Goal: Task Accomplishment & Management: Complete application form

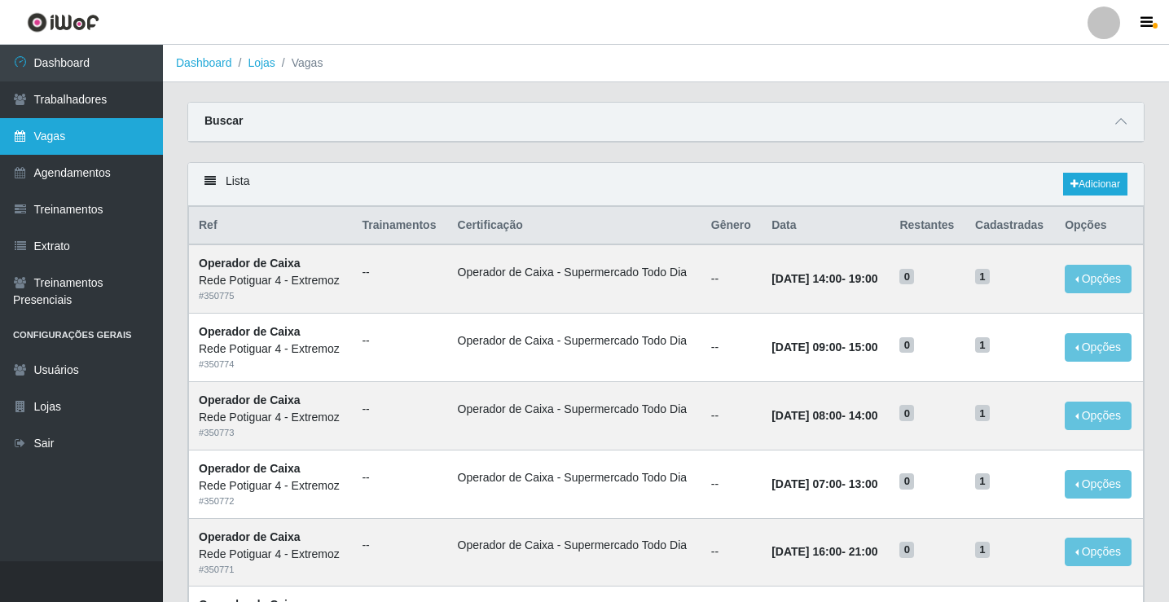
click at [82, 145] on link "Vagas" at bounding box center [81, 136] width 163 height 37
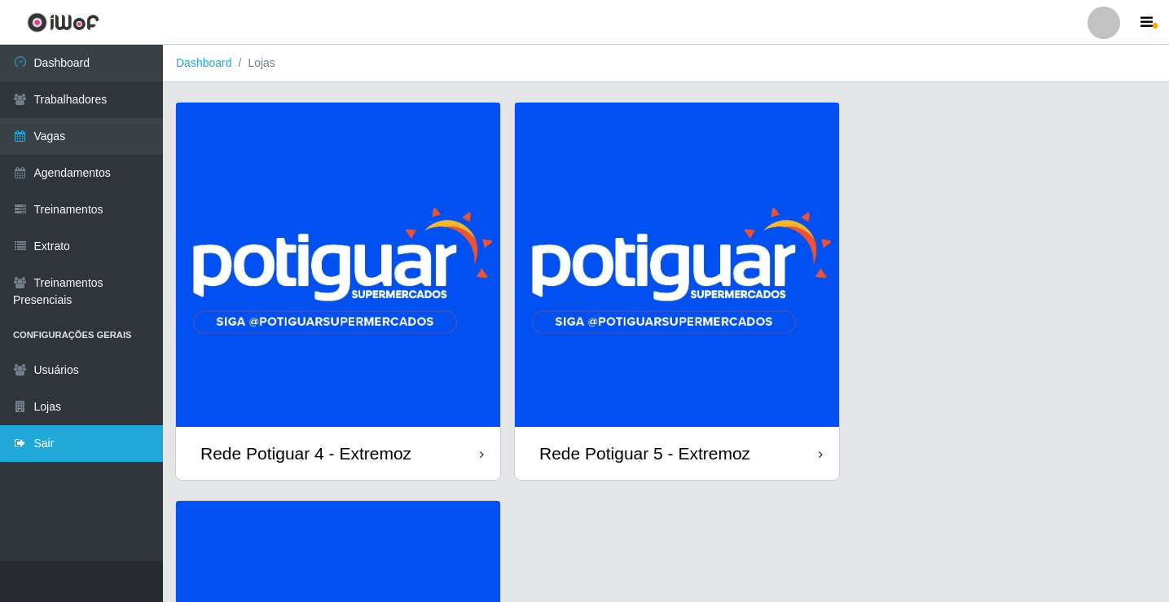
click at [97, 457] on link "Sair" at bounding box center [81, 443] width 163 height 37
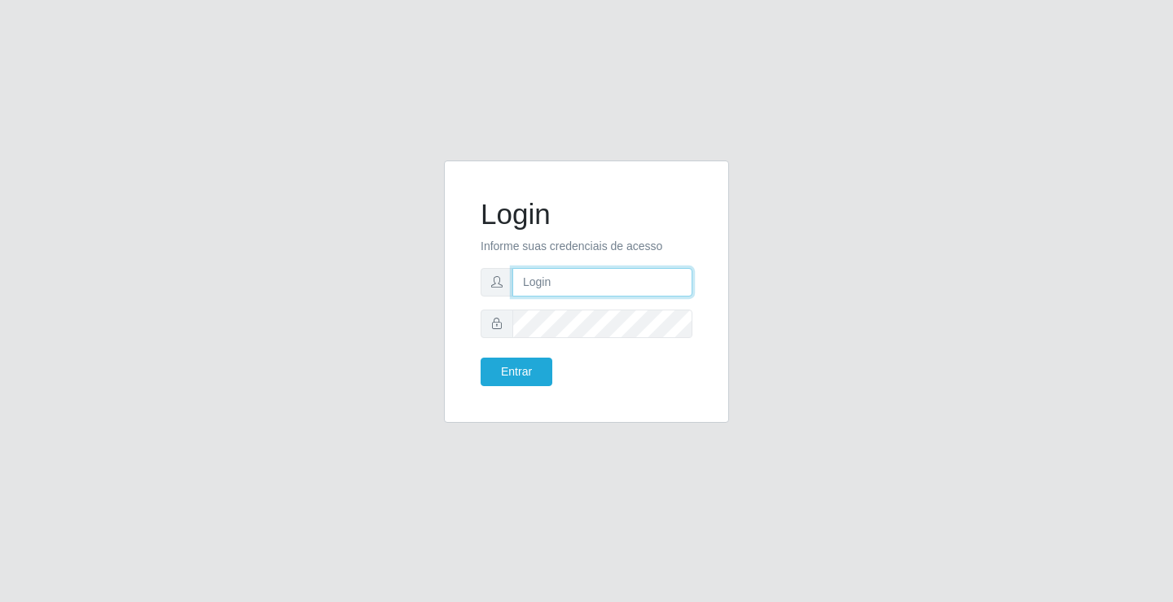
type input "[EMAIL_ADDRESS][DOMAIN_NAME]"
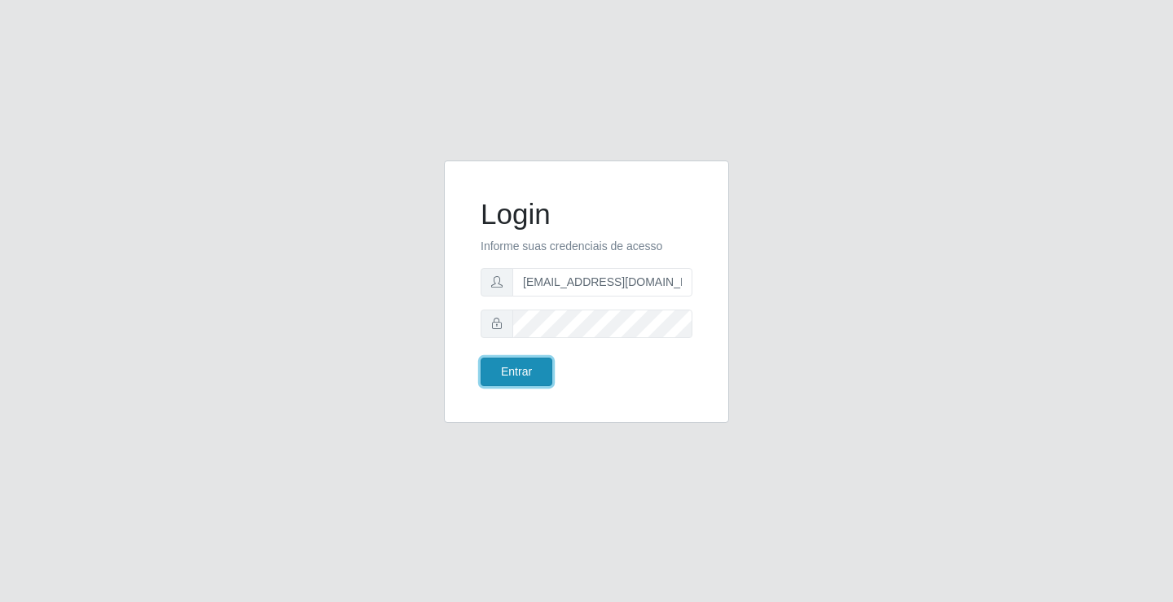
click at [527, 382] on button "Entrar" at bounding box center [517, 372] width 72 height 29
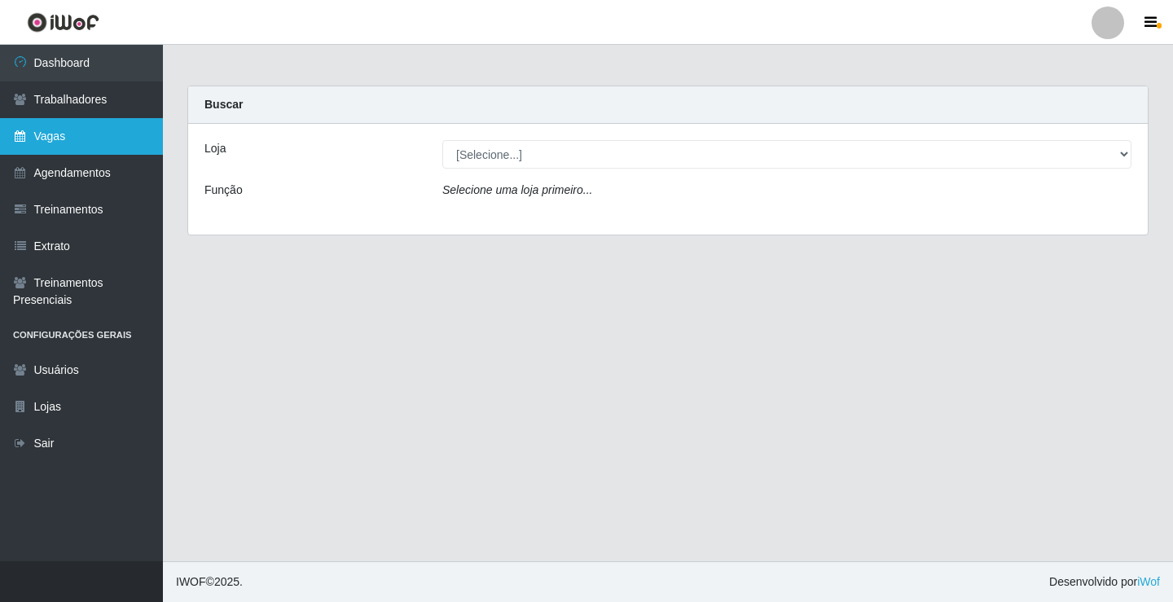
click at [95, 125] on link "Vagas" at bounding box center [81, 136] width 163 height 37
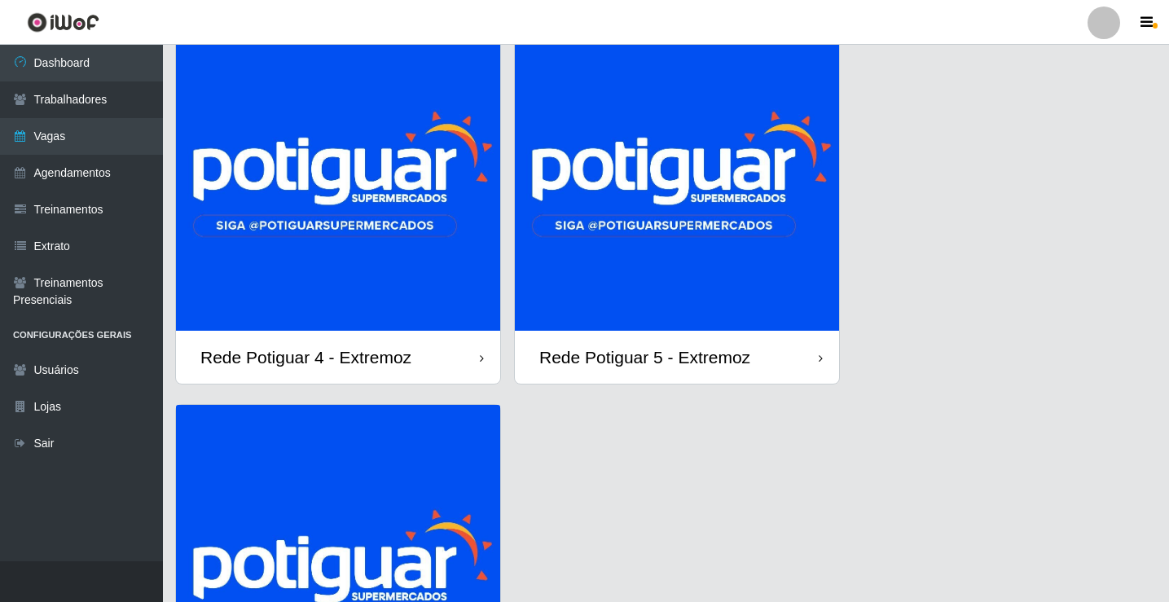
scroll to position [244, 0]
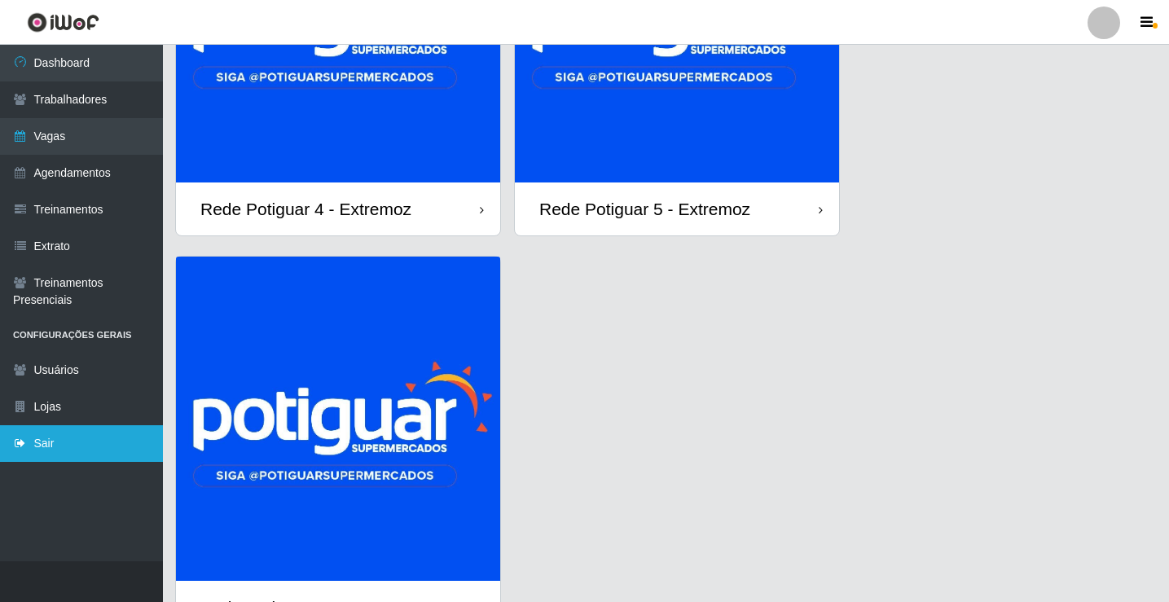
click at [72, 431] on link "Sair" at bounding box center [81, 443] width 163 height 37
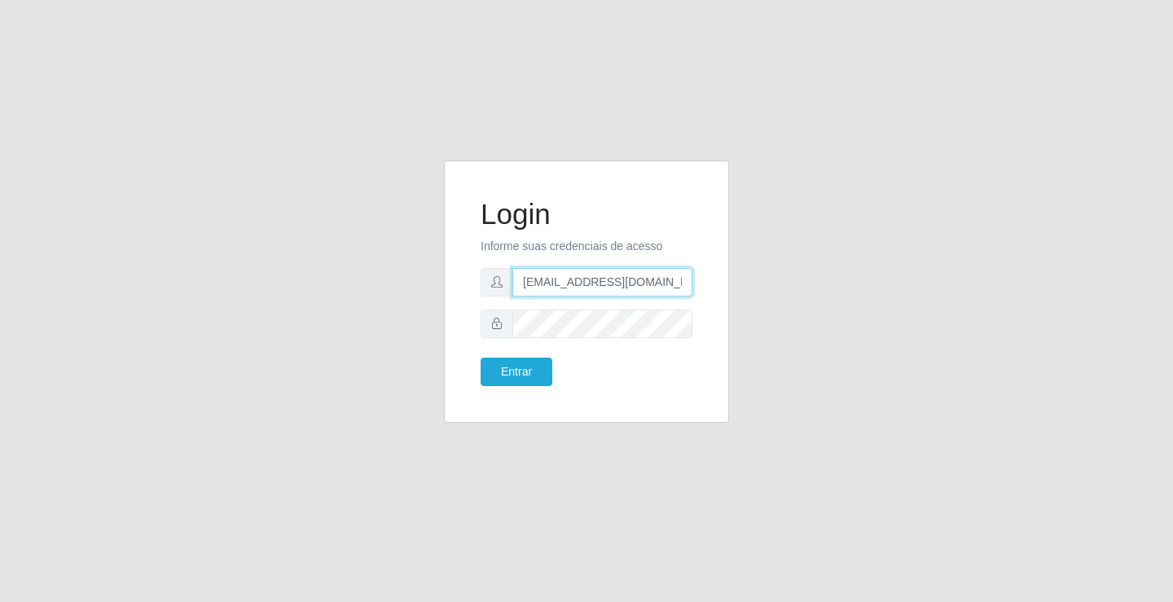
click at [593, 290] on input "[EMAIL_ADDRESS][DOMAIN_NAME]" at bounding box center [603, 282] width 180 height 29
type input "[EMAIL_ADDRESS][DOMAIN_NAME]"
click at [517, 359] on button "Entrar" at bounding box center [517, 372] width 72 height 29
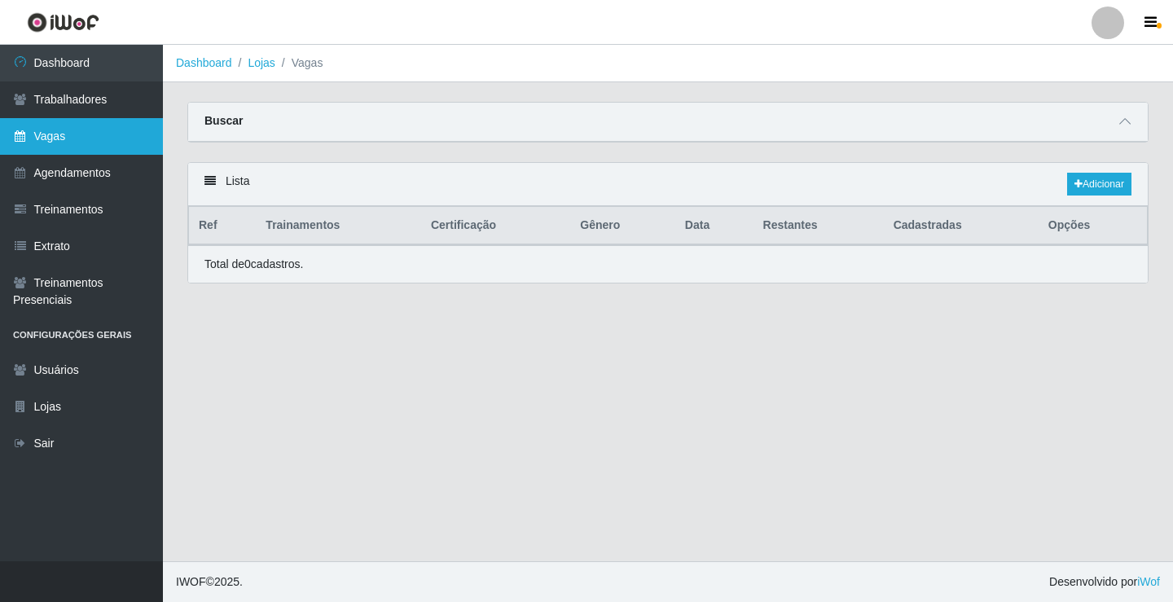
click at [102, 132] on link "Vagas" at bounding box center [81, 136] width 163 height 37
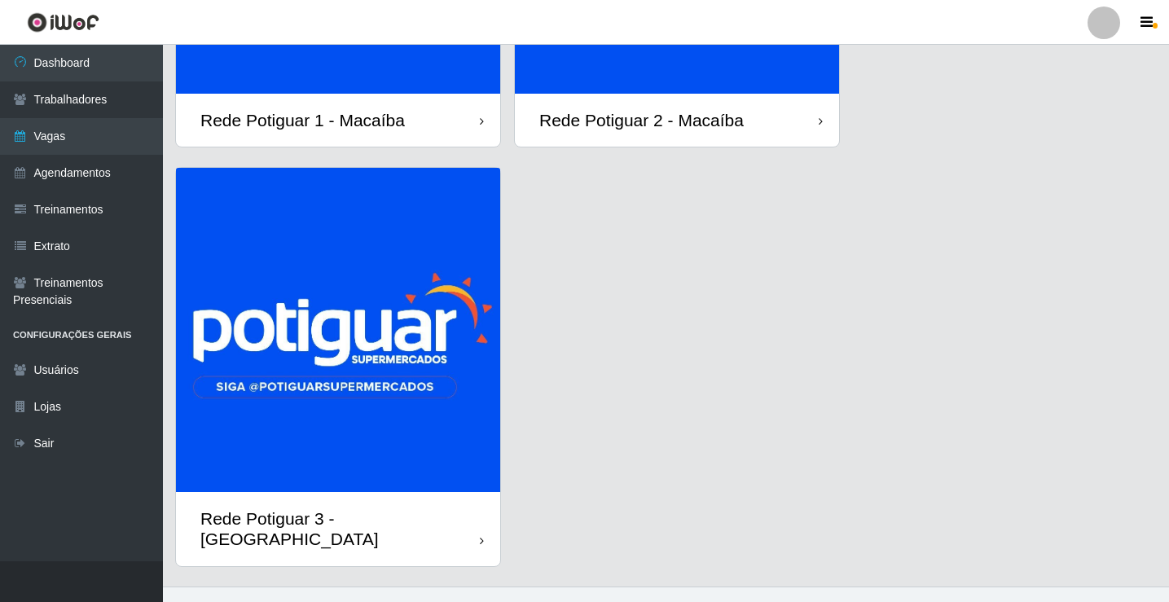
scroll to position [337, 0]
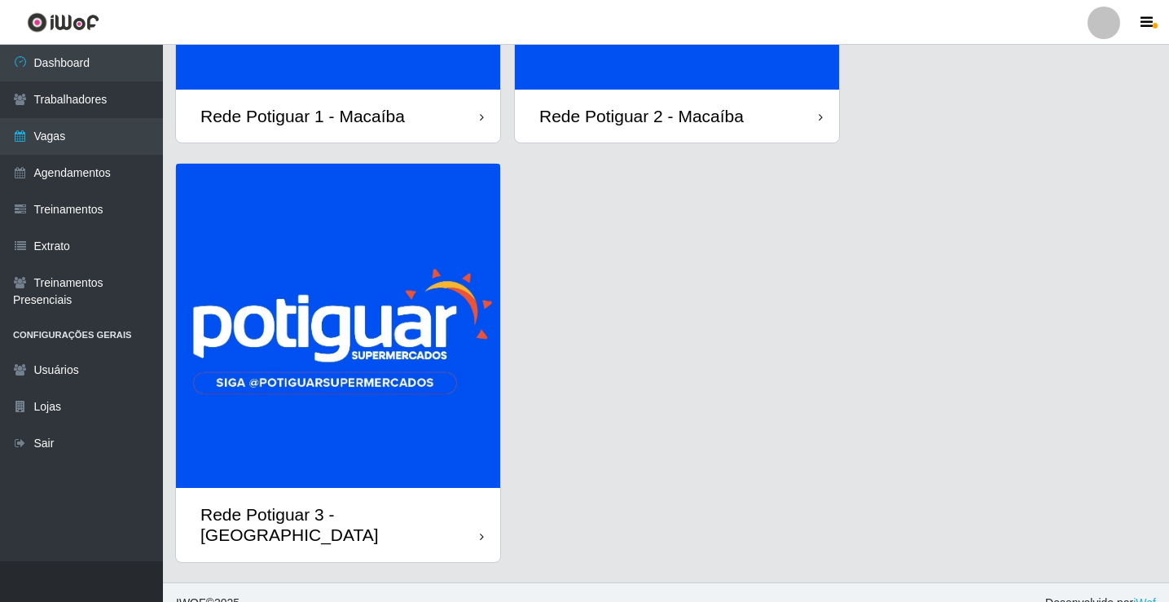
click at [379, 354] on img at bounding box center [338, 326] width 324 height 324
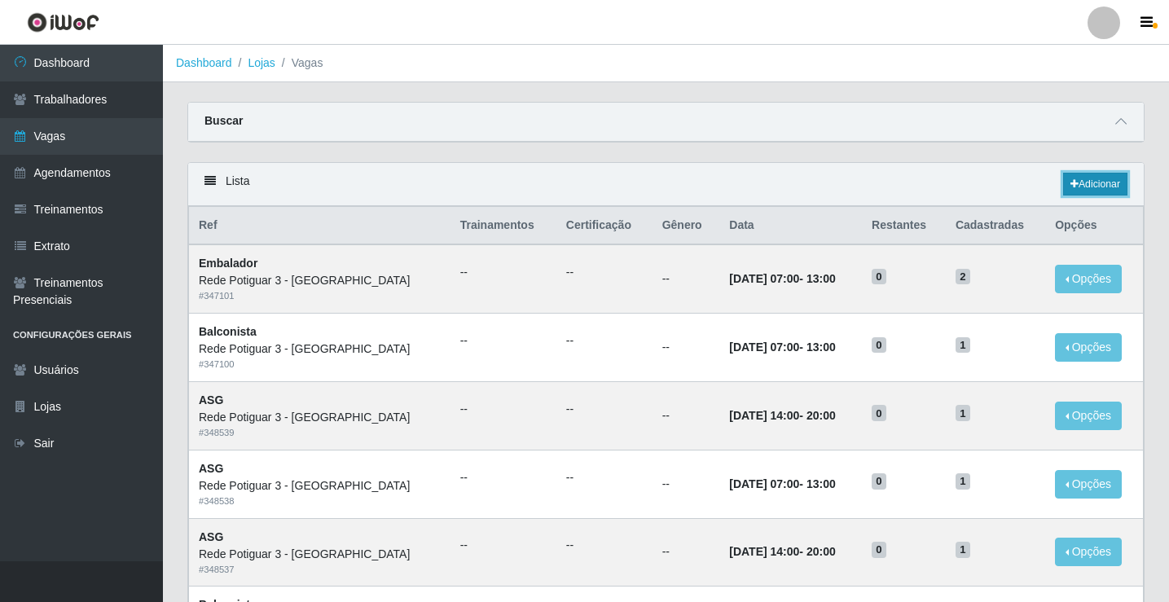
click at [1086, 187] on link "Adicionar" at bounding box center [1095, 184] width 64 height 23
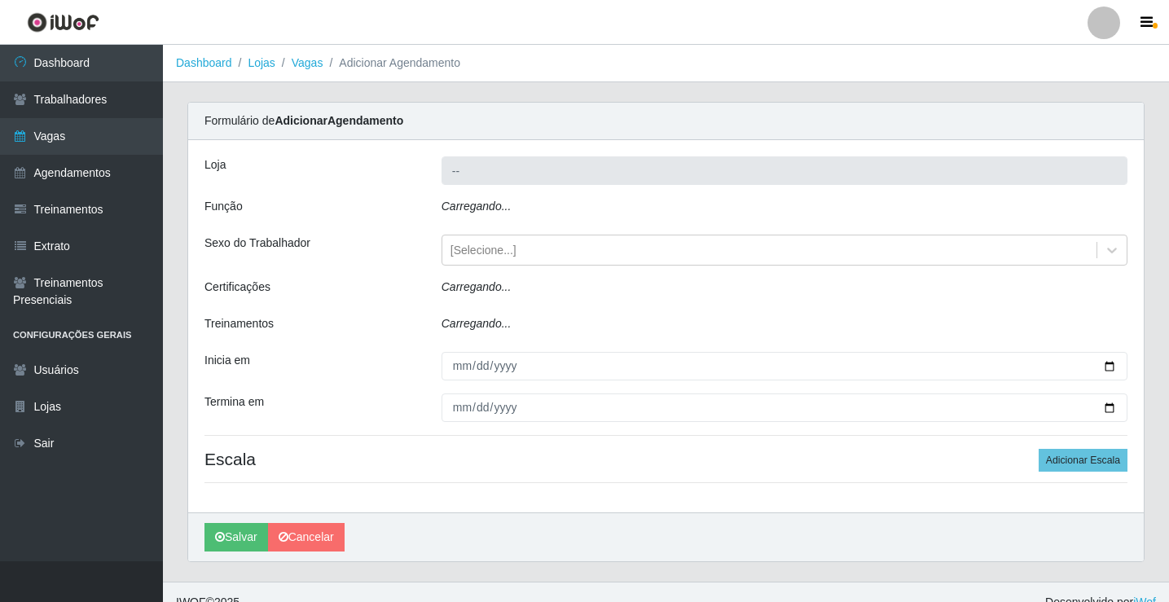
type input "Rede Potiguar 3 - [PERSON_NAME]"
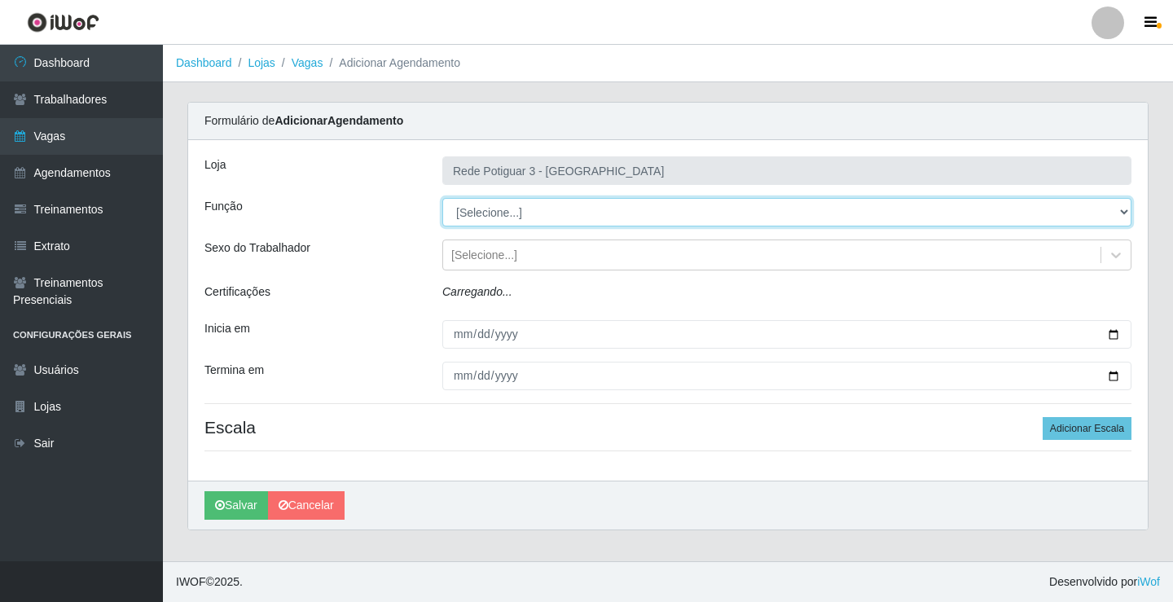
click at [510, 213] on select "[Selecione...] ASG ASG + ASG ++ Balconista Embalador Repositor Repositor + Repo…" at bounding box center [786, 212] width 689 height 29
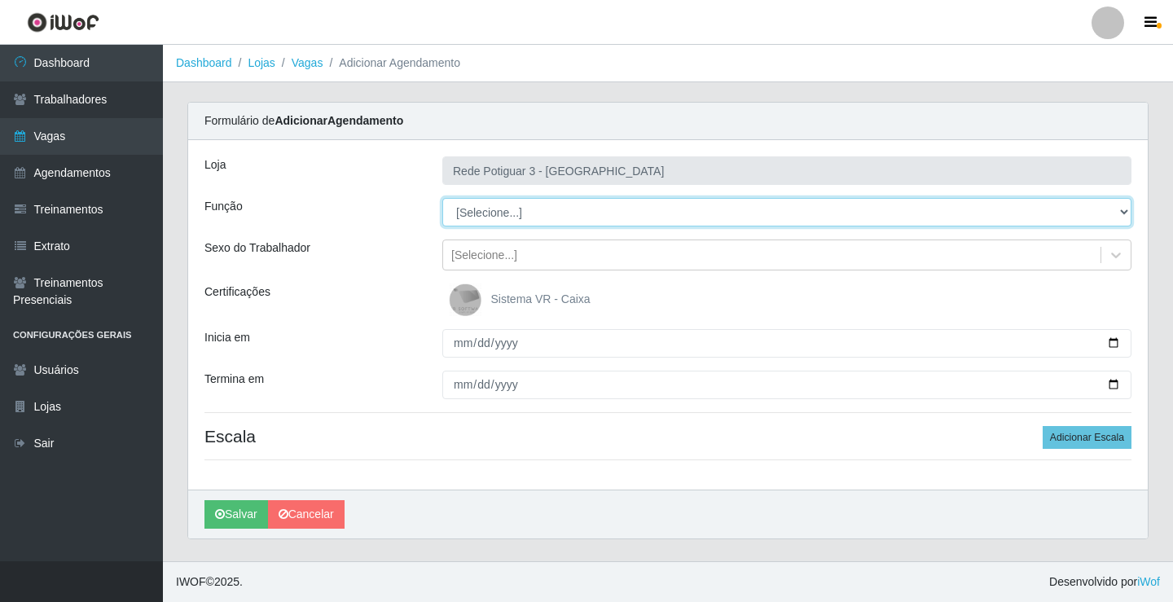
select select "78"
click at [442, 198] on select "[Selecione...] ASG ASG + ASG ++ Balconista Embalador Repositor Repositor + Repo…" at bounding box center [786, 212] width 689 height 29
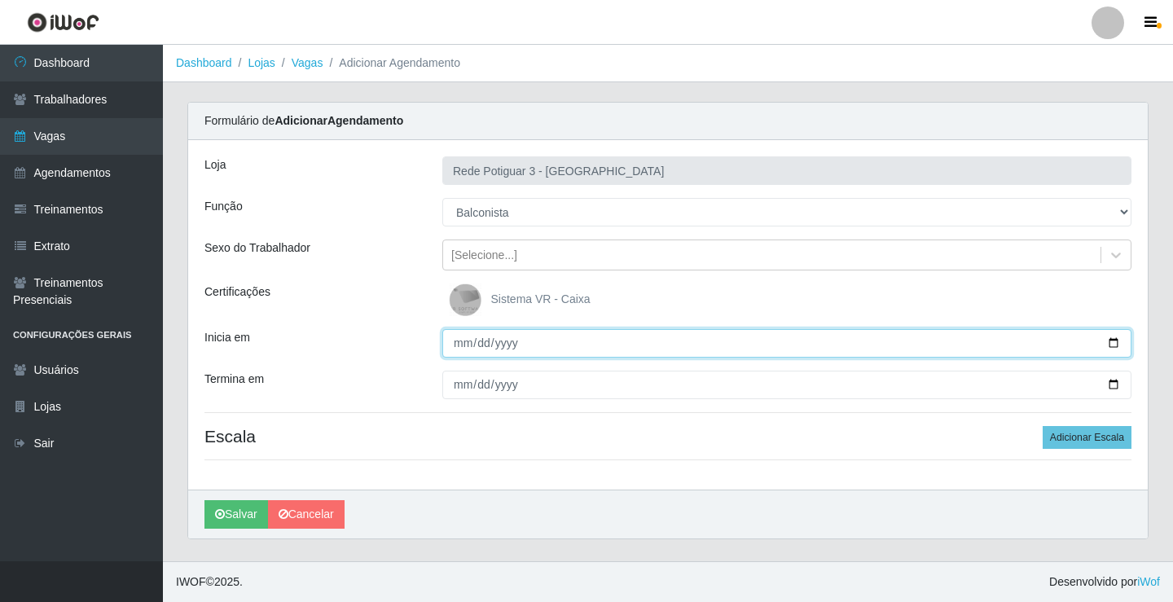
click at [469, 341] on input "Inicia em" at bounding box center [786, 343] width 689 height 29
type input "2025-09-29"
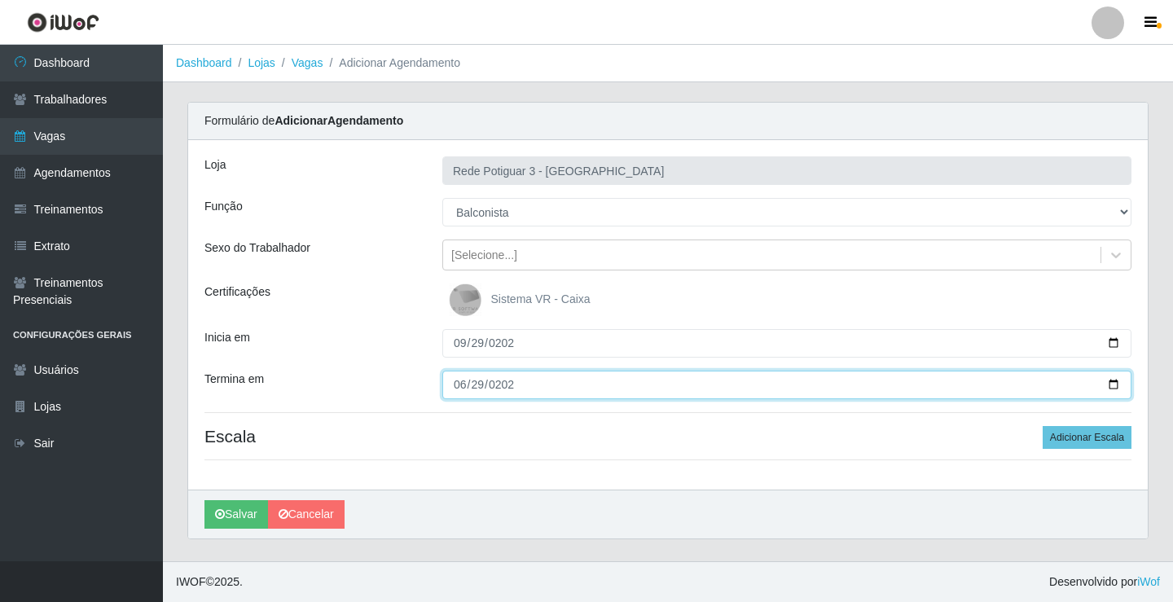
type input "2025-06-29"
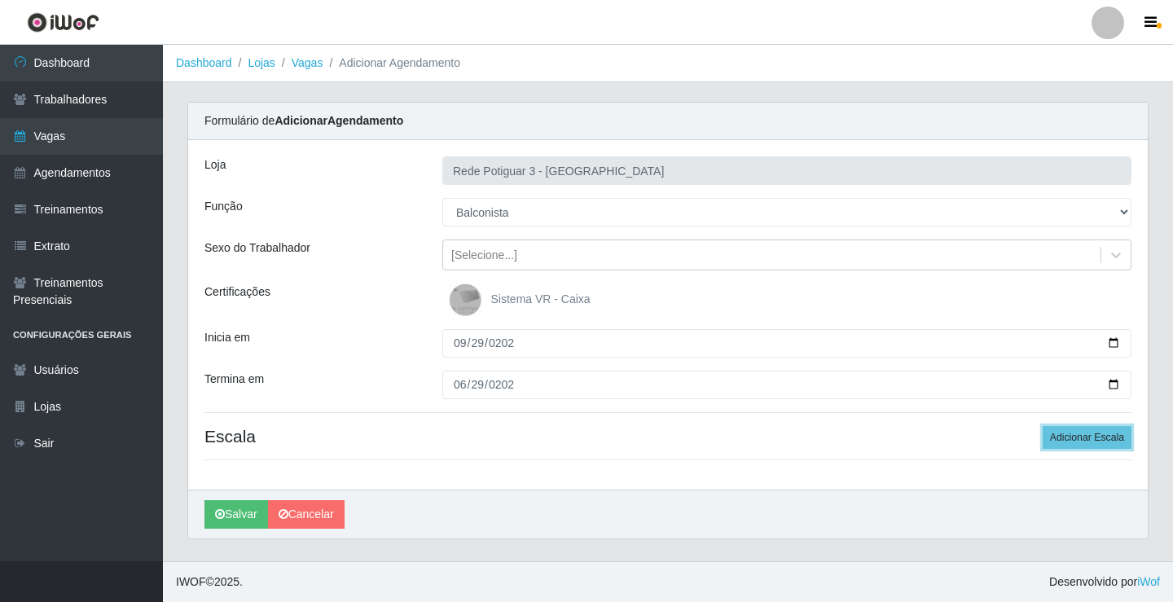
click at [1043, 426] on button "Adicionar Escala" at bounding box center [1087, 437] width 89 height 23
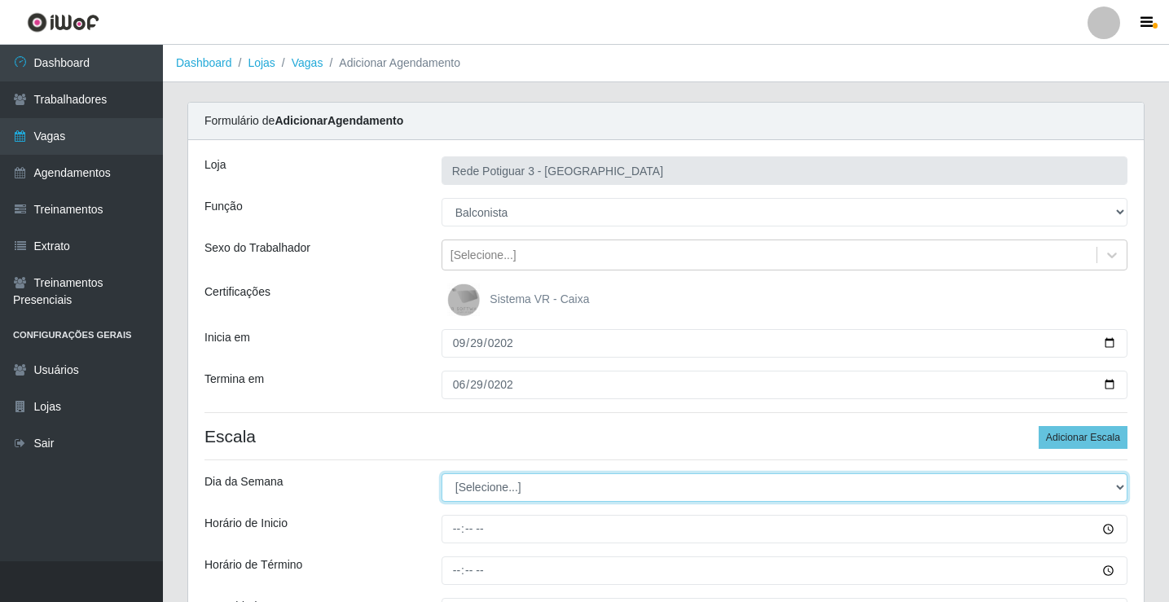
select select "1"
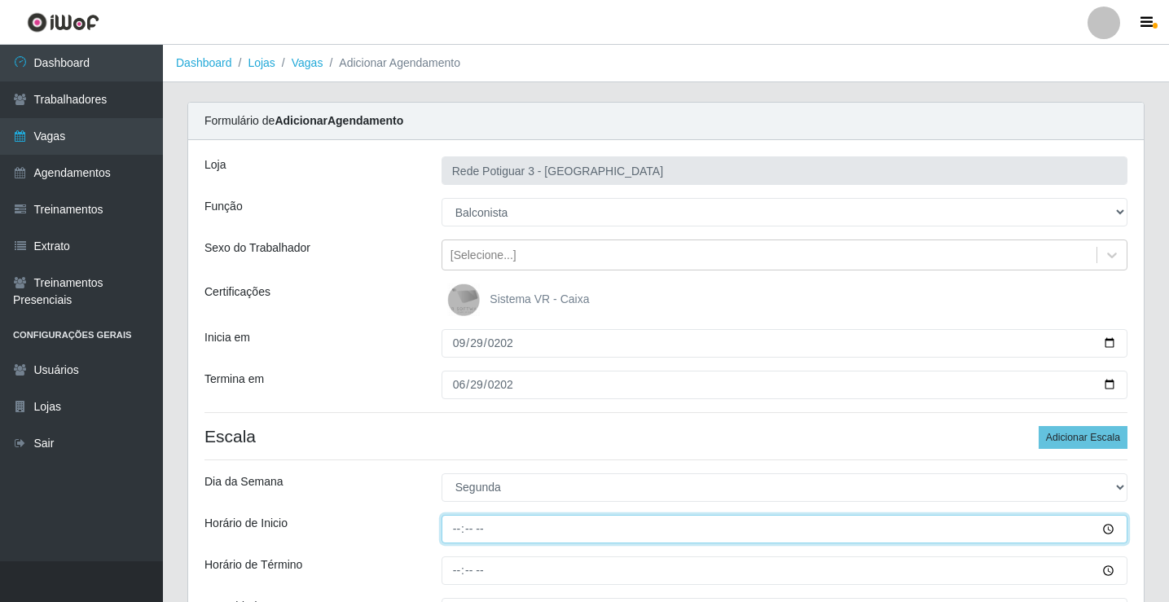
type input "14:00"
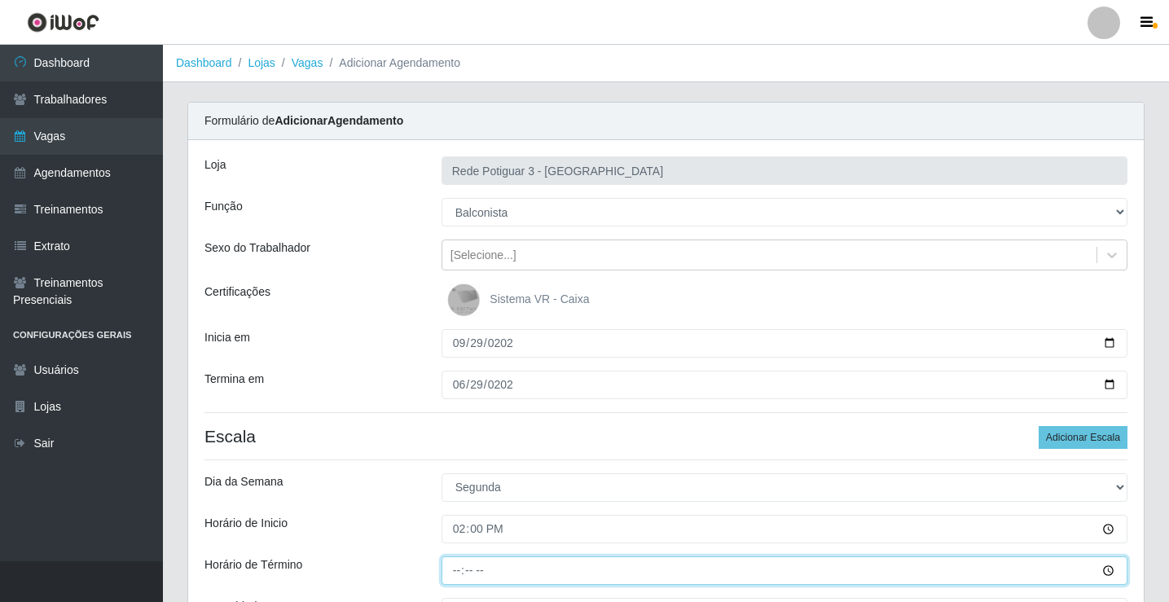
type input "20:00"
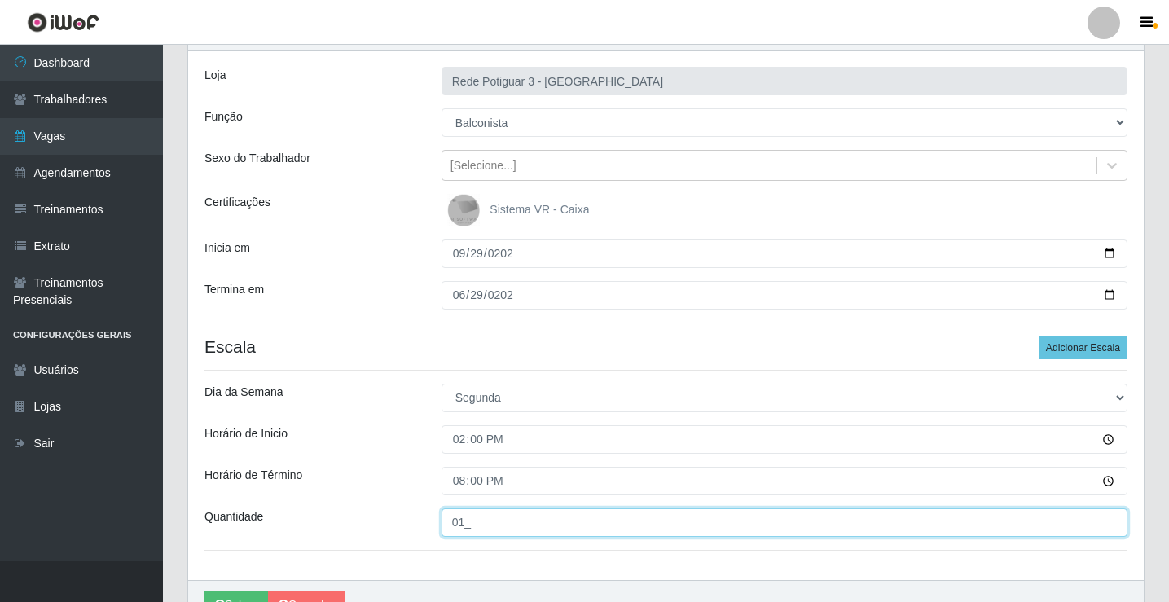
scroll to position [178, 0]
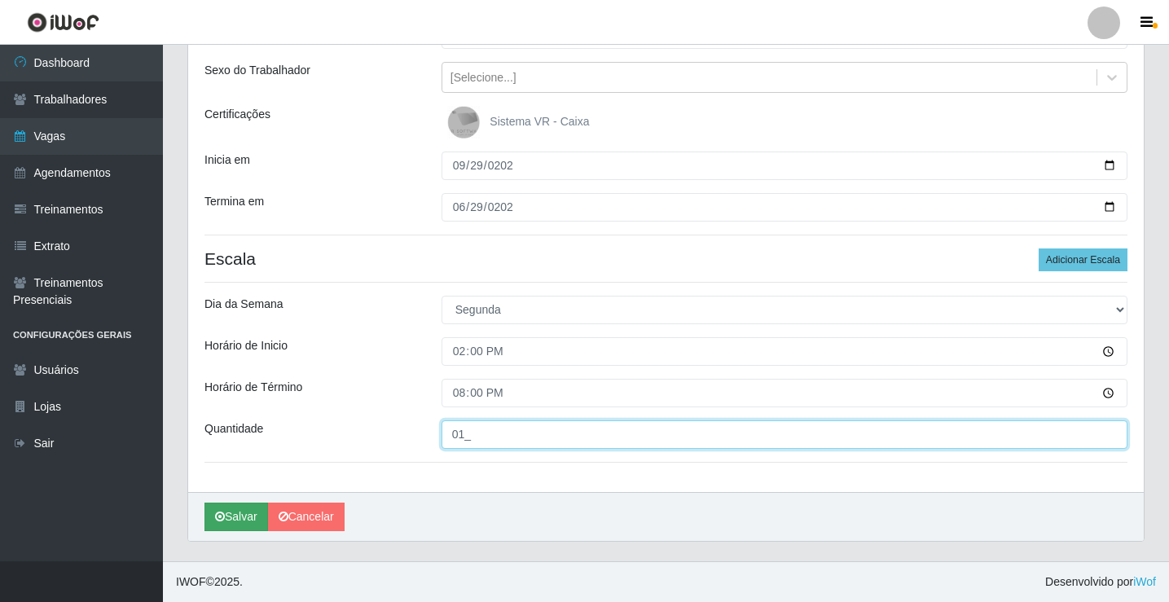
type input "01_"
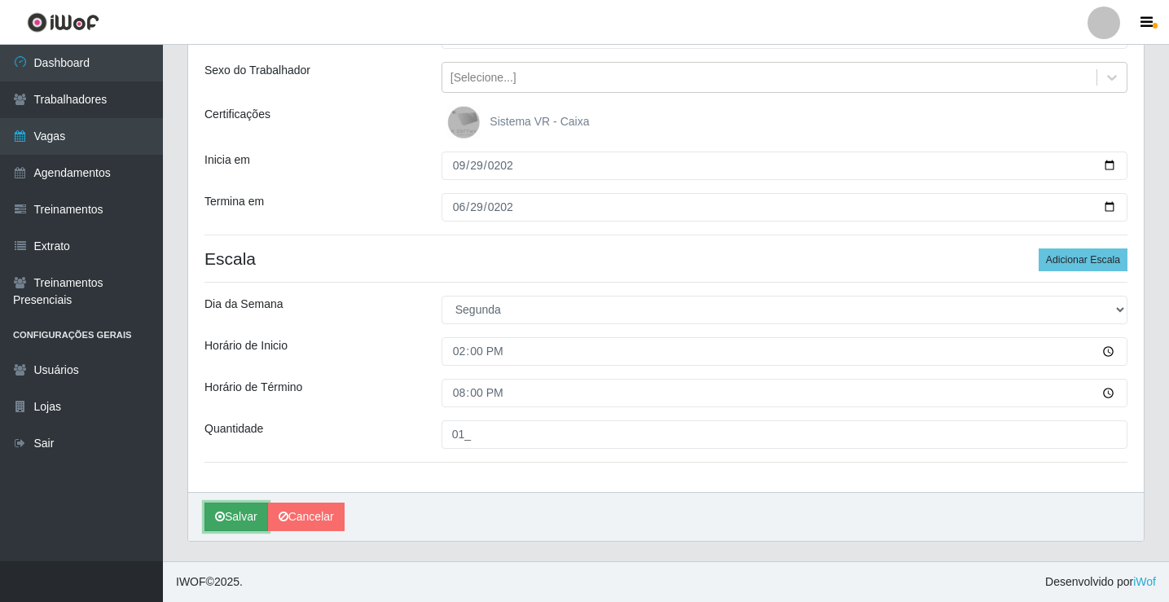
click at [249, 505] on button "Salvar" at bounding box center [237, 517] width 64 height 29
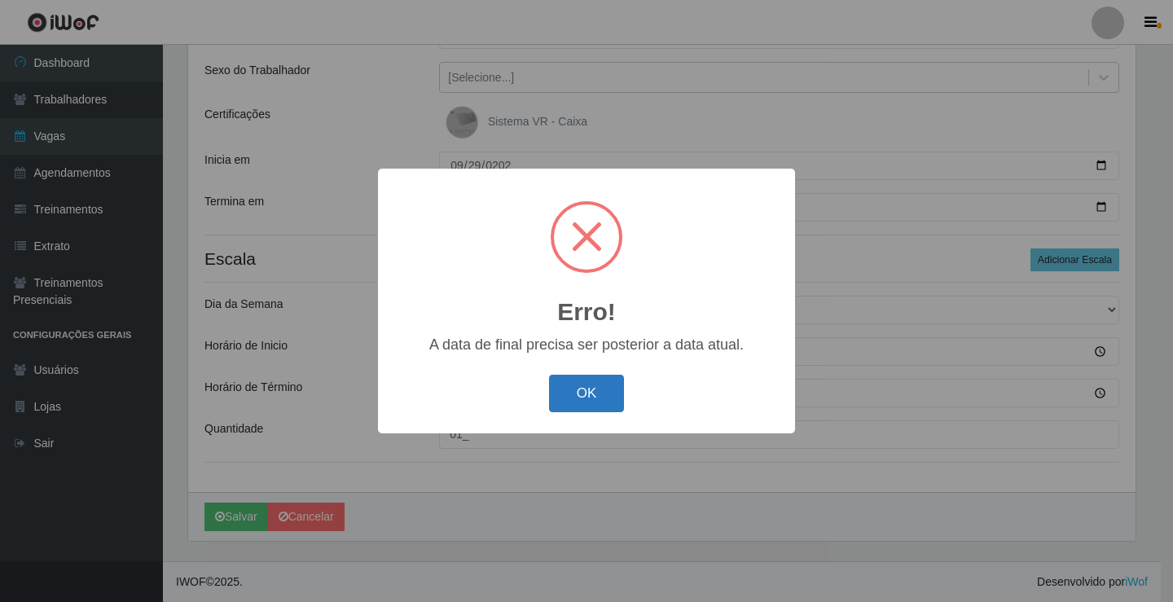
click at [608, 389] on button "OK" at bounding box center [587, 394] width 76 height 38
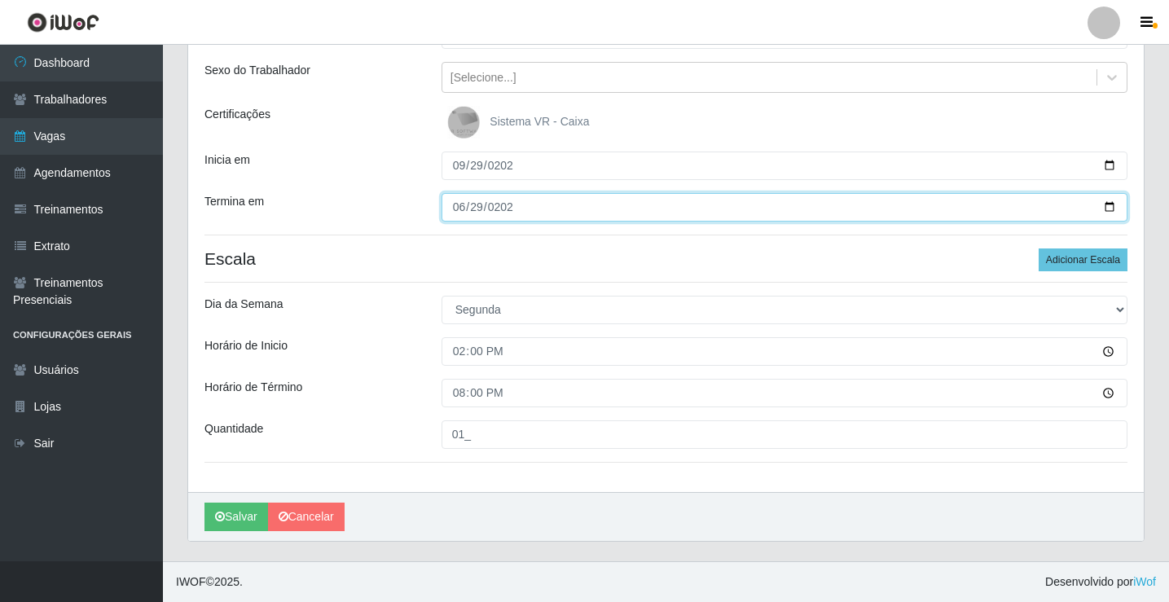
click at [474, 206] on input "2025-06-29" at bounding box center [785, 207] width 686 height 29
type input "2025-09-29"
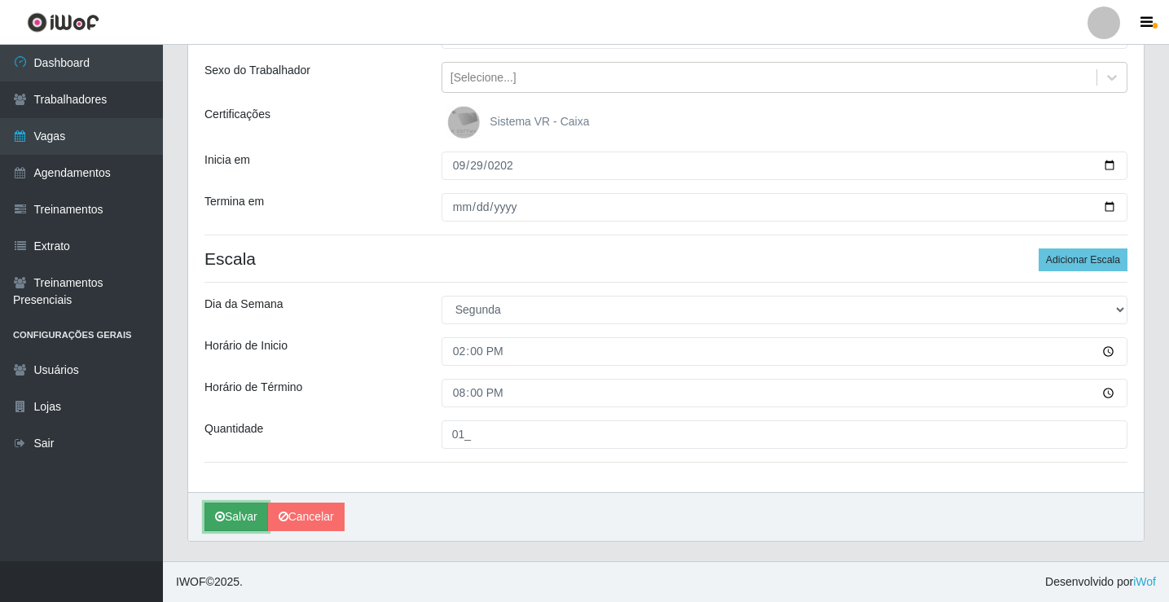
click at [224, 524] on button "Salvar" at bounding box center [237, 517] width 64 height 29
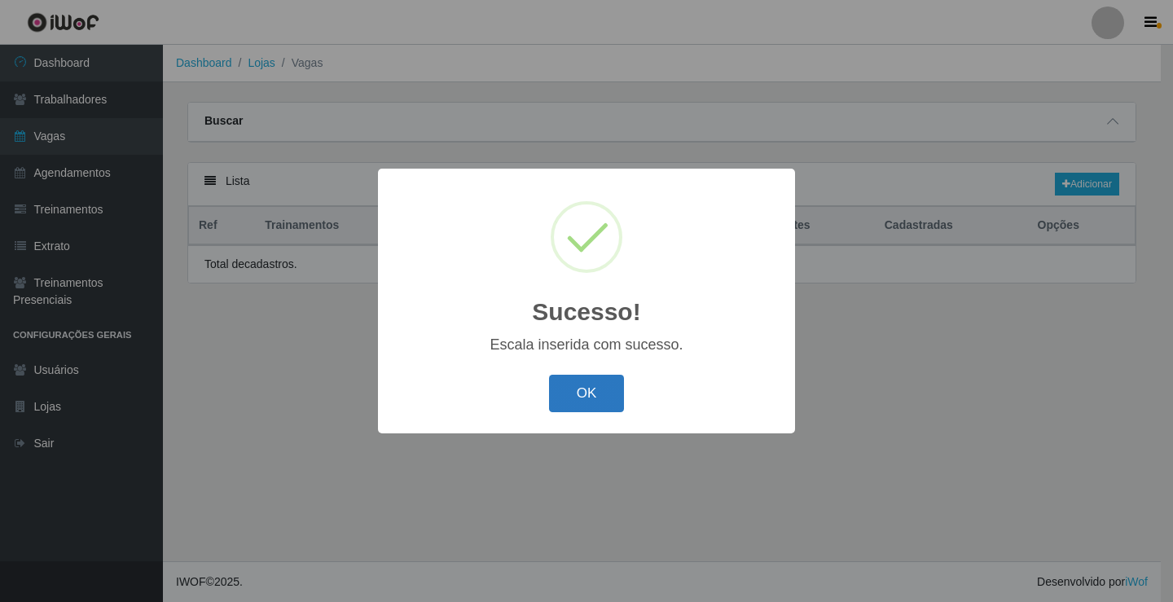
click at [598, 381] on button "OK" at bounding box center [587, 394] width 76 height 38
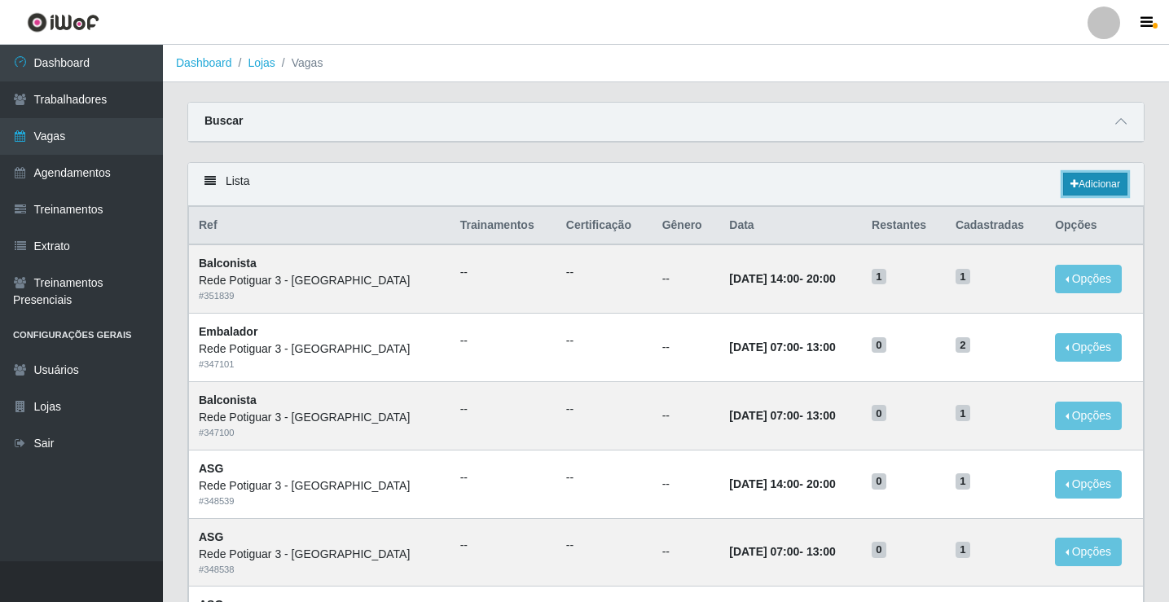
click at [1086, 177] on link "Adicionar" at bounding box center [1095, 184] width 64 height 23
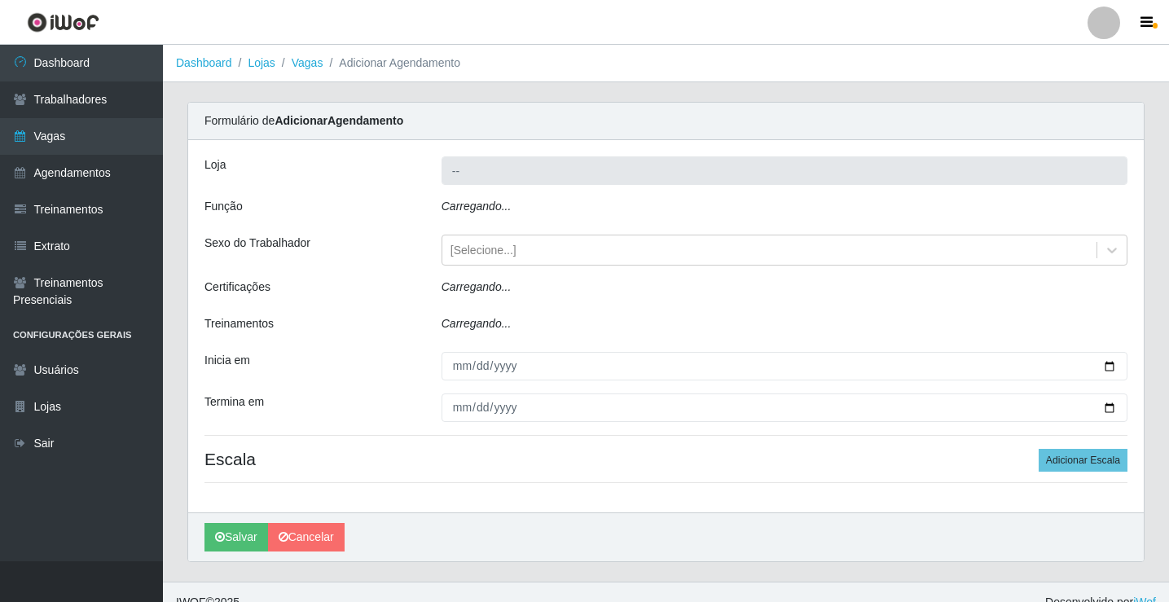
type input "Rede Potiguar 3 - [PERSON_NAME]"
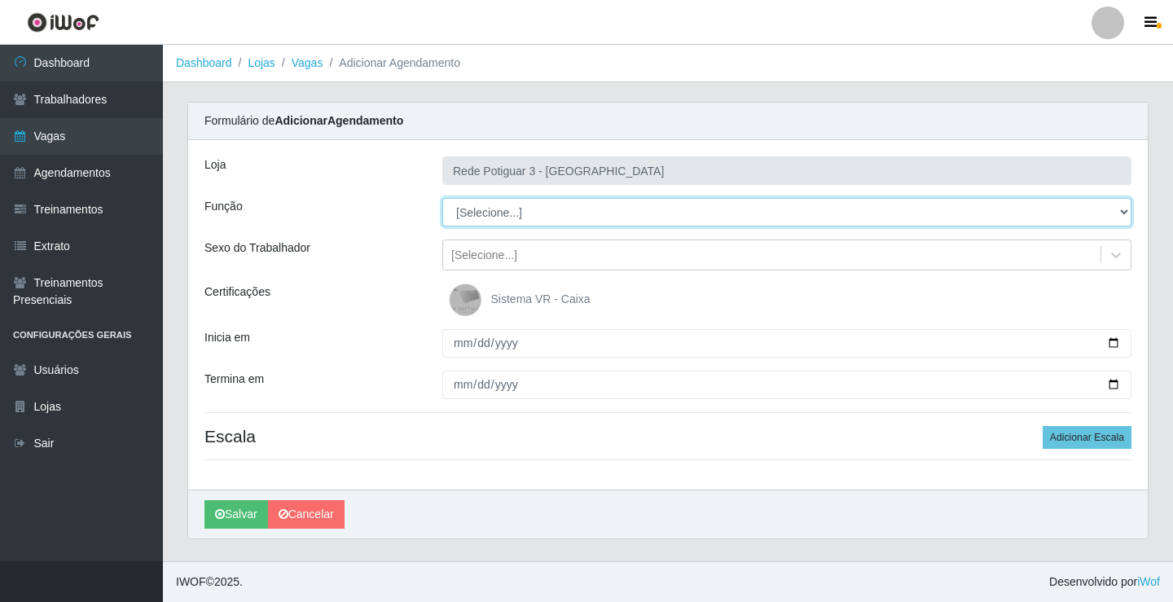
click at [509, 208] on select "[Selecione...] ASG ASG + ASG ++ Balconista Embalador Repositor Repositor + Repo…" at bounding box center [786, 212] width 689 height 29
click at [442, 198] on select "[Selecione...] ASG ASG + ASG ++ Balconista Embalador Repositor Repositor + Repo…" at bounding box center [786, 212] width 689 height 29
click at [517, 219] on select "[Selecione...] ASG ASG + ASG ++ Balconista Embalador Repositor Repositor + Repo…" at bounding box center [786, 212] width 689 height 29
select select "78"
click at [442, 198] on select "[Selecione...] ASG ASG + ASG ++ Balconista Embalador Repositor Repositor + Repo…" at bounding box center [786, 212] width 689 height 29
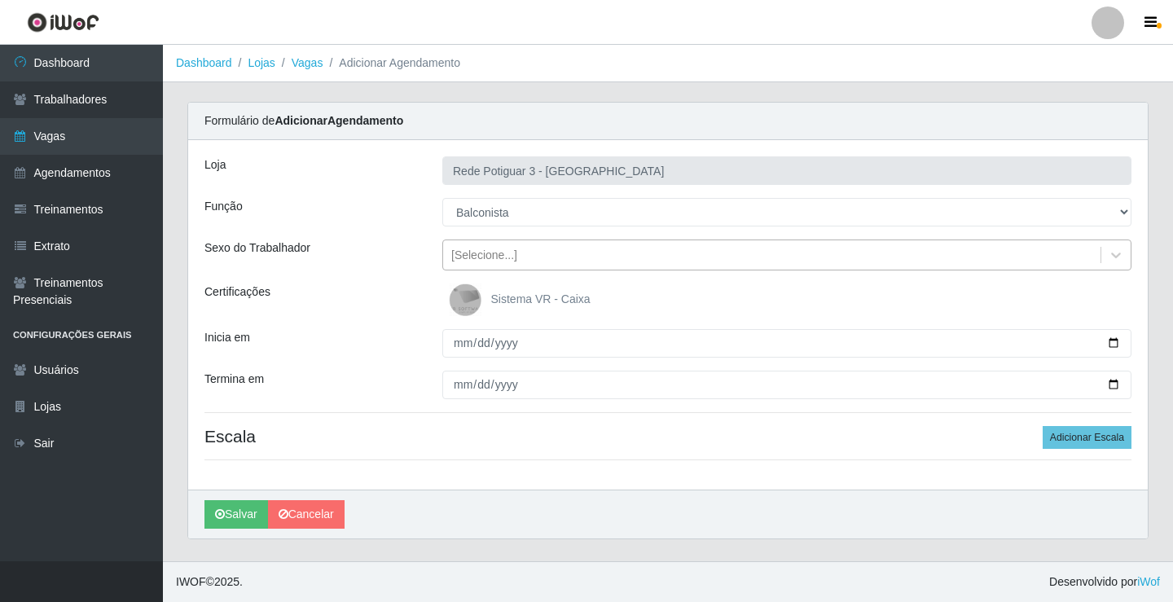
click at [469, 266] on div "[Selecione...]" at bounding box center [772, 255] width 658 height 27
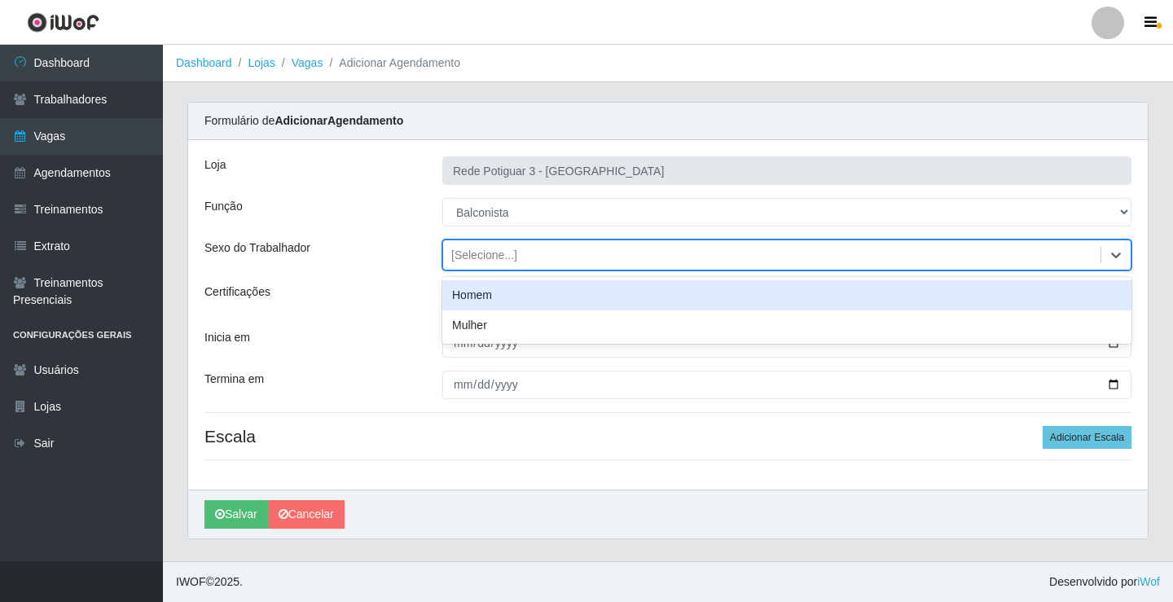
click at [469, 266] on div "[Selecione...]" at bounding box center [772, 255] width 658 height 27
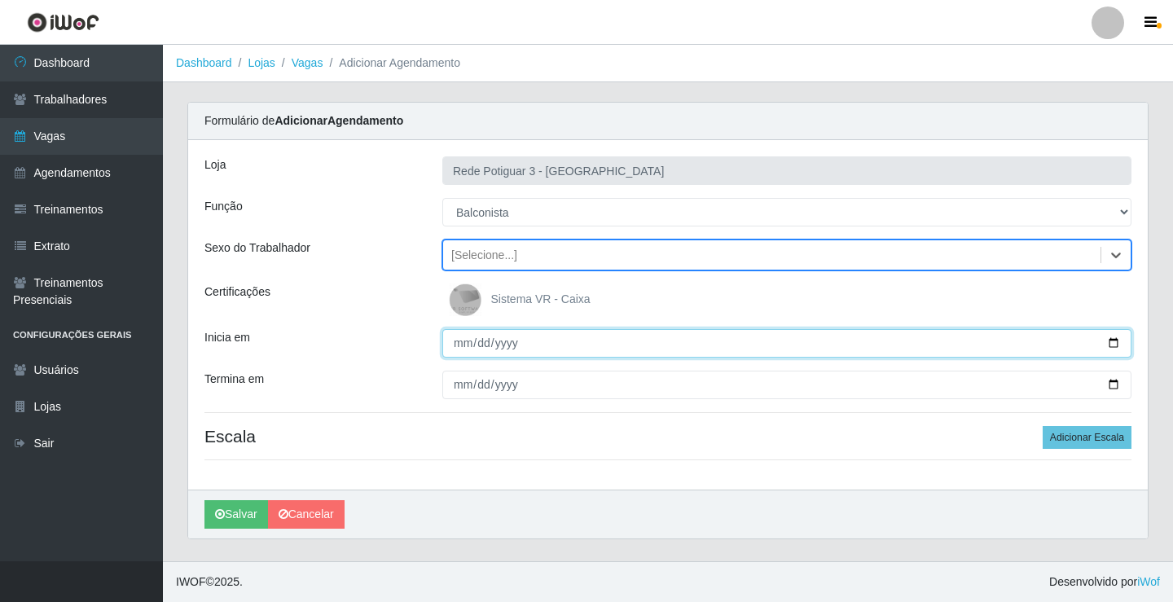
click at [459, 346] on input "Inicia em" at bounding box center [786, 343] width 689 height 29
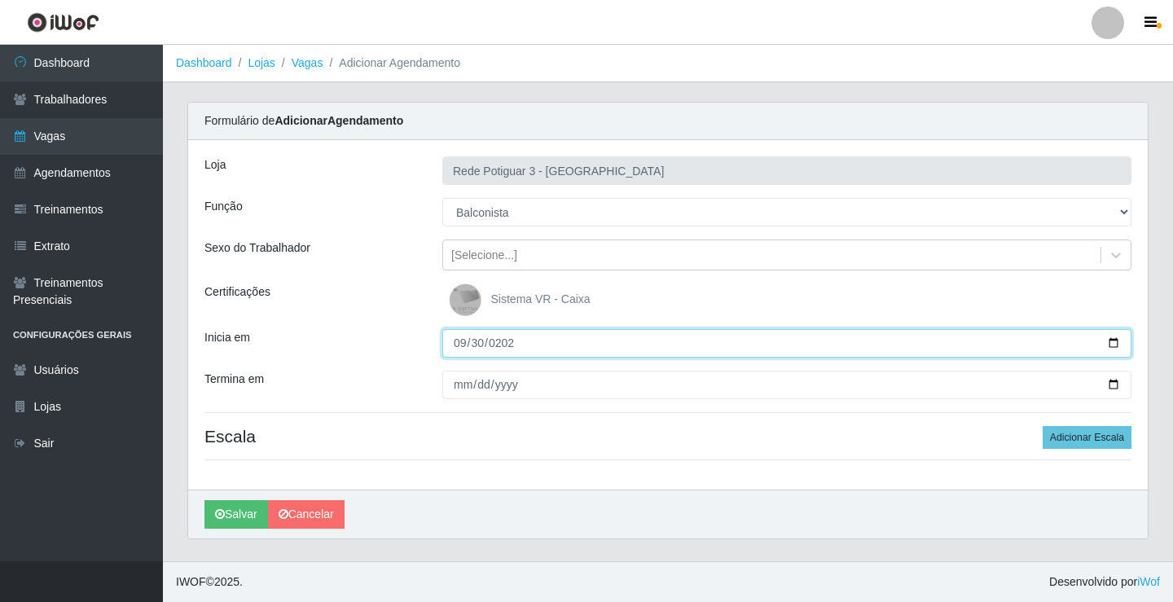
type input "2025-09-30"
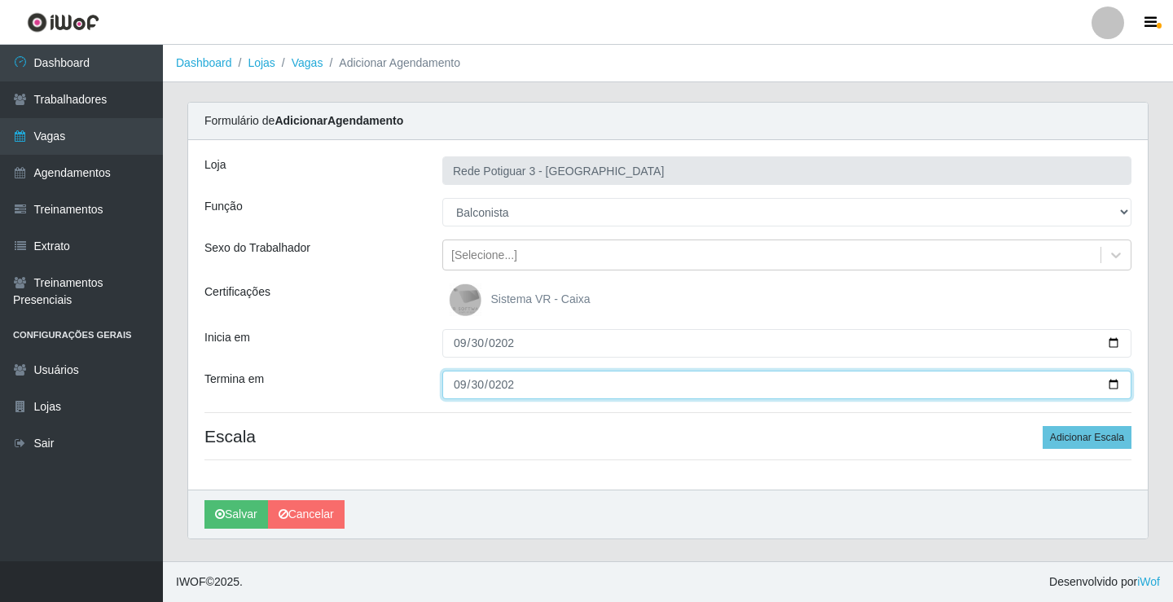
type input "2025-09-30"
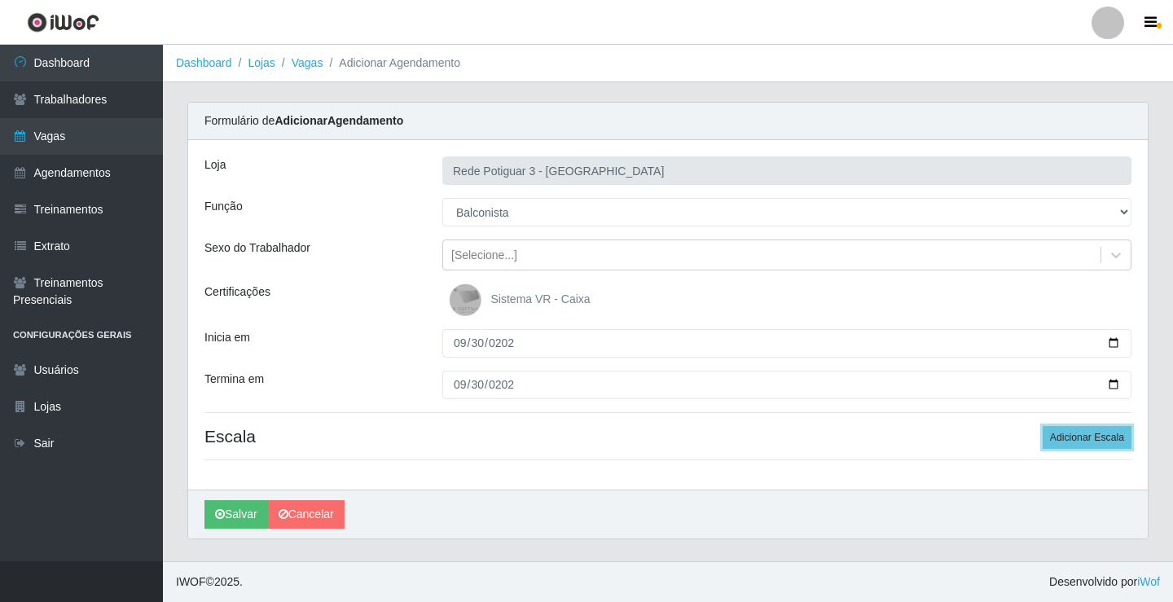
click at [1043, 426] on button "Adicionar Escala" at bounding box center [1087, 437] width 89 height 23
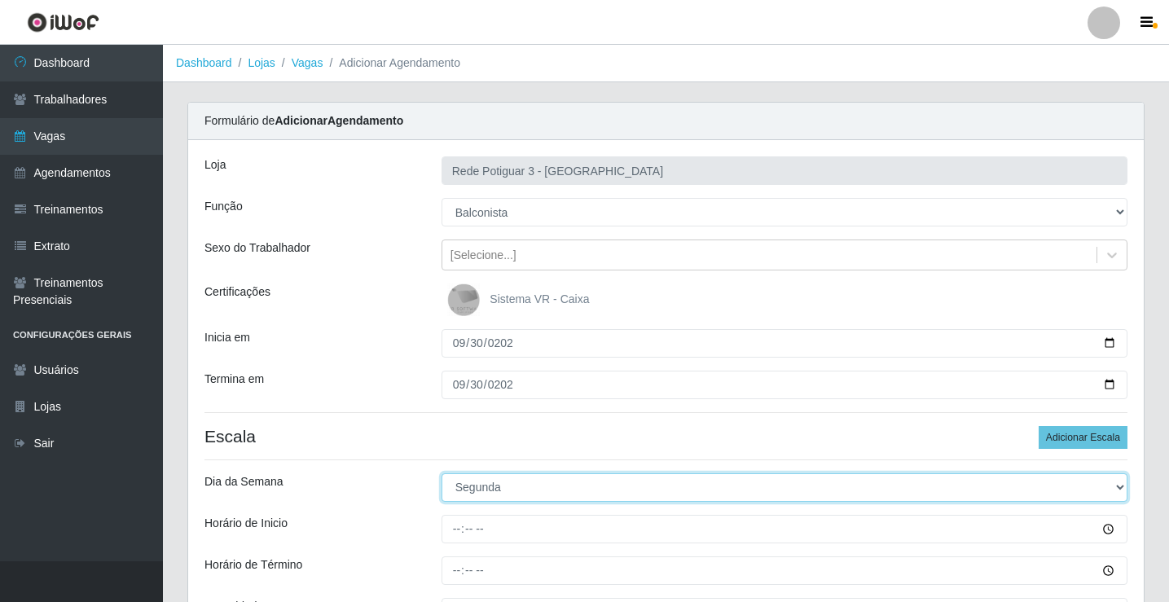
select select "2"
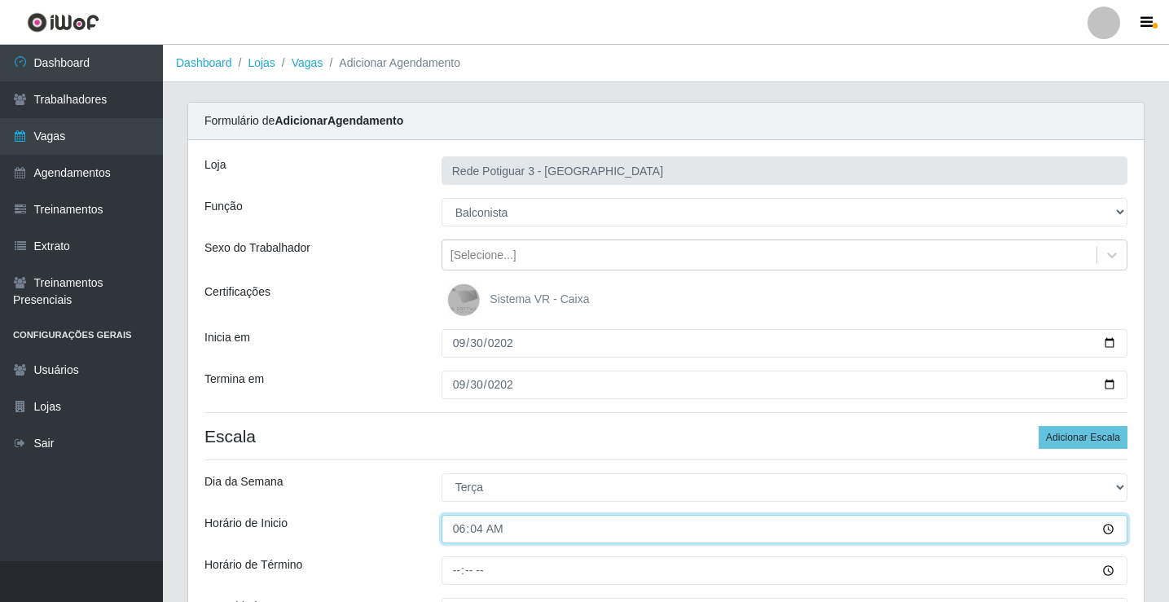
type input "06:45"
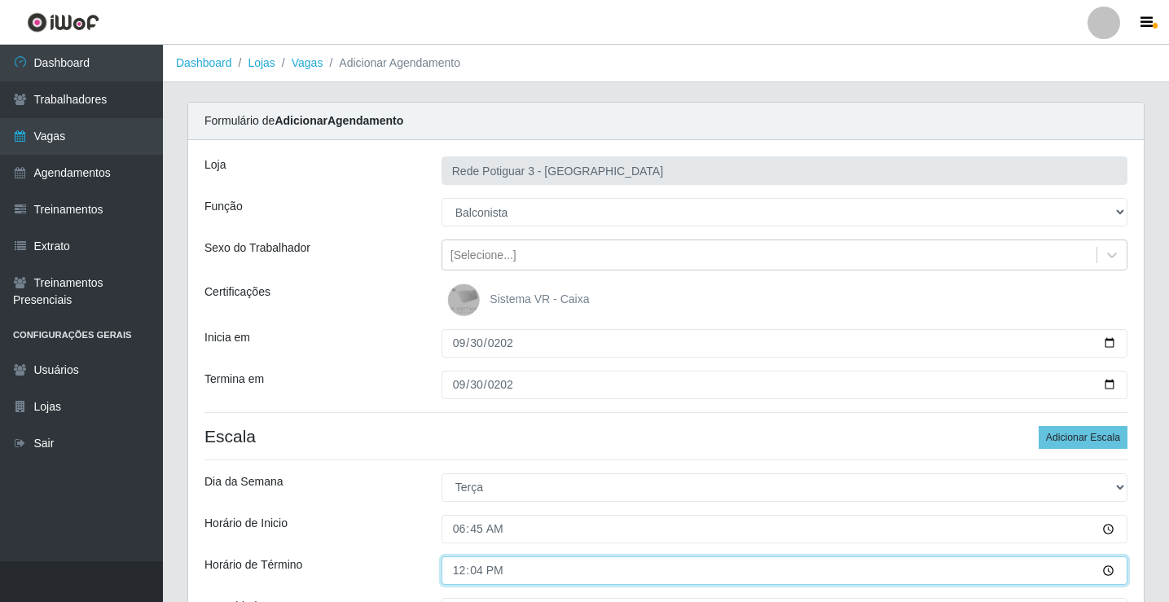
type input "12:45"
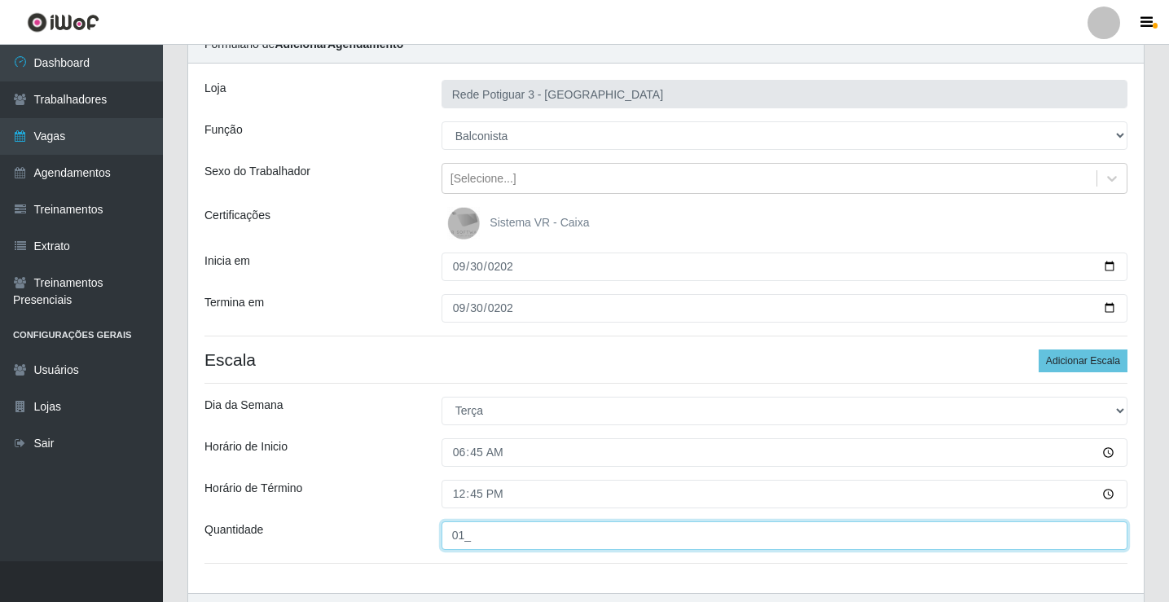
scroll to position [106, 0]
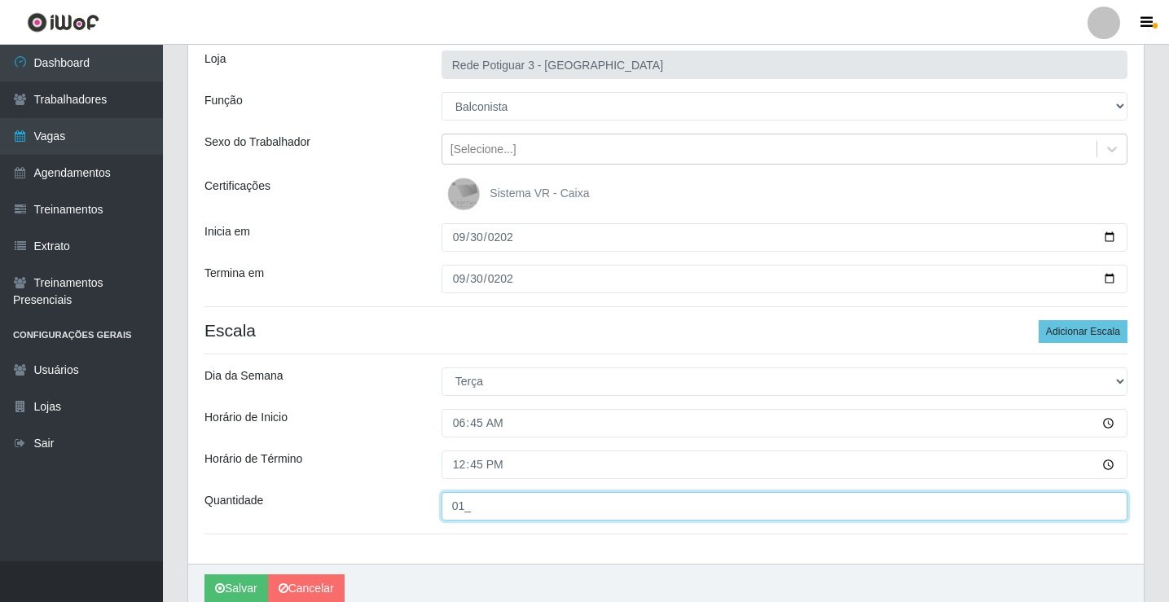
type input "01_"
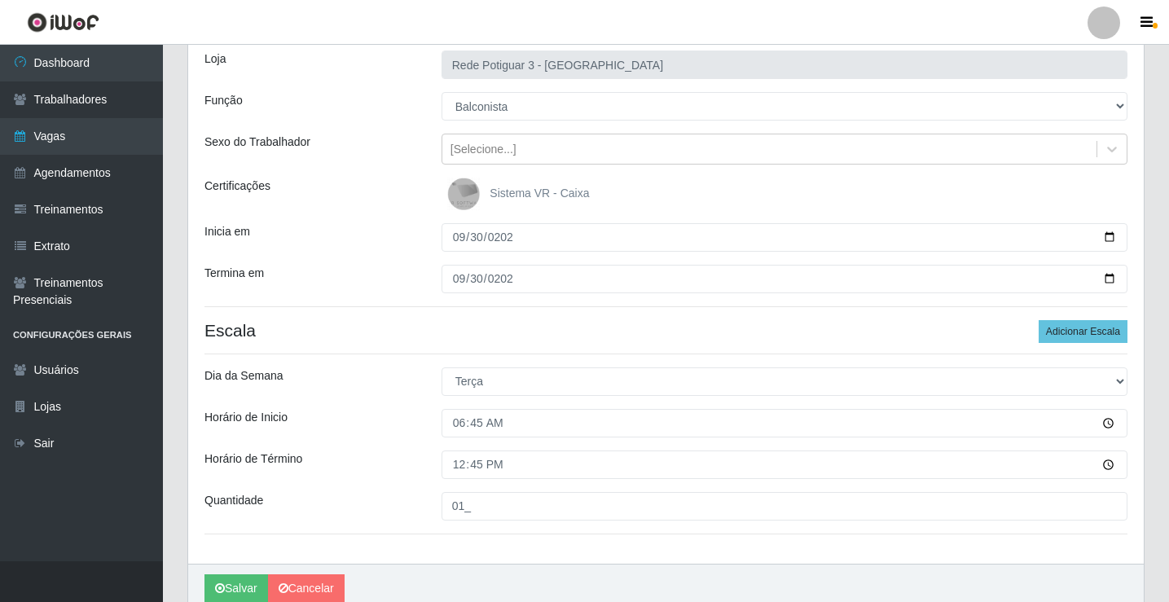
click at [359, 258] on div "Loja Rede Potiguar 3 - Monte Castelo Função [Selecione...] ASG ASG + ASG ++ Bal…" at bounding box center [666, 299] width 956 height 530
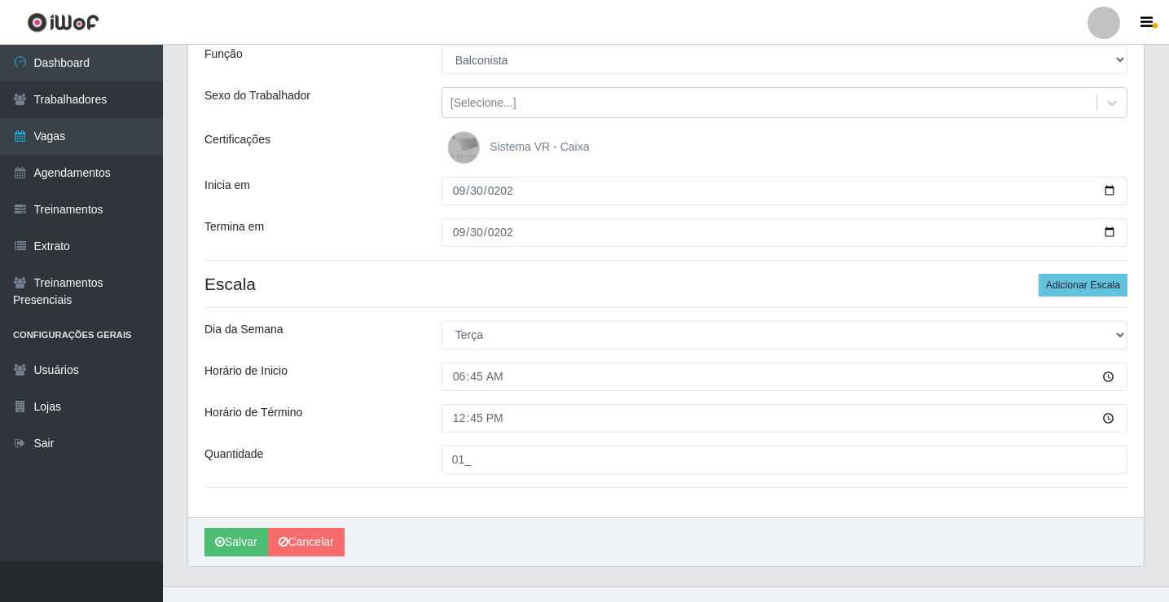
scroll to position [178, 0]
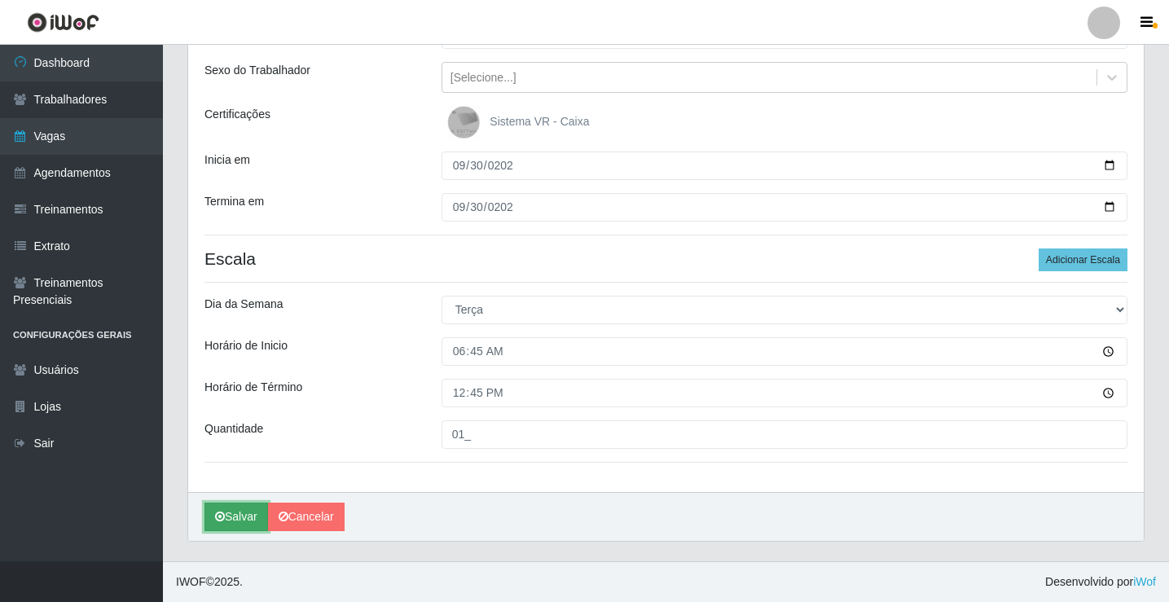
click at [255, 514] on button "Salvar" at bounding box center [237, 517] width 64 height 29
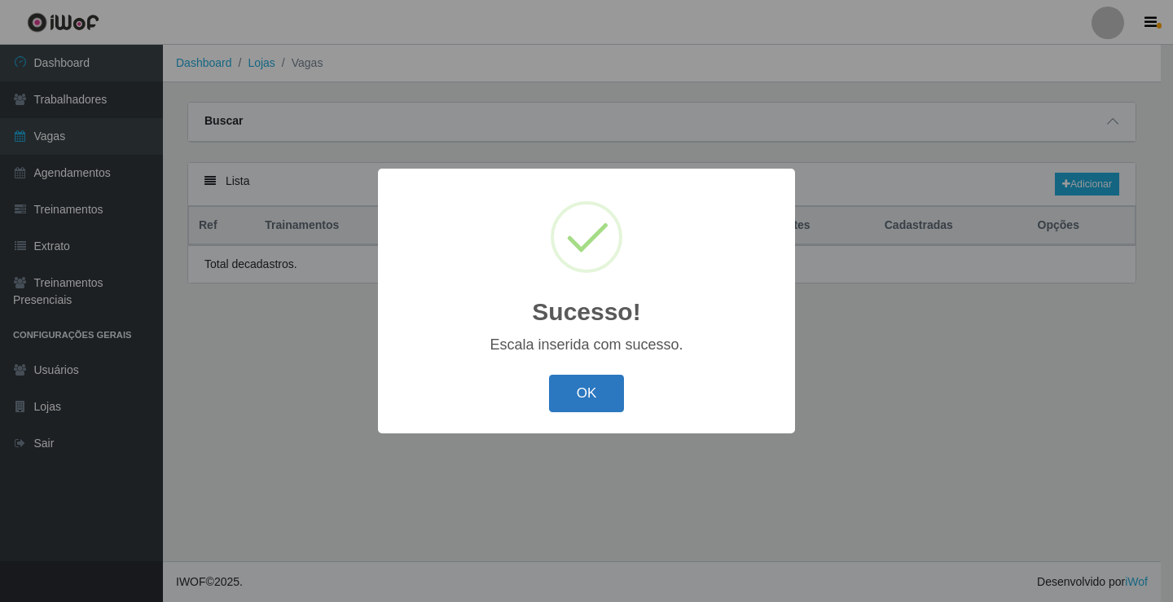
click at [596, 399] on button "OK" at bounding box center [587, 394] width 76 height 38
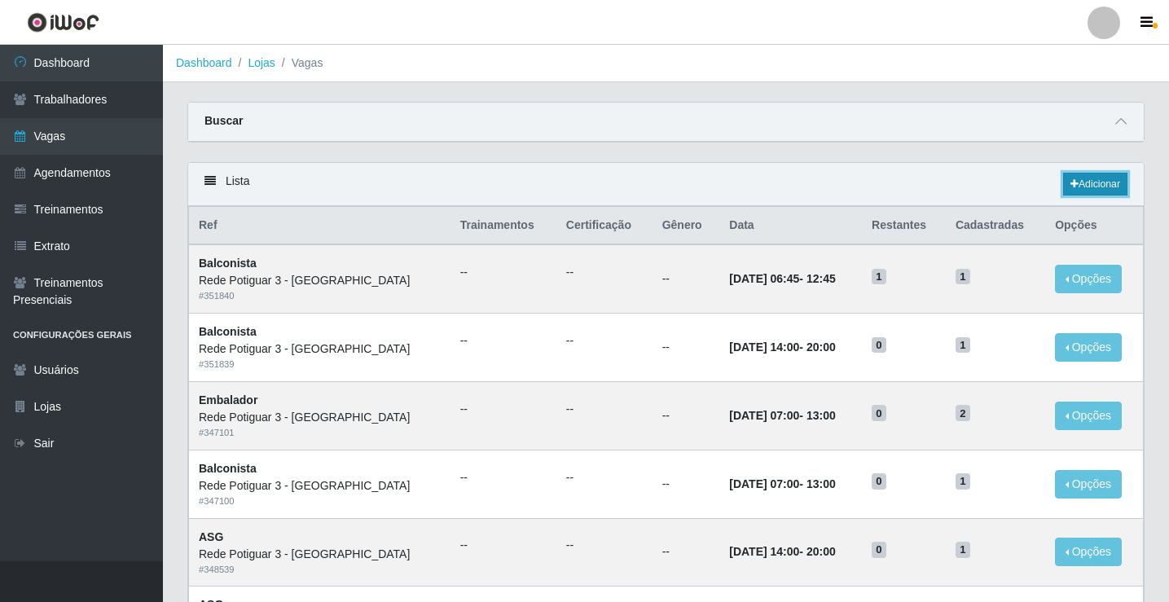
click at [1085, 184] on link "Adicionar" at bounding box center [1095, 184] width 64 height 23
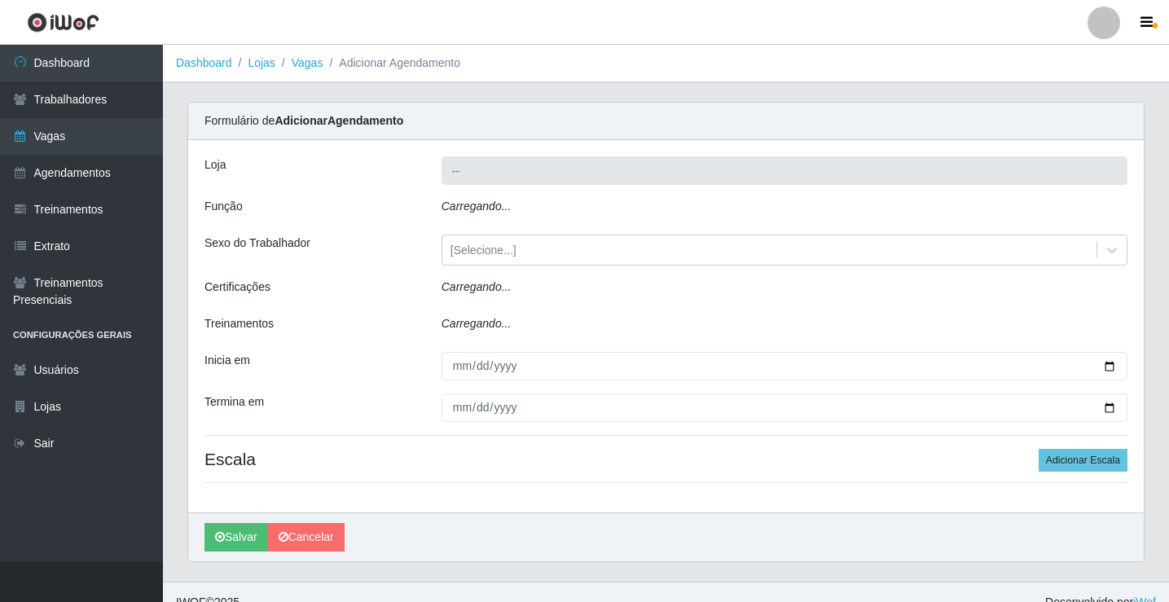
type input "Rede Potiguar 3 - [PERSON_NAME]"
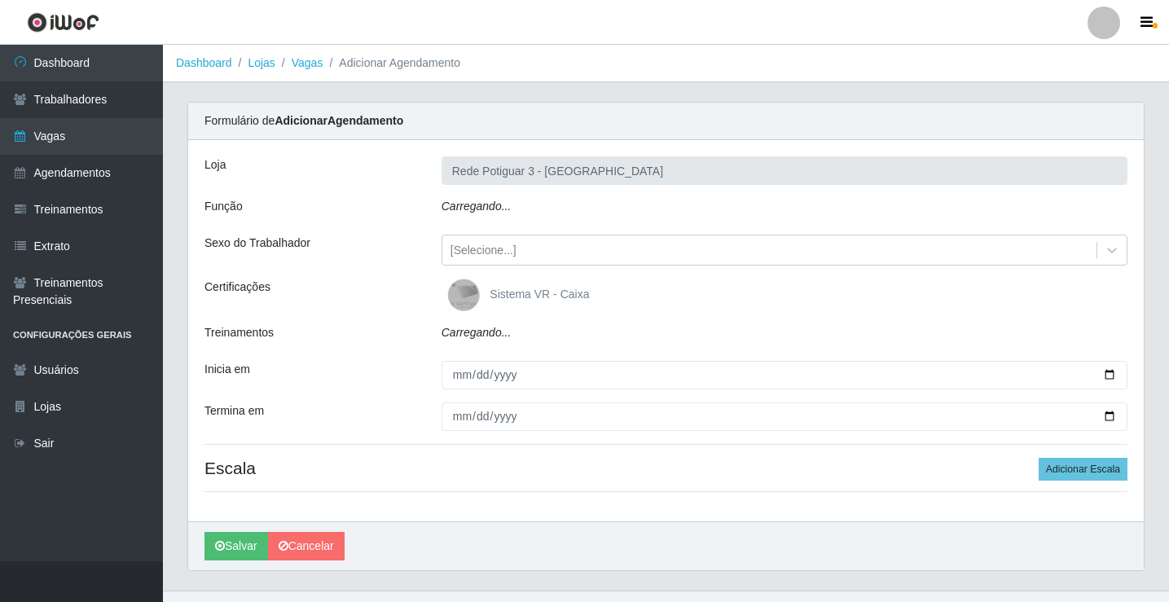
click at [484, 210] on icon "Carregando..." at bounding box center [477, 206] width 70 height 13
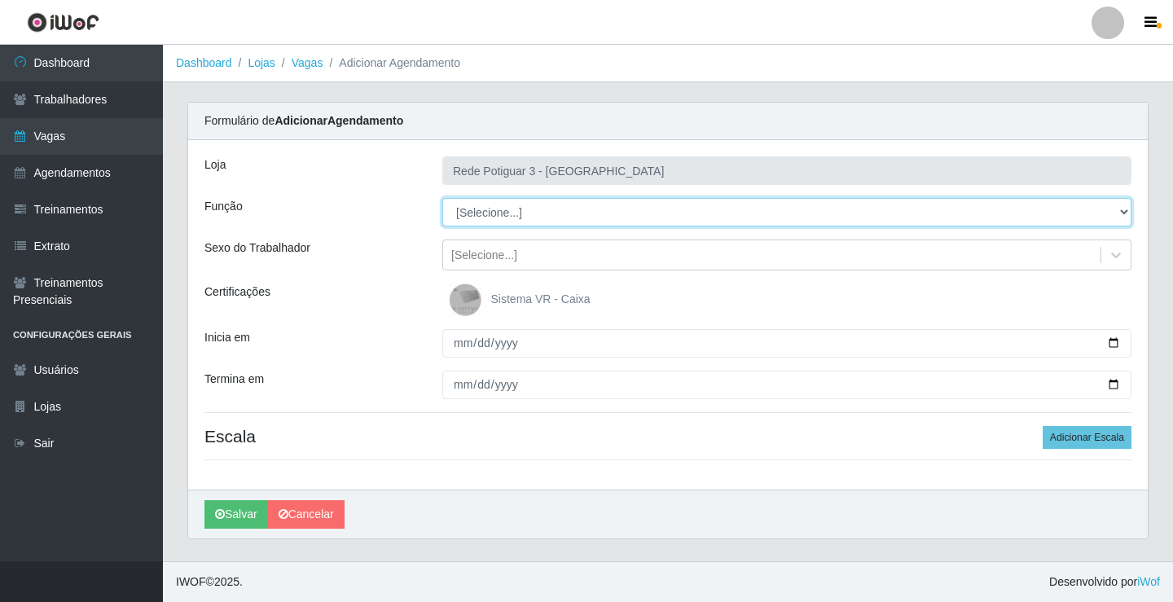
click at [484, 210] on select "[Selecione...] ASG ASG + ASG ++ Balconista Embalador Repositor Repositor + Repo…" at bounding box center [786, 212] width 689 height 29
select select "1"
click at [442, 198] on select "[Selecione...] ASG ASG + ASG ++ Balconista Embalador Repositor Repositor + Repo…" at bounding box center [786, 212] width 689 height 29
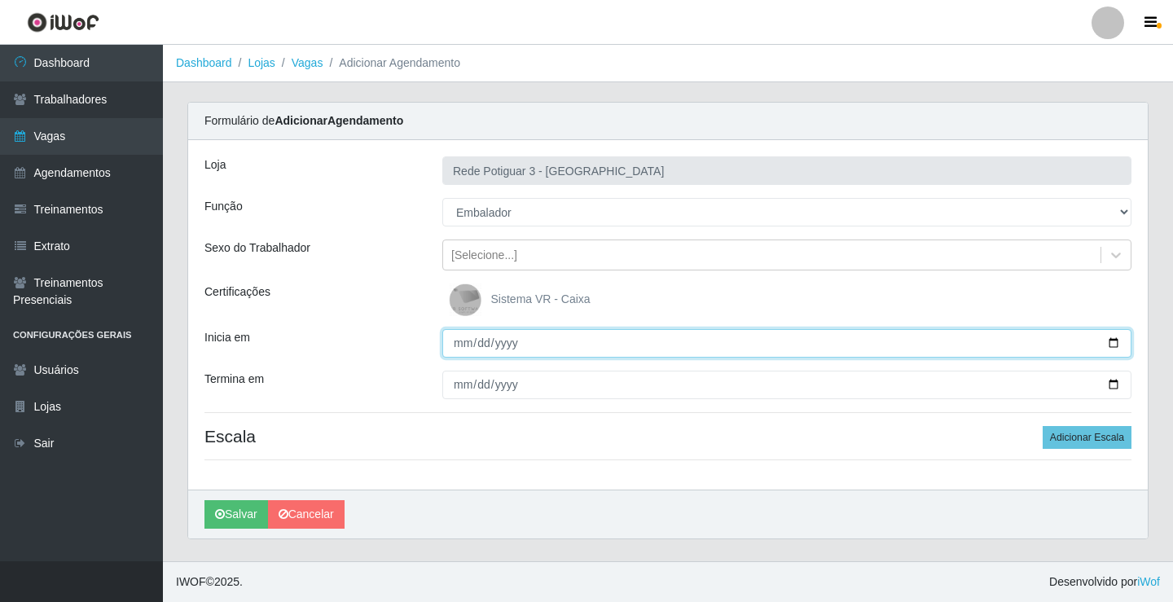
click at [459, 345] on input "Inicia em" at bounding box center [786, 343] width 689 height 29
type input "2025-10-05"
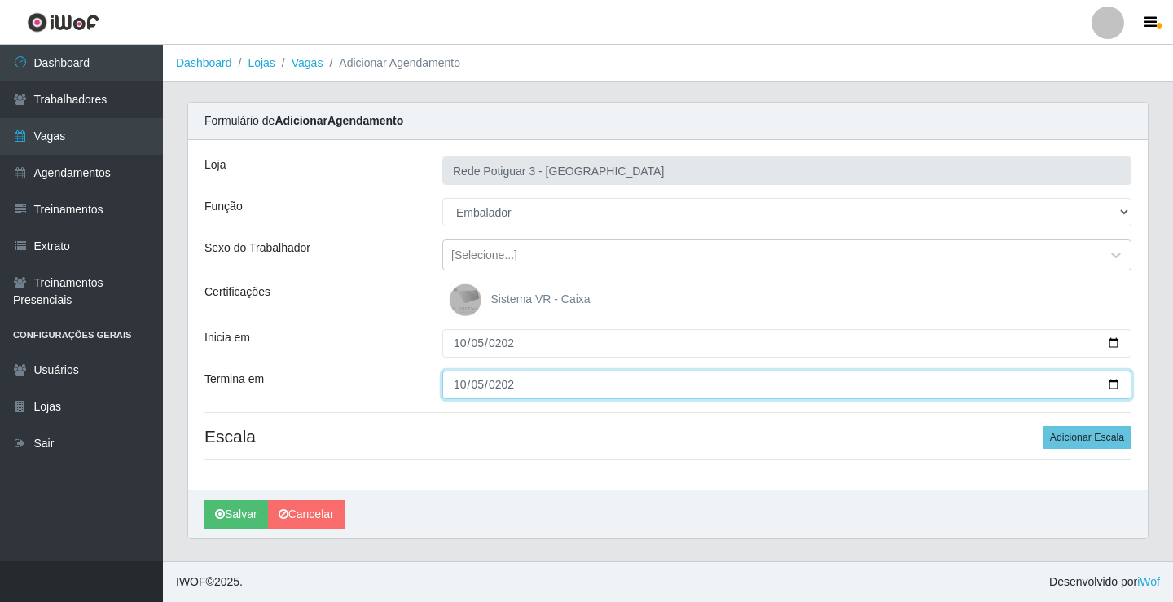
type input "2025-10-05"
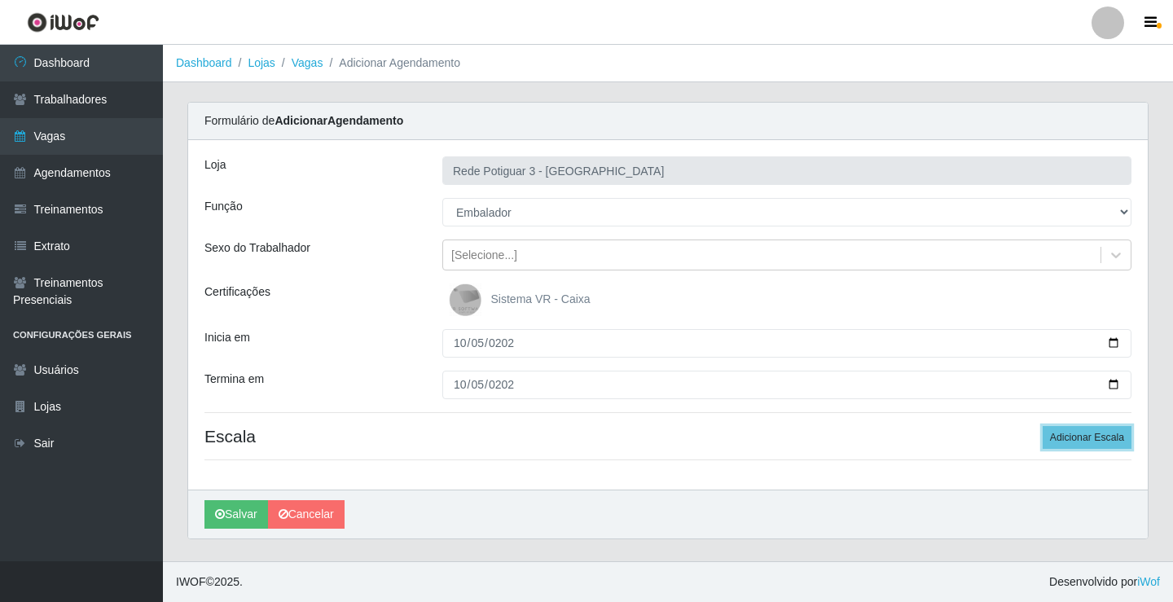
click at [1043, 426] on button "Adicionar Escala" at bounding box center [1087, 437] width 89 height 23
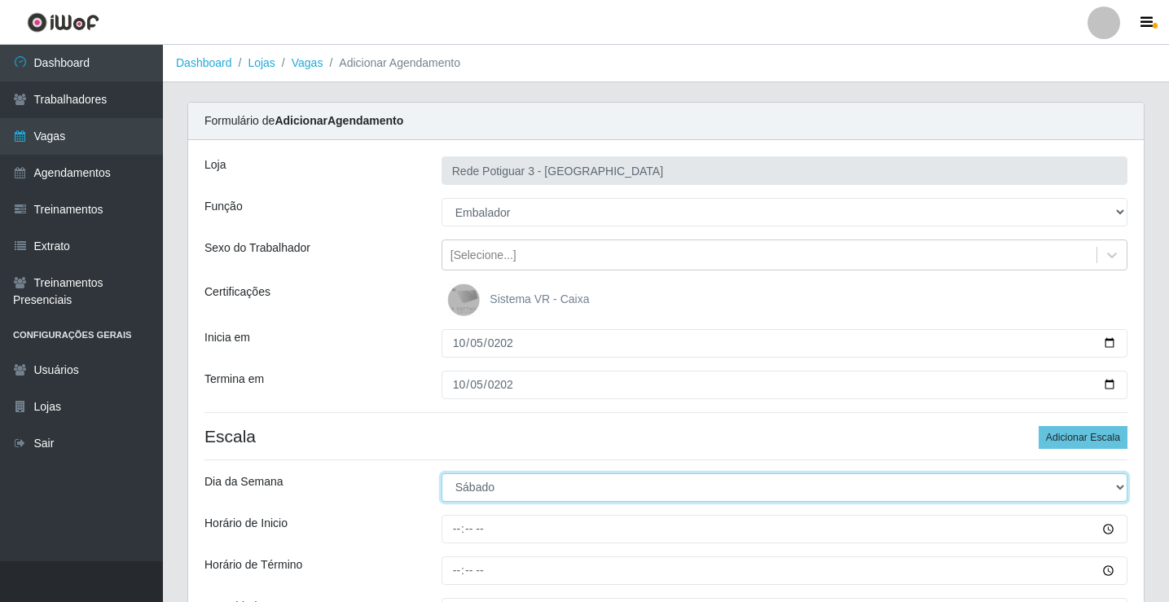
select select "0"
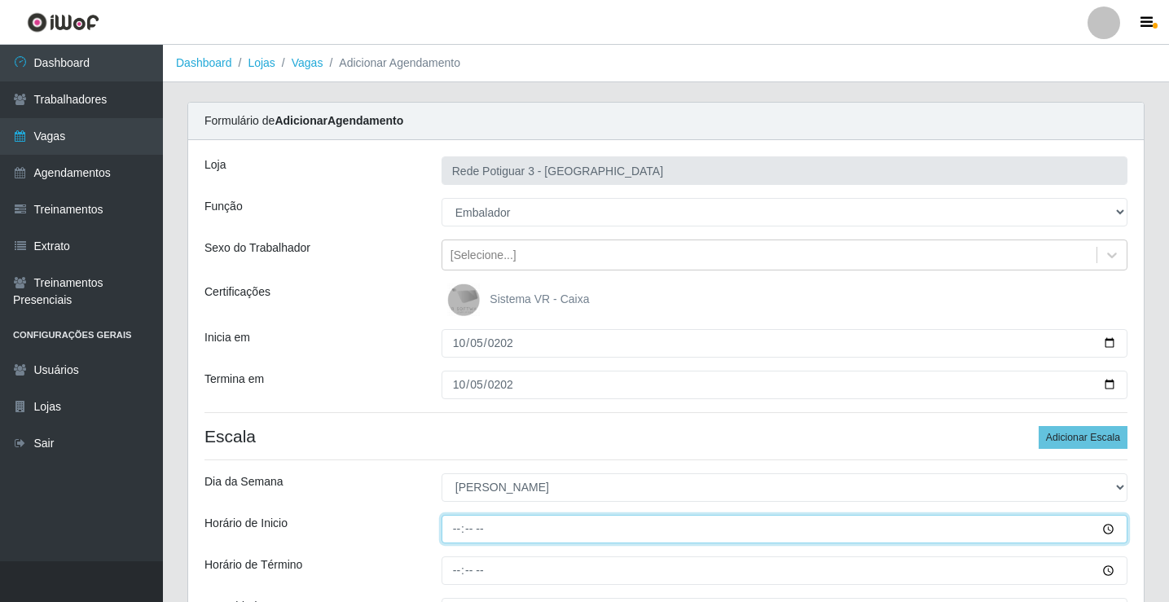
type input "07:00"
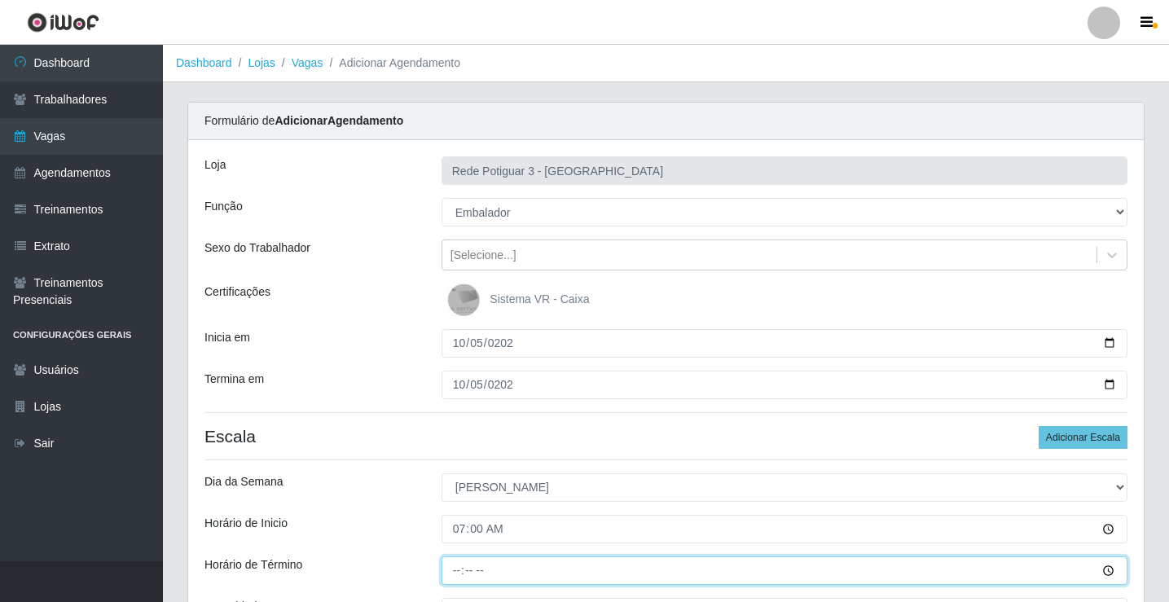
type input "13:00"
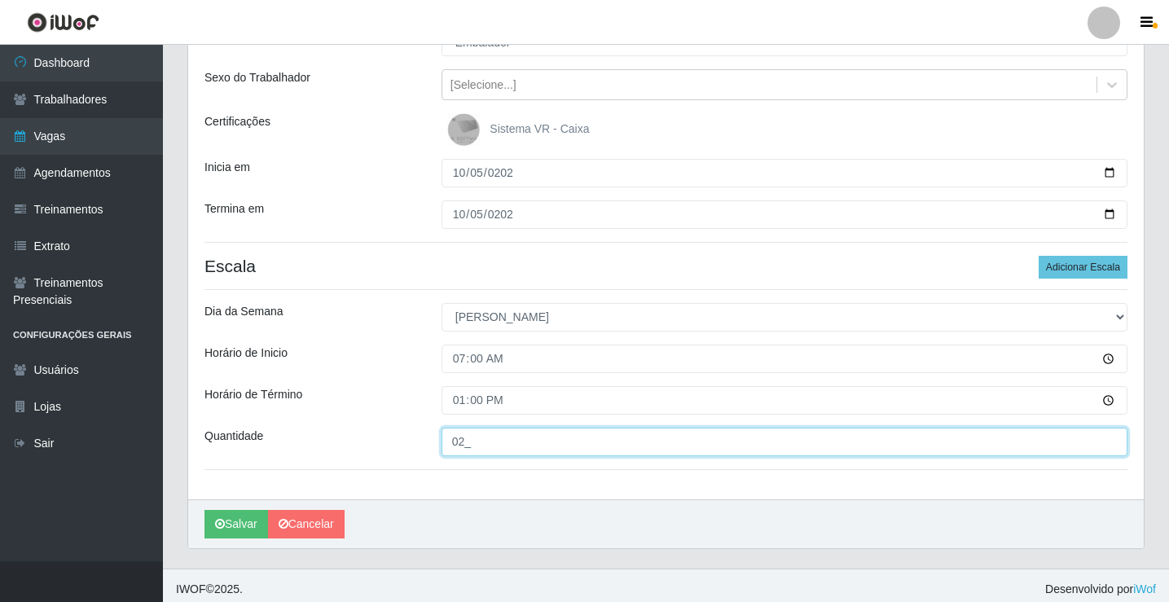
scroll to position [178, 0]
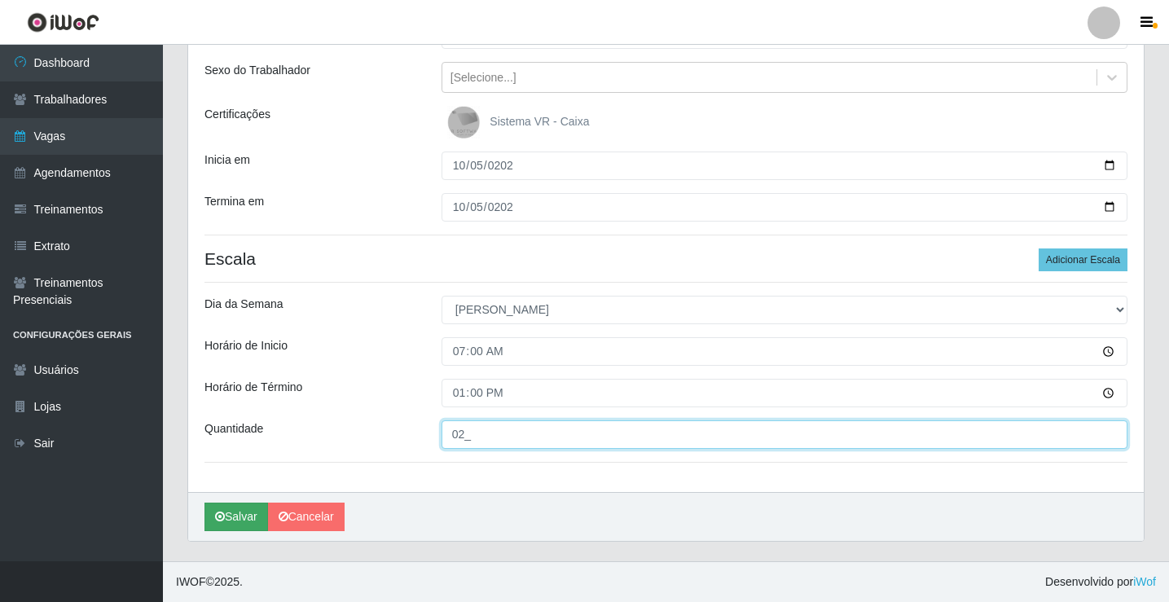
type input "02_"
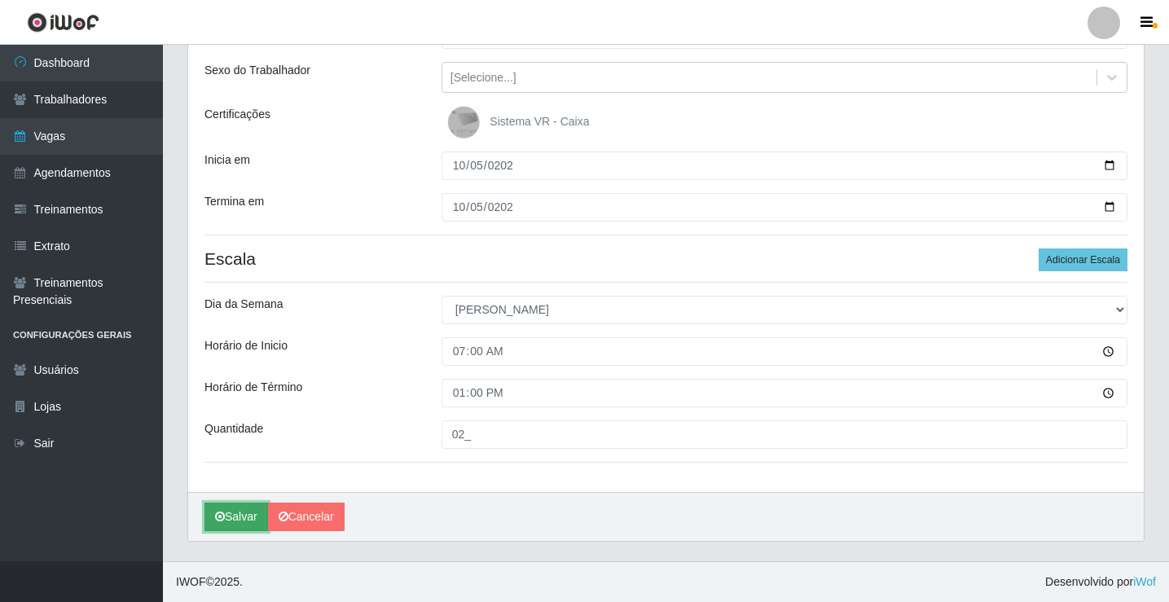
click at [222, 513] on icon "submit" at bounding box center [220, 516] width 10 height 11
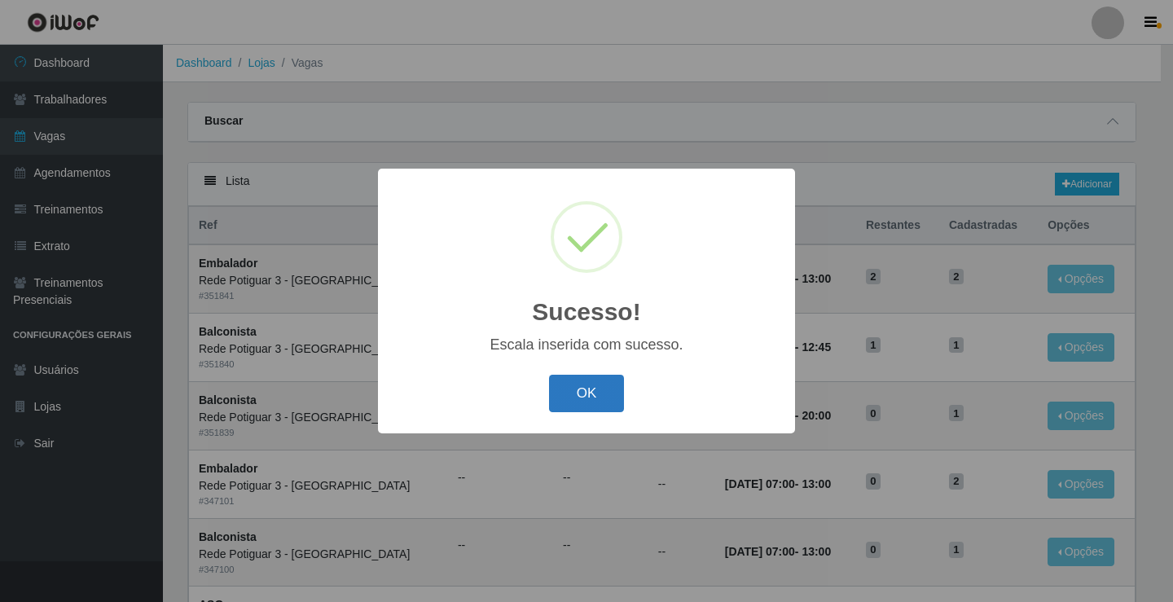
click at [593, 379] on button "OK" at bounding box center [587, 394] width 76 height 38
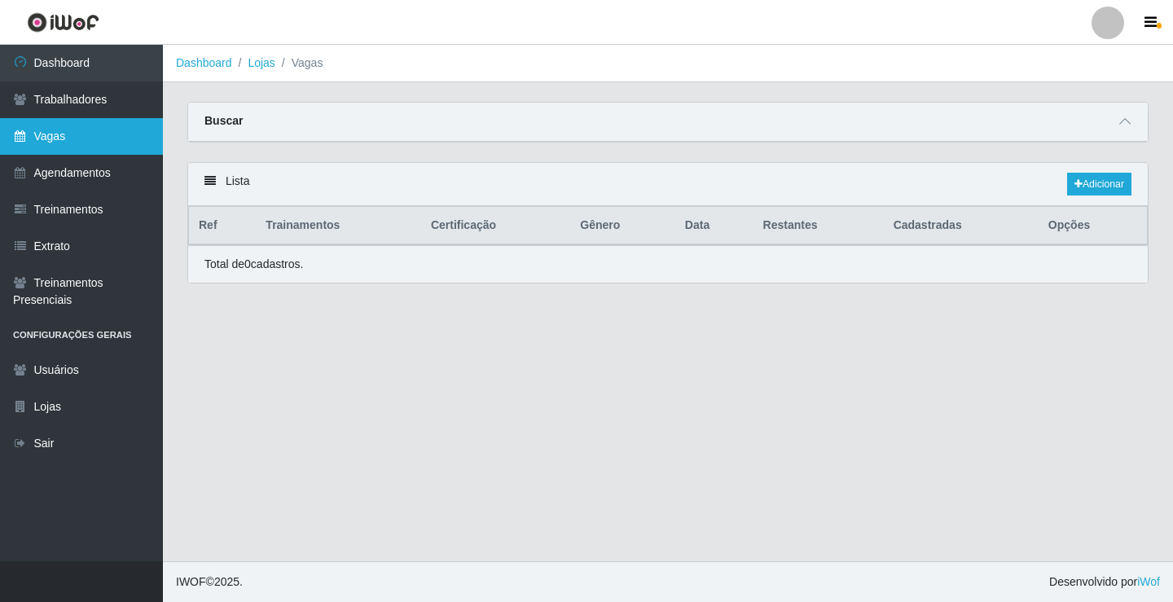
click at [88, 129] on link "Vagas" at bounding box center [81, 136] width 163 height 37
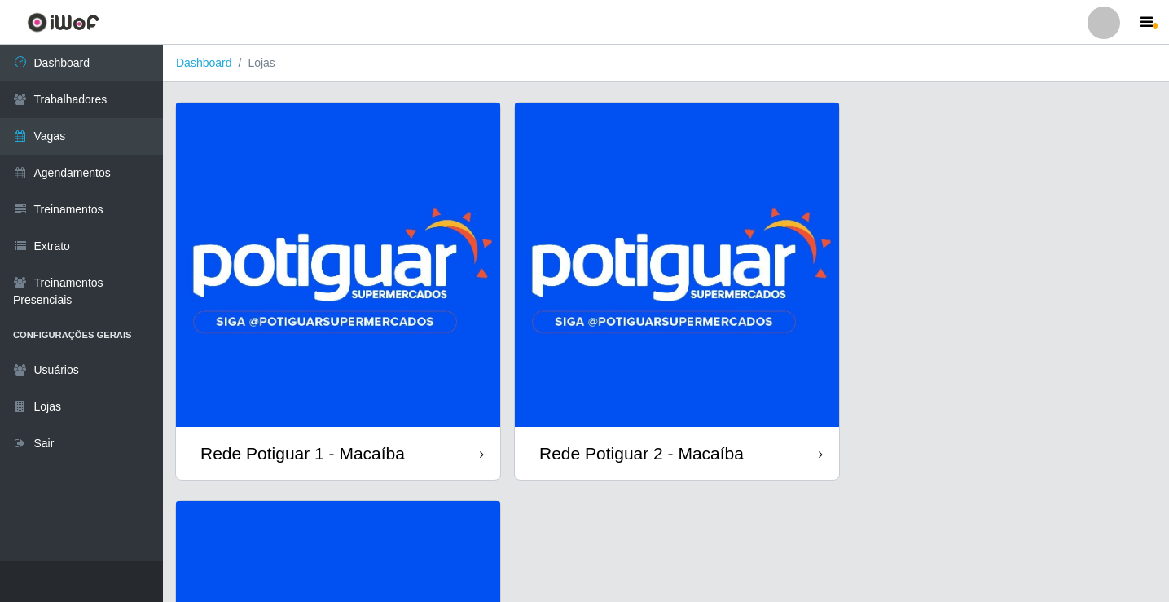
click at [369, 249] on img at bounding box center [338, 265] width 324 height 324
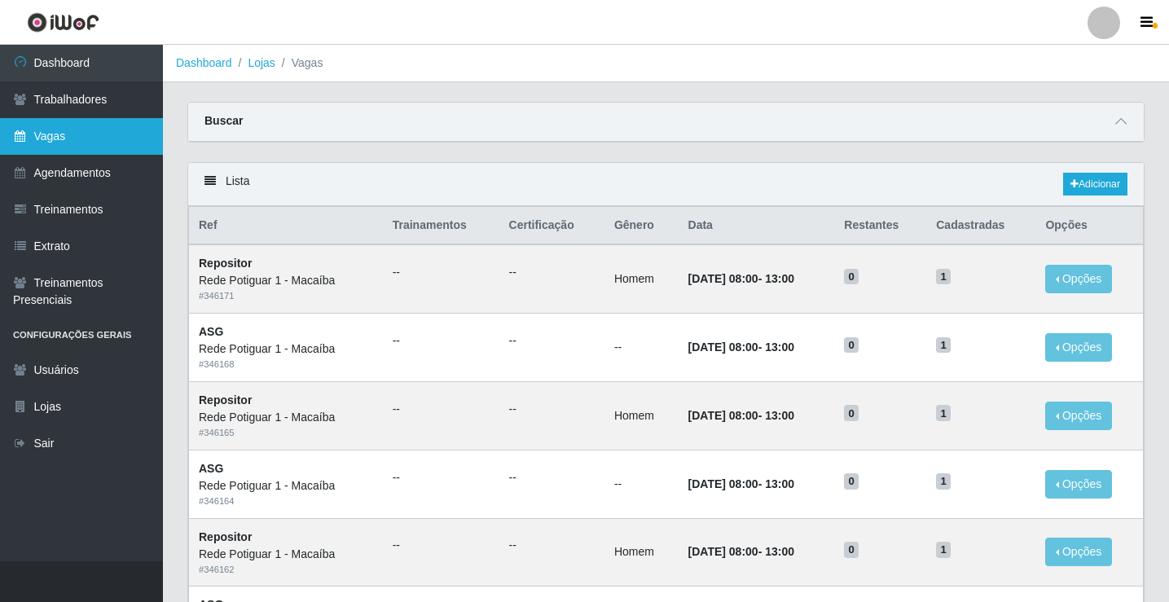
click at [63, 126] on link "Vagas" at bounding box center [81, 136] width 163 height 37
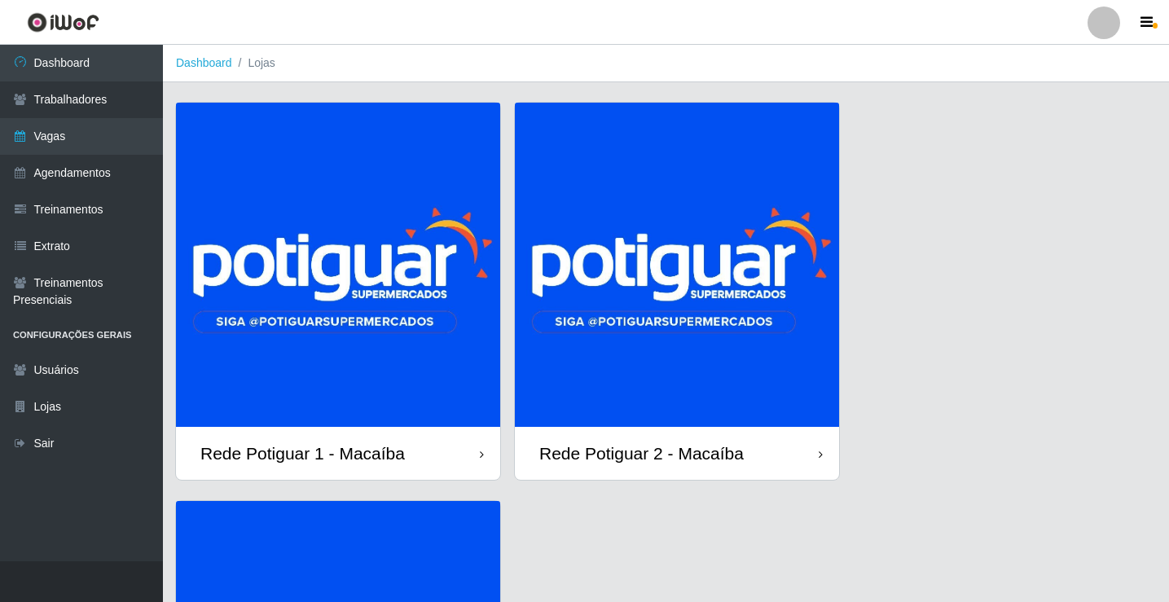
click at [384, 275] on img at bounding box center [338, 265] width 324 height 324
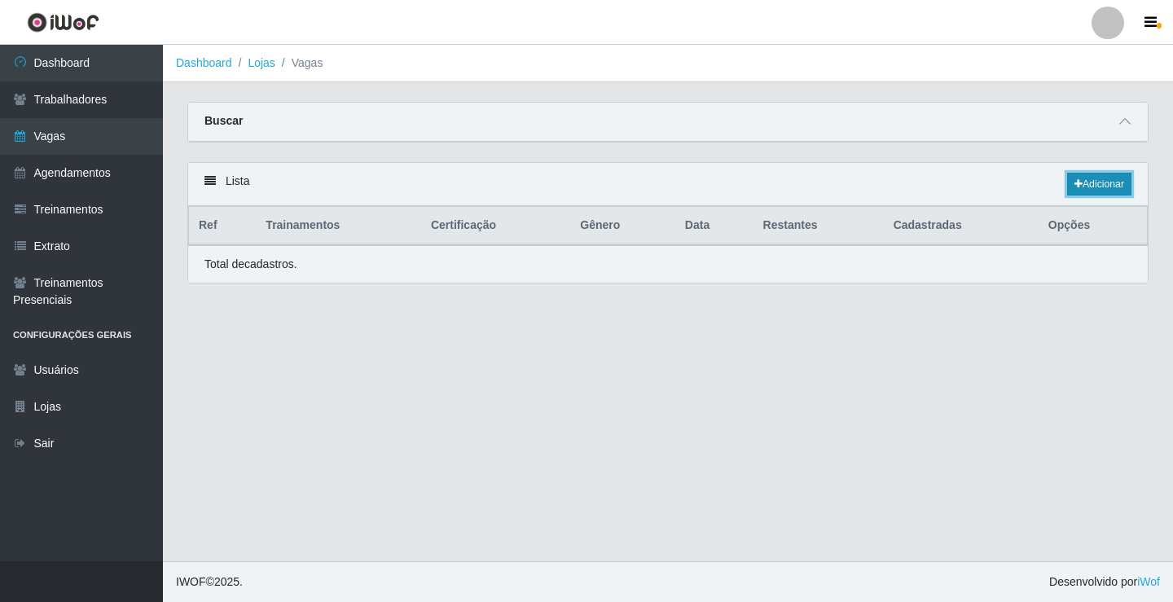
click at [1091, 185] on link "Adicionar" at bounding box center [1099, 184] width 64 height 23
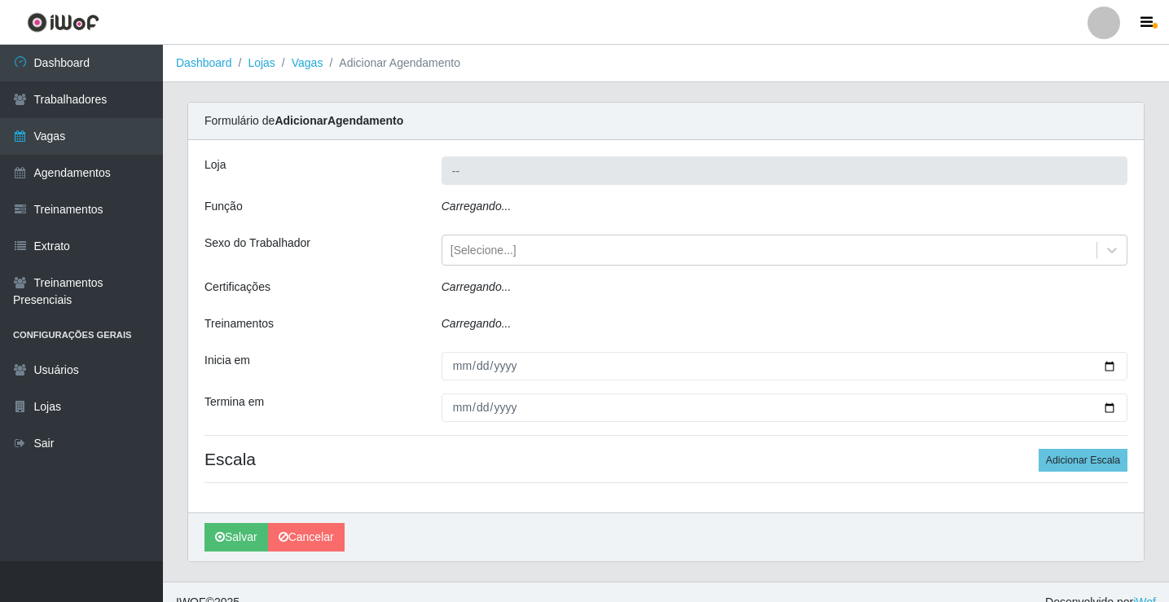
type input "Rede Potiguar 1 - Macaíba"
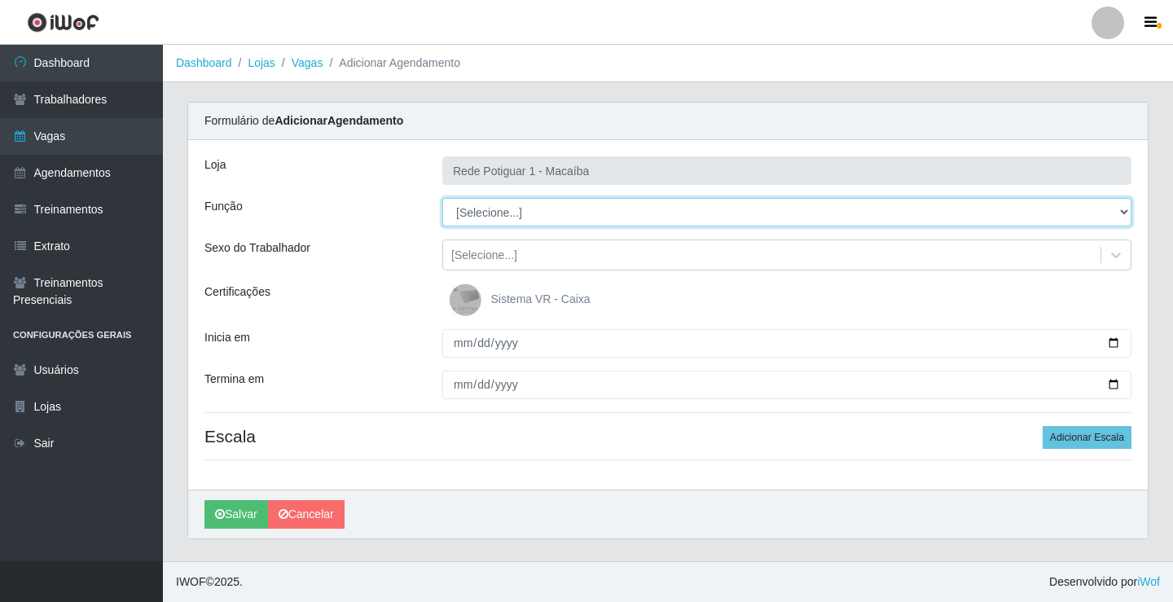
click at [552, 205] on select "[Selecione...] ASG ASG + ASG ++ Balconista Embalador Repositor Repositor + Repo…" at bounding box center [786, 212] width 689 height 29
select select "16"
click at [442, 198] on select "[Selecione...] ASG ASG + ASG ++ Balconista Embalador Repositor Repositor + Repo…" at bounding box center [786, 212] width 689 height 29
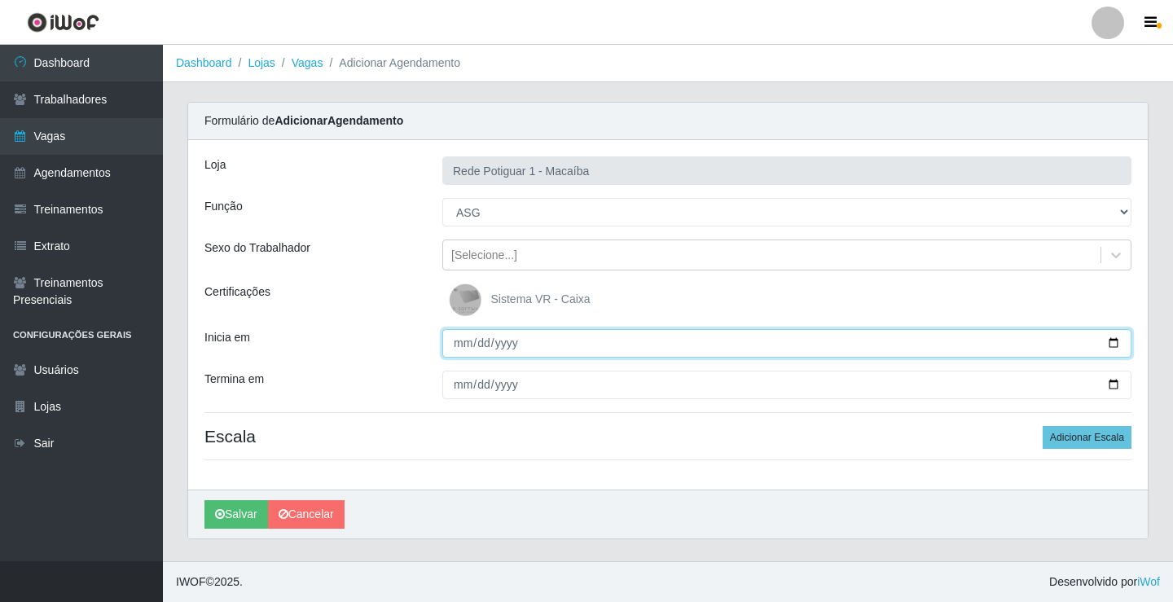
click at [462, 338] on input "Inicia em" at bounding box center [786, 343] width 689 height 29
type input "2025-09-29"
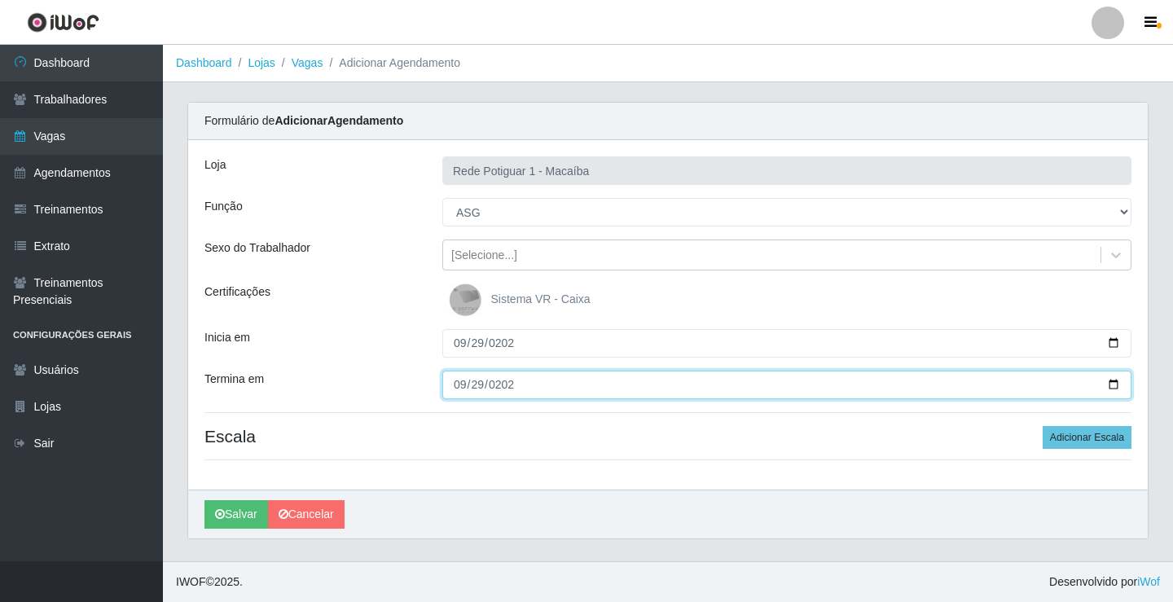
type input "2025-09-29"
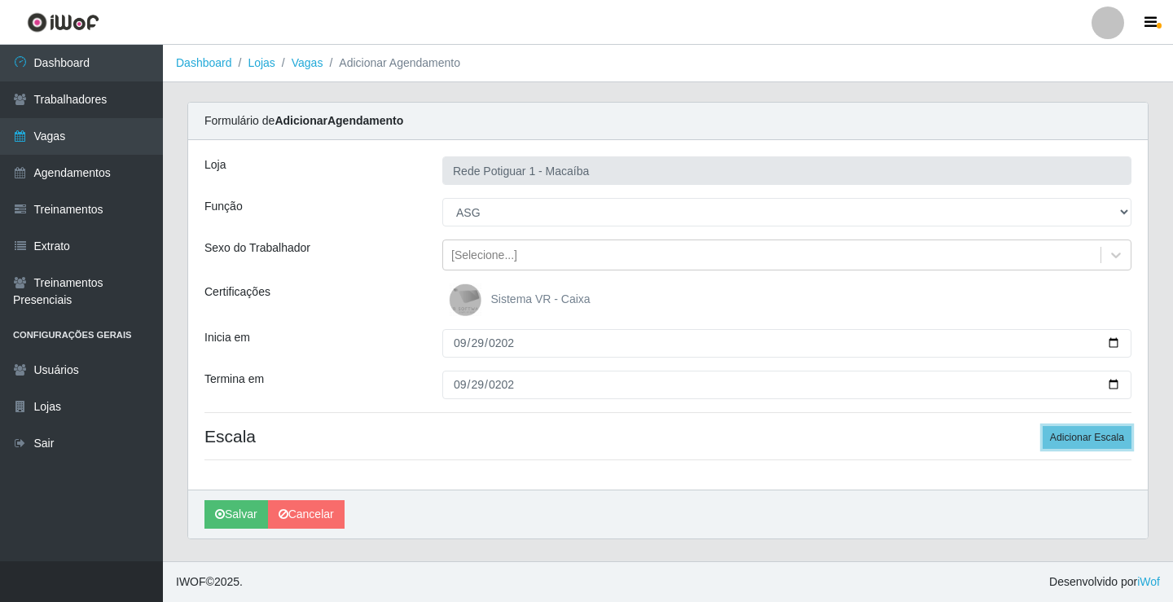
click at [1043, 426] on button "Adicionar Escala" at bounding box center [1087, 437] width 89 height 23
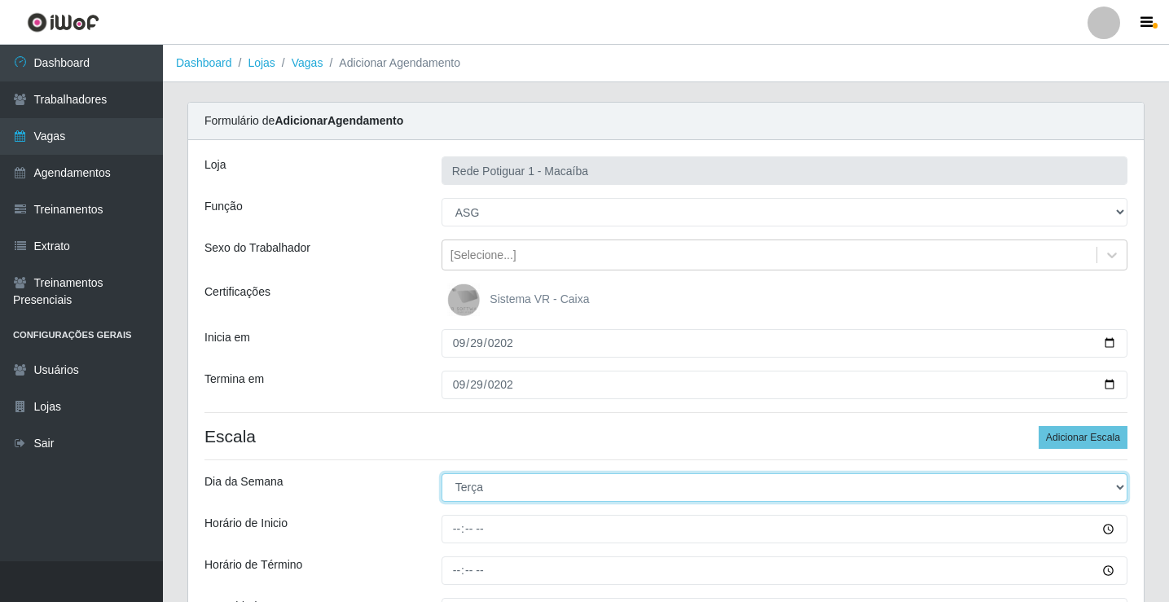
select select "1"
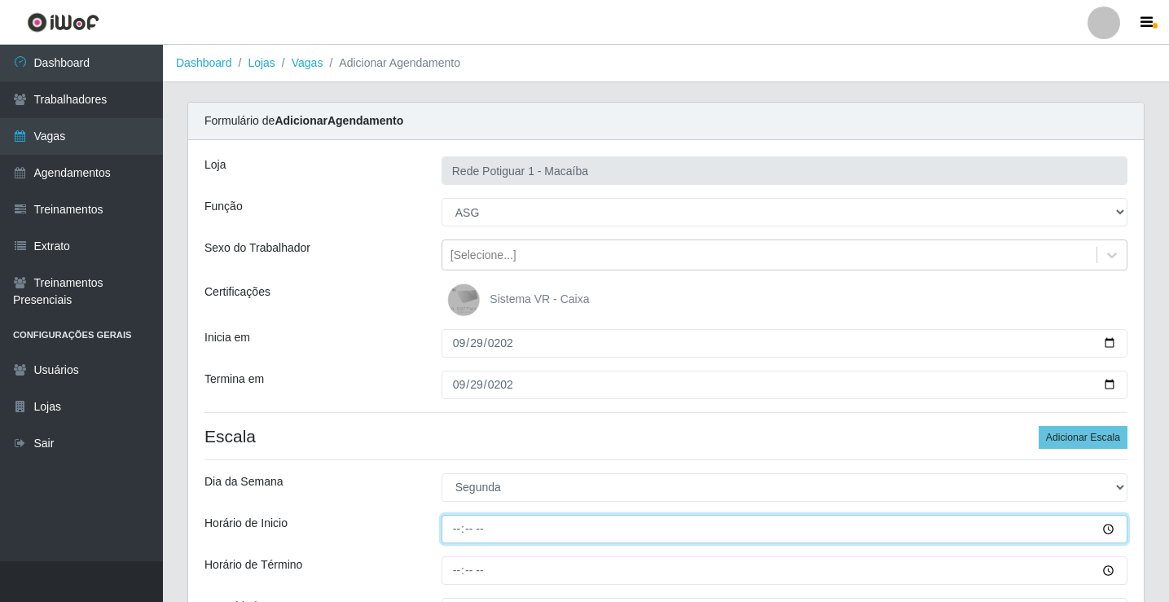
type input "13:00"
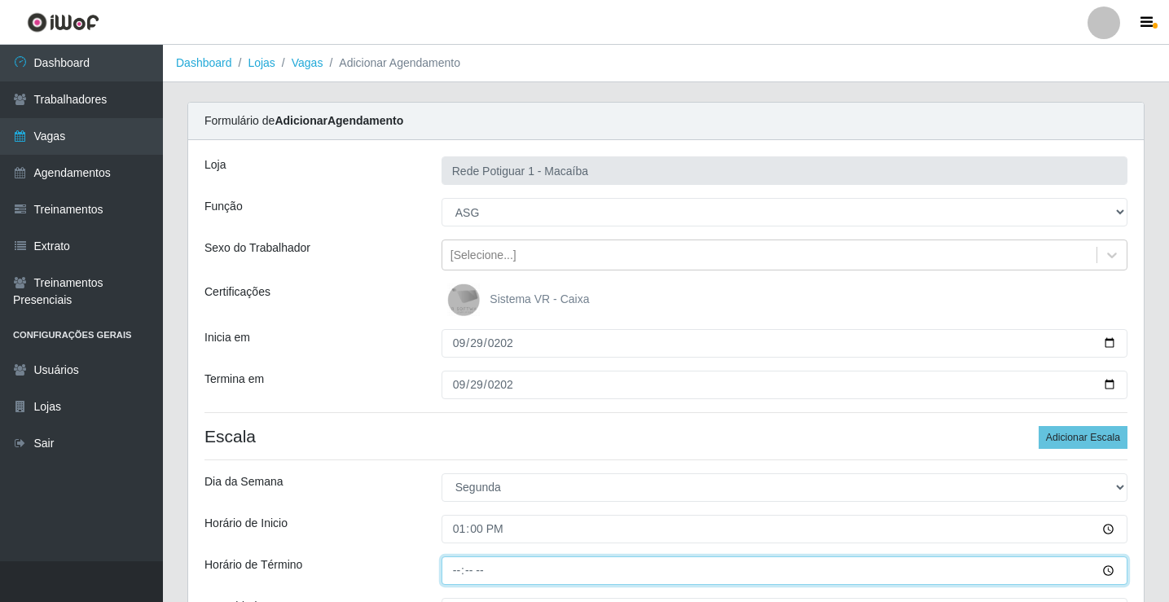
type input "18:00"
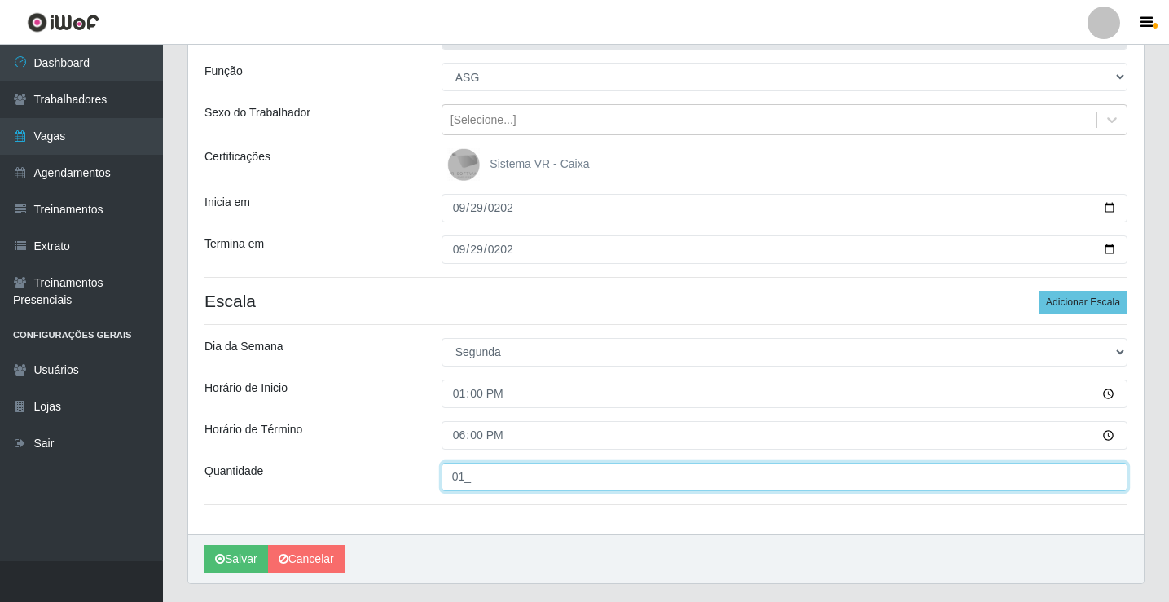
scroll to position [178, 0]
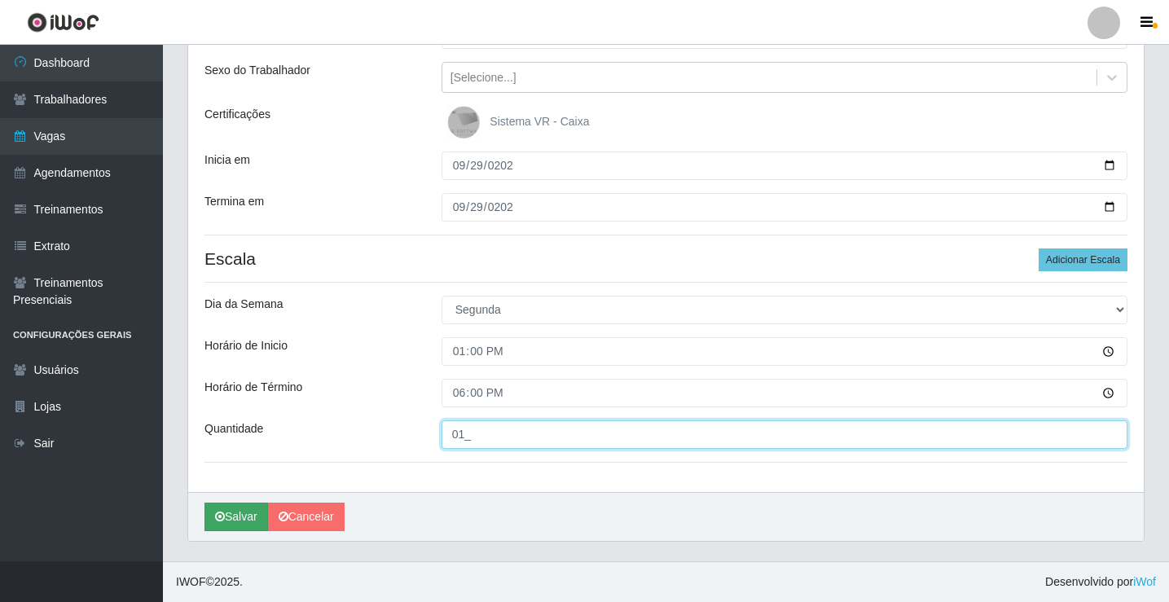
type input "01_"
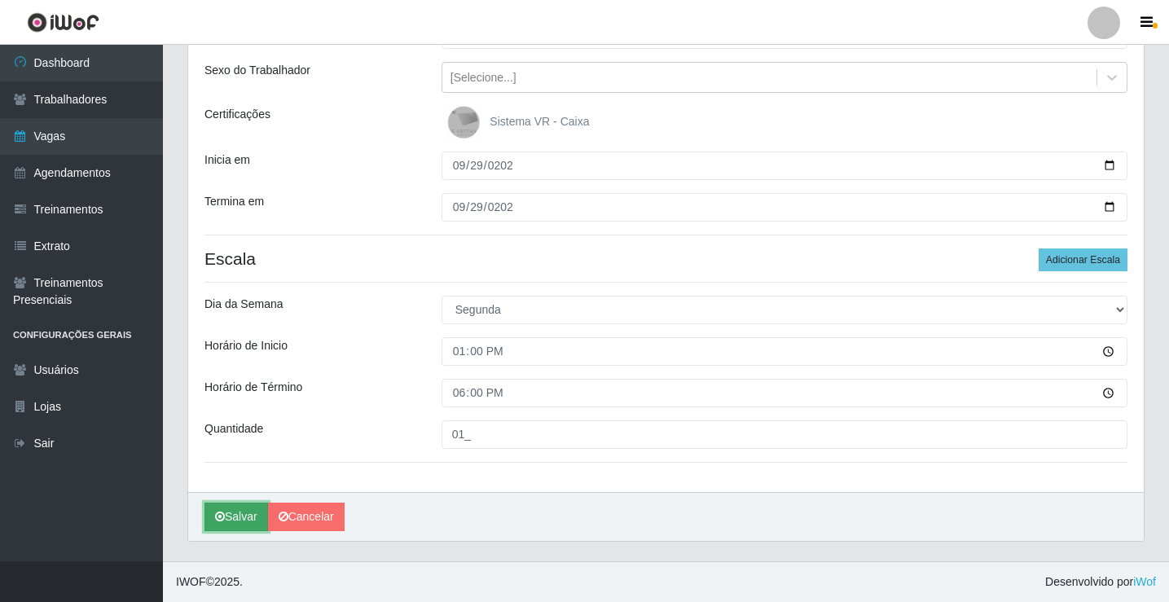
click at [254, 508] on button "Salvar" at bounding box center [237, 517] width 64 height 29
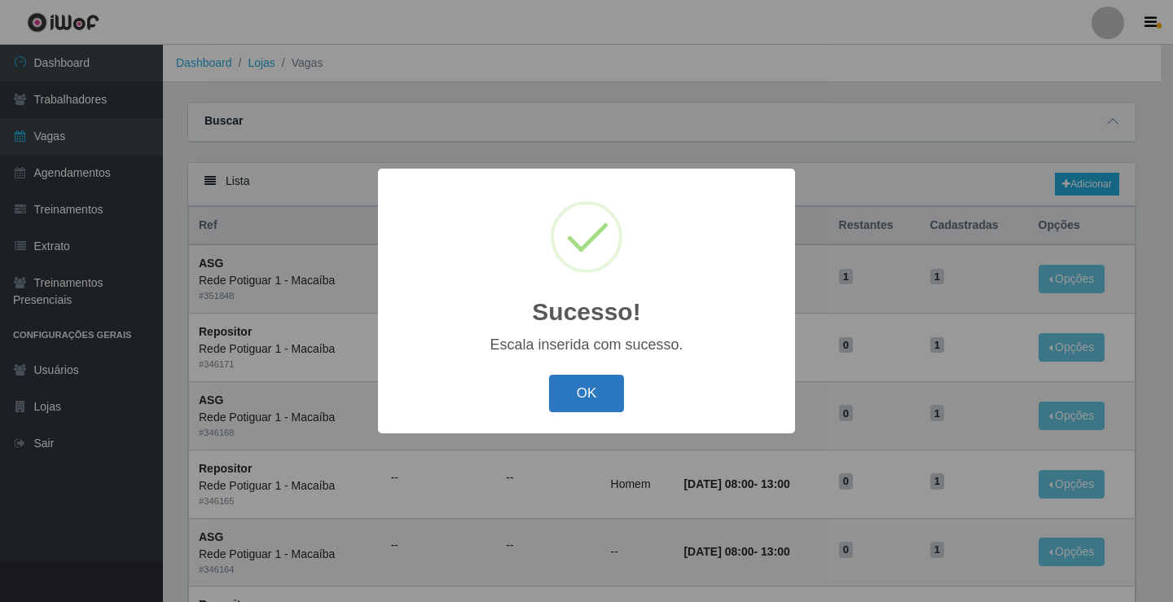
click at [589, 394] on button "OK" at bounding box center [587, 394] width 76 height 38
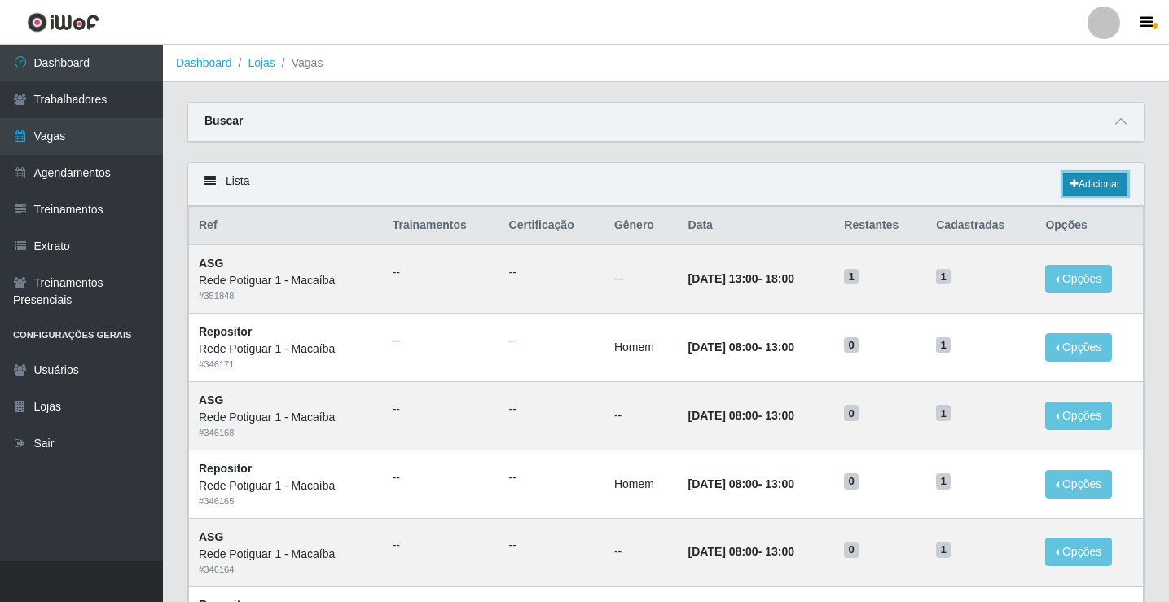
click at [1096, 187] on link "Adicionar" at bounding box center [1095, 184] width 64 height 23
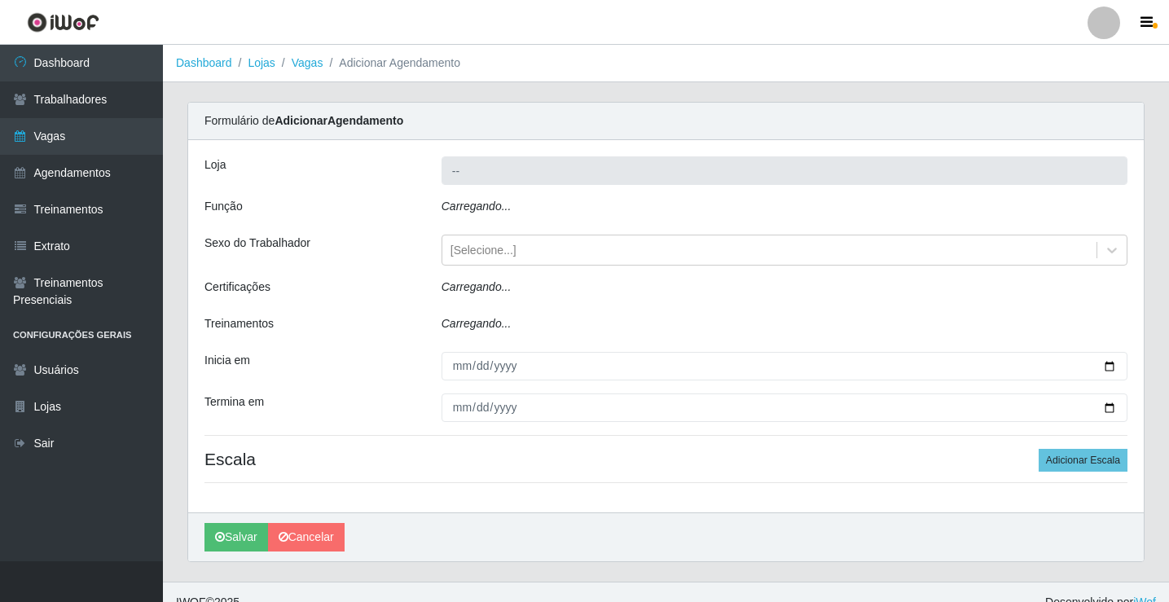
type input "Rede Potiguar 1 - Macaíba"
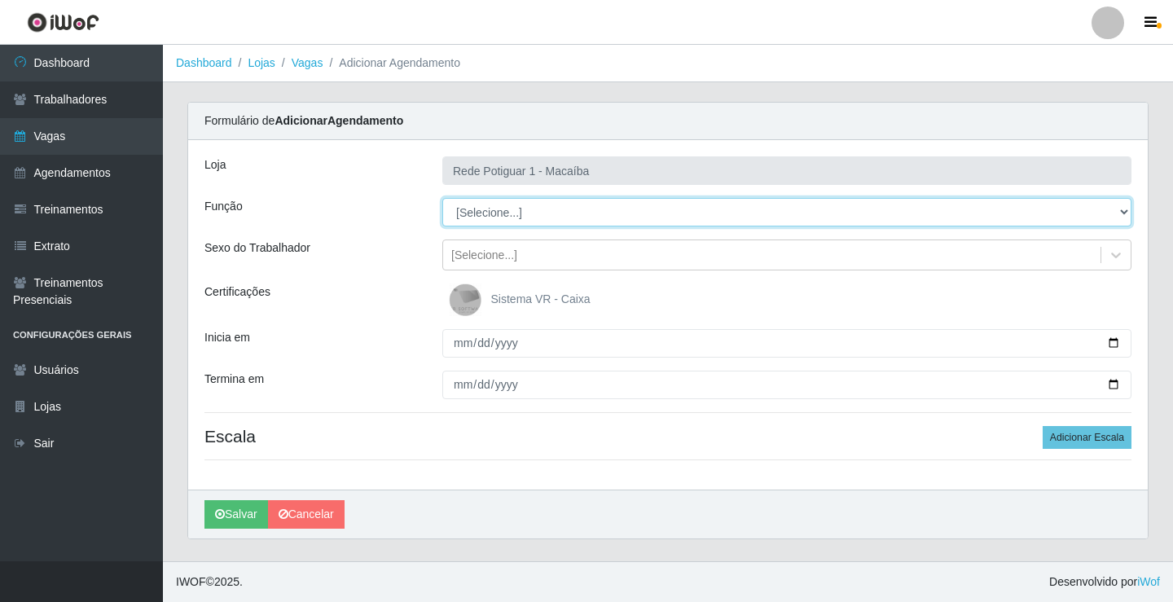
click at [469, 208] on select "[Selecione...] ASG ASG + ASG ++ Balconista Embalador Repositor Repositor + Repo…" at bounding box center [786, 212] width 689 height 29
select select "24"
click at [442, 198] on select "[Selecione...] ASG ASG + ASG ++ Balconista Embalador Repositor Repositor + Repo…" at bounding box center [786, 212] width 689 height 29
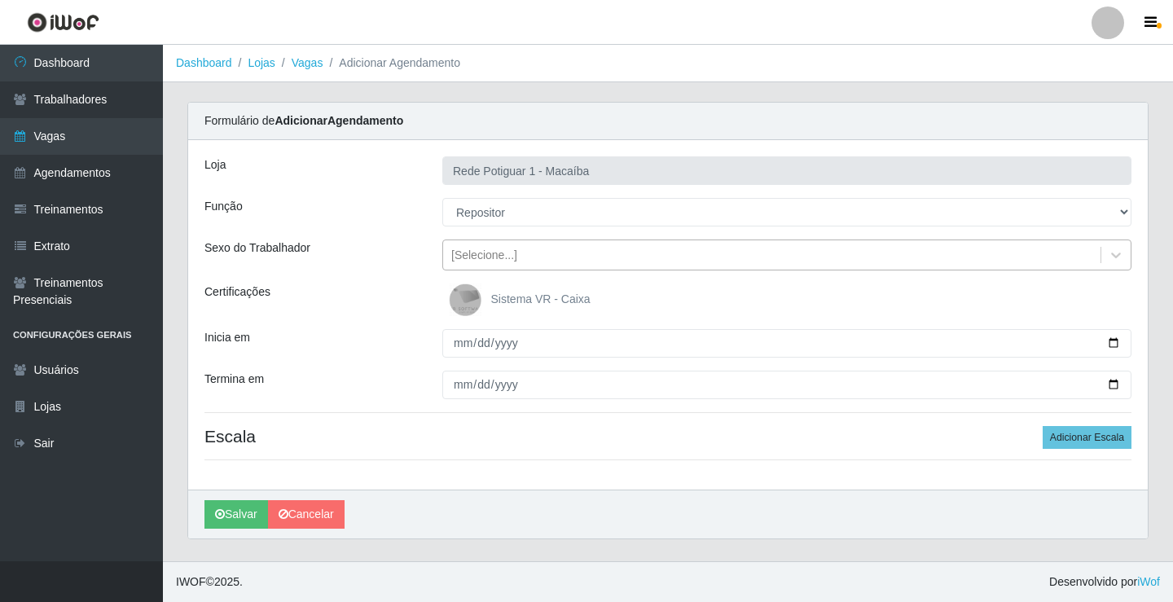
click at [486, 259] on div "[Selecione...]" at bounding box center [484, 255] width 66 height 17
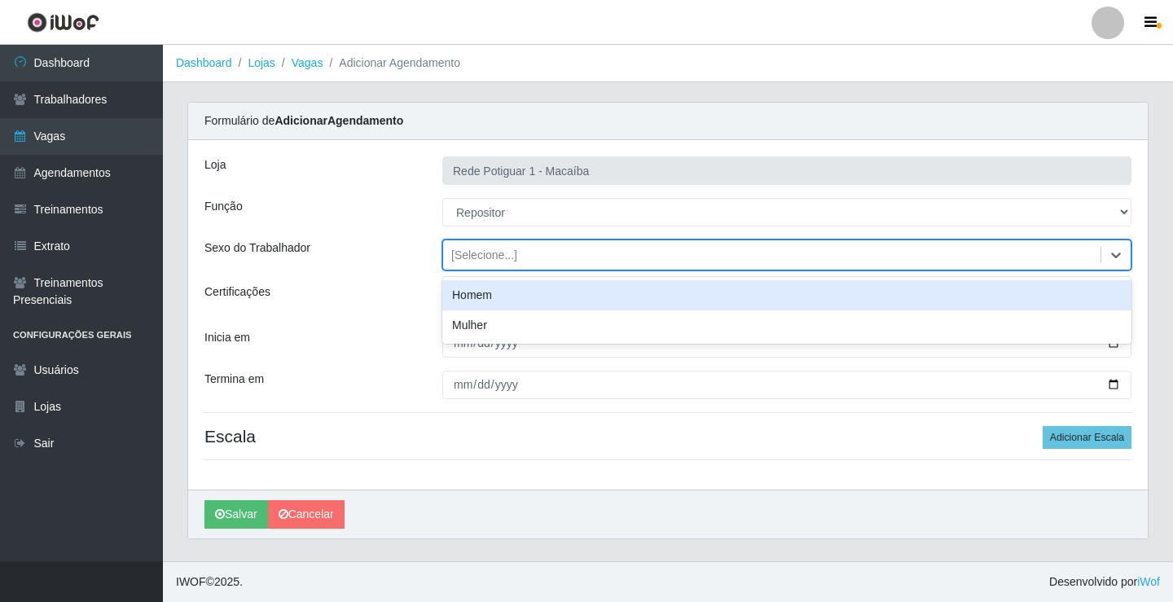
click at [495, 294] on div "Homem" at bounding box center [786, 295] width 689 height 30
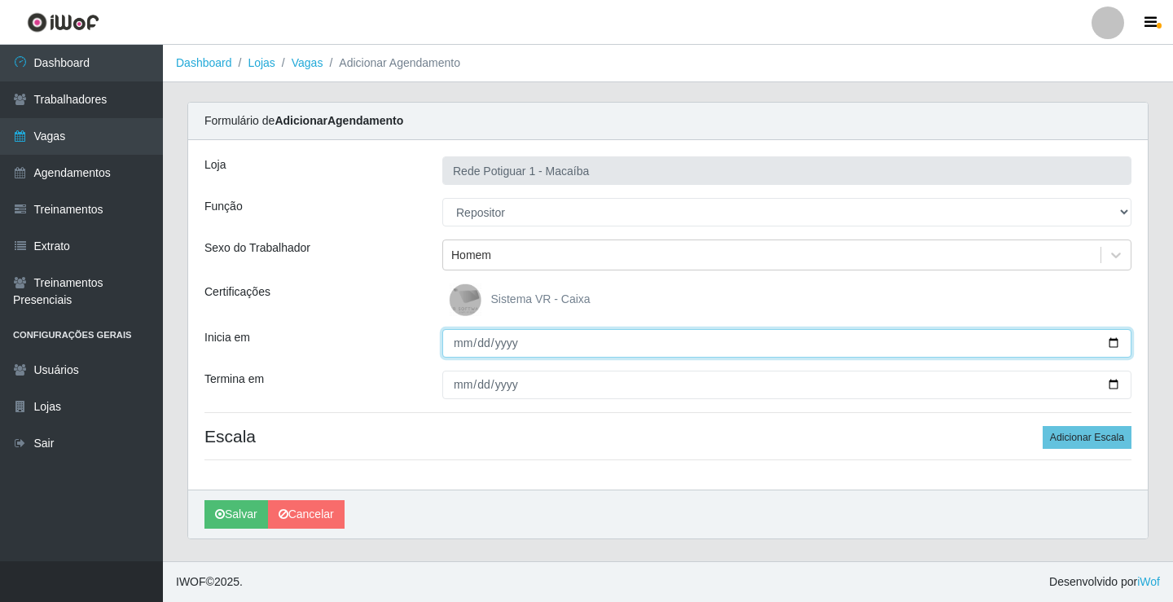
click at [459, 341] on input "Inicia em" at bounding box center [786, 343] width 689 height 29
click at [513, 339] on input "0025-09-29" at bounding box center [786, 343] width 689 height 29
type input "2025-09-29"
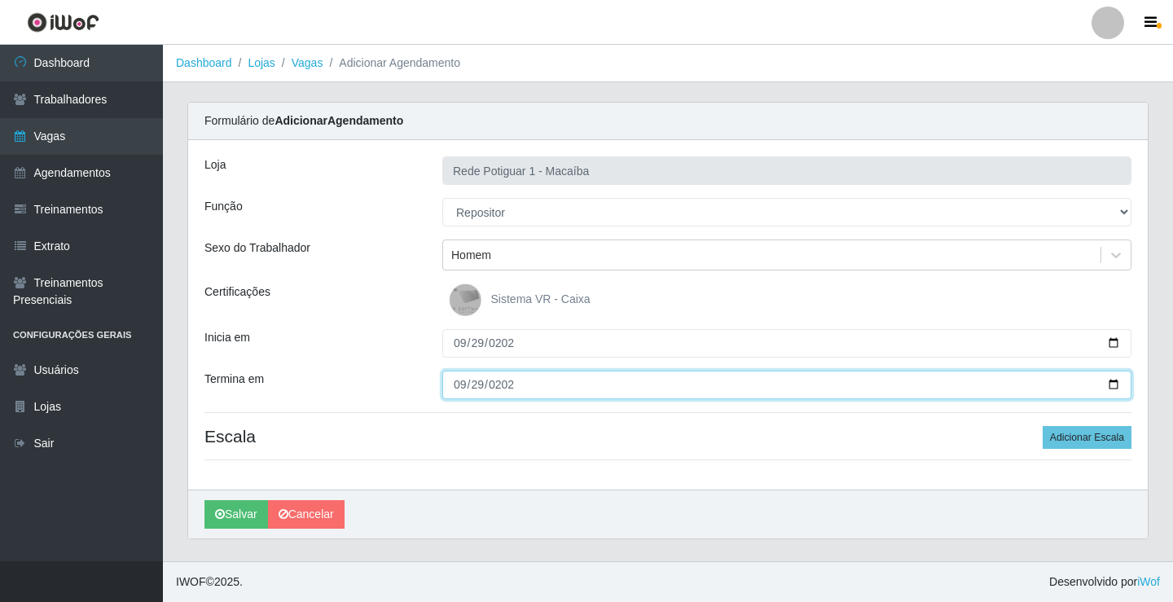
type input "2025-09-29"
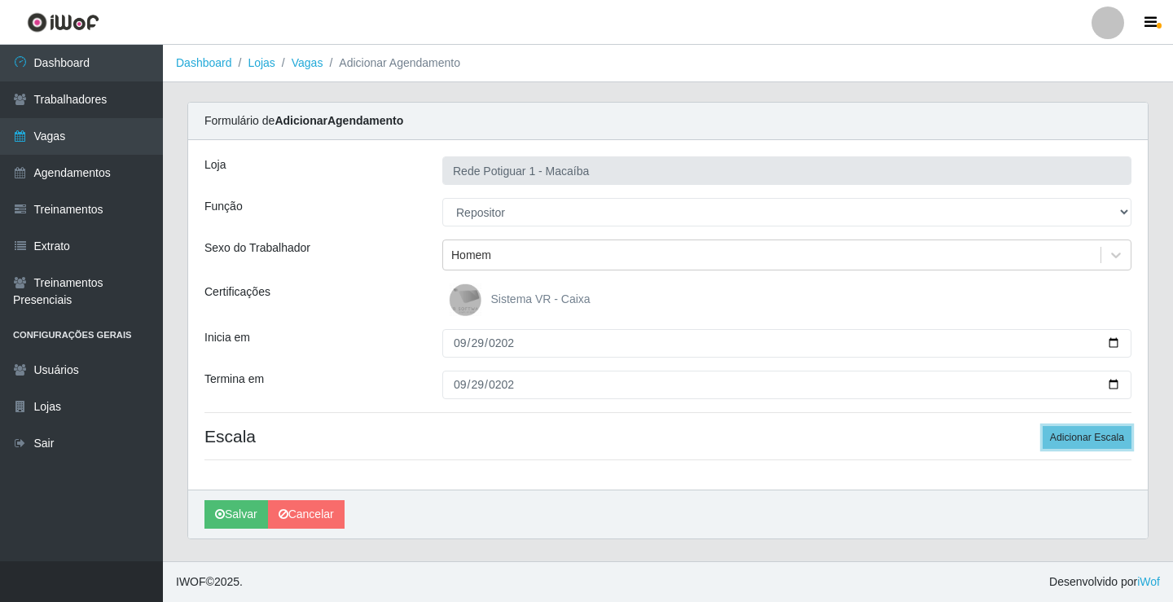
click at [1043, 426] on button "Adicionar Escala" at bounding box center [1087, 437] width 89 height 23
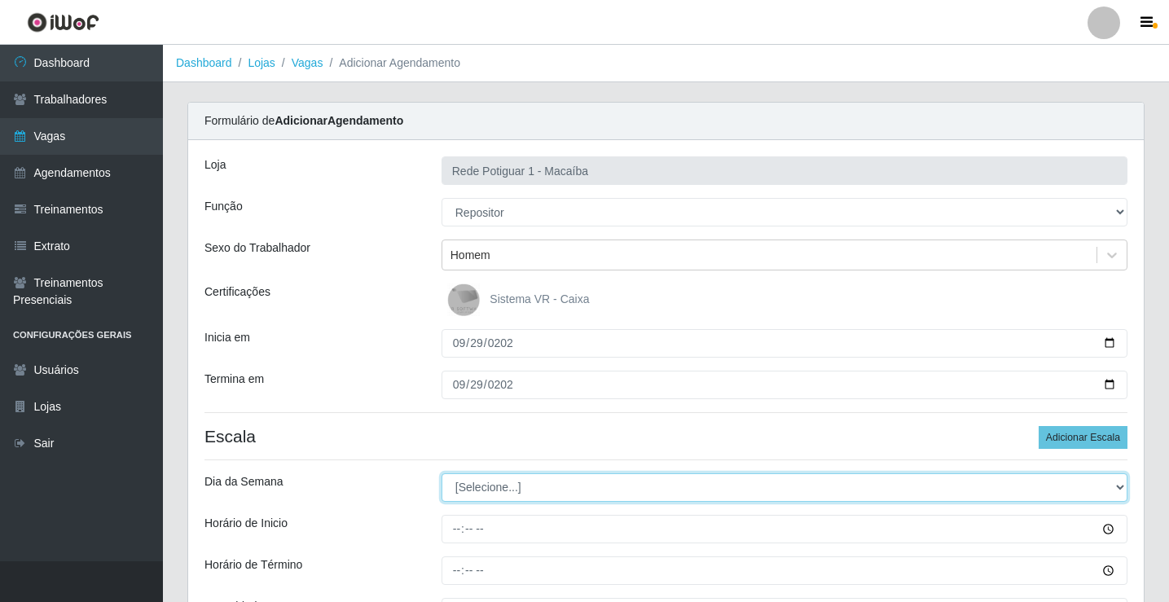
select select "1"
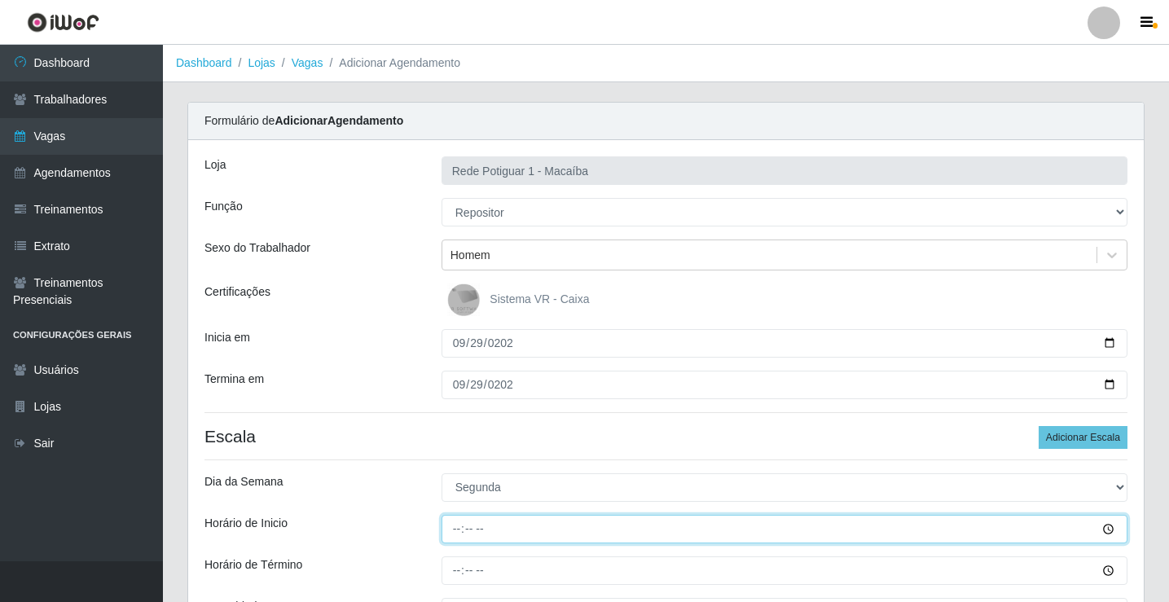
type input "13:00"
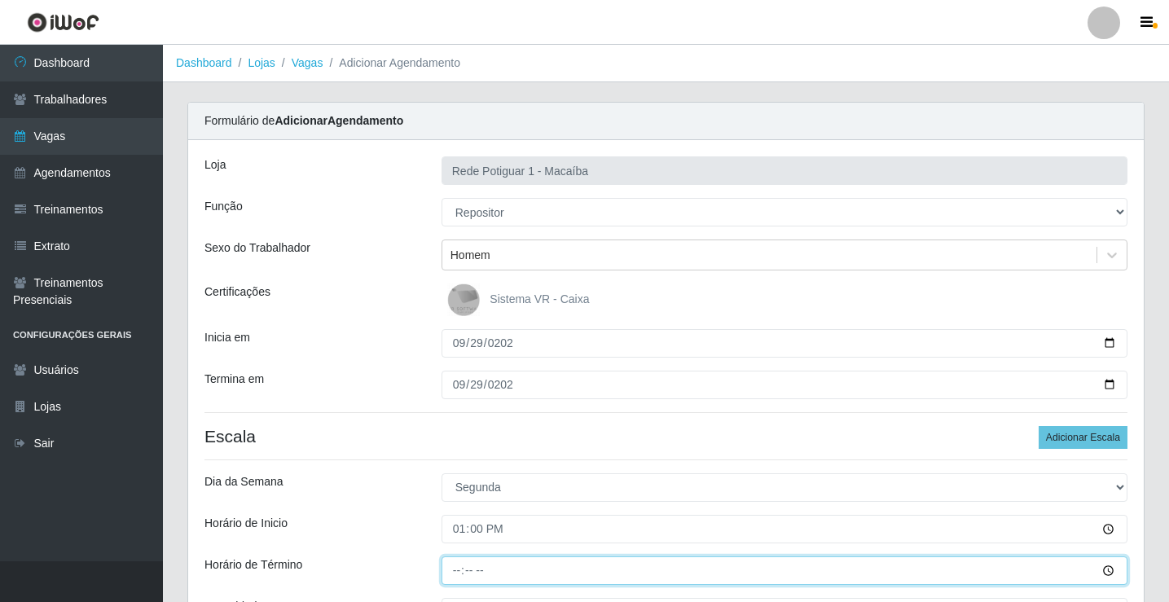
type input "18:00"
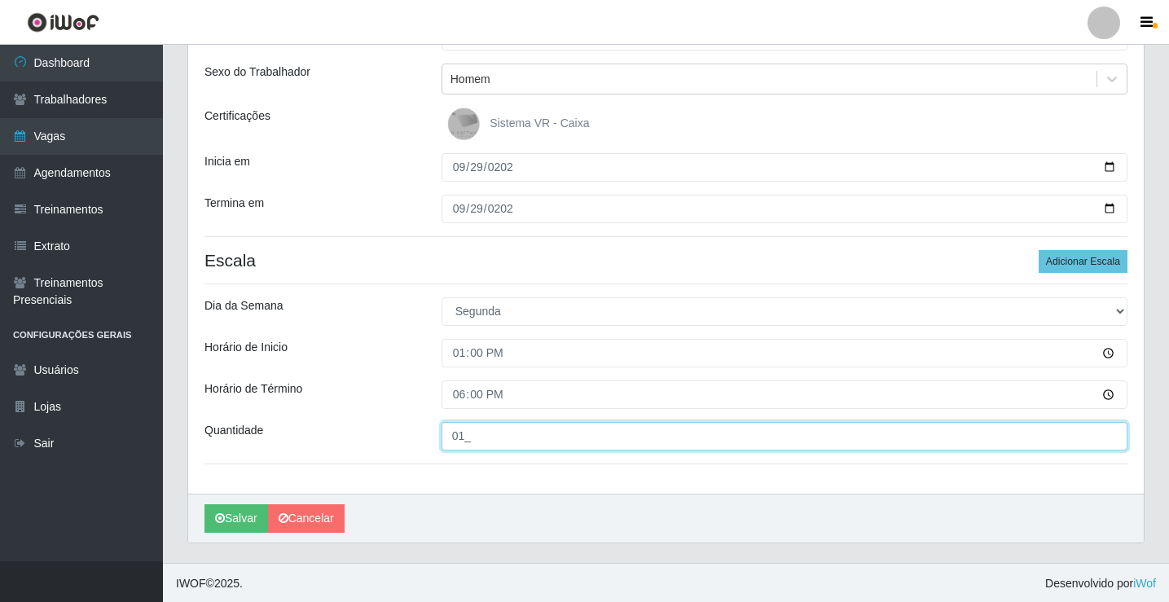
scroll to position [178, 0]
type input "01_"
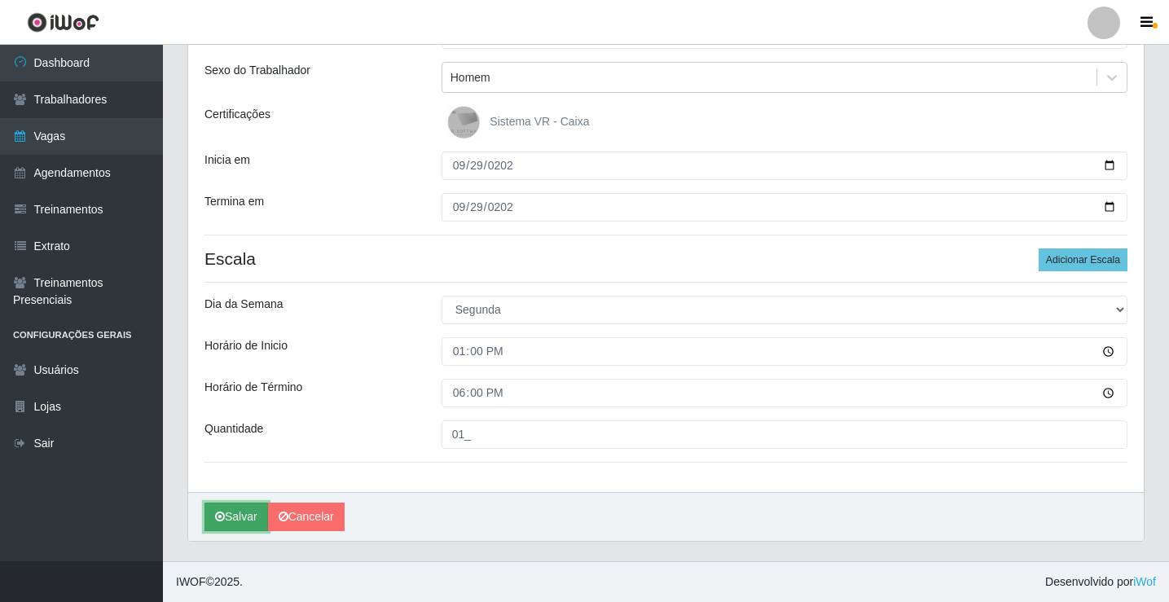
click at [231, 521] on button "Salvar" at bounding box center [237, 517] width 64 height 29
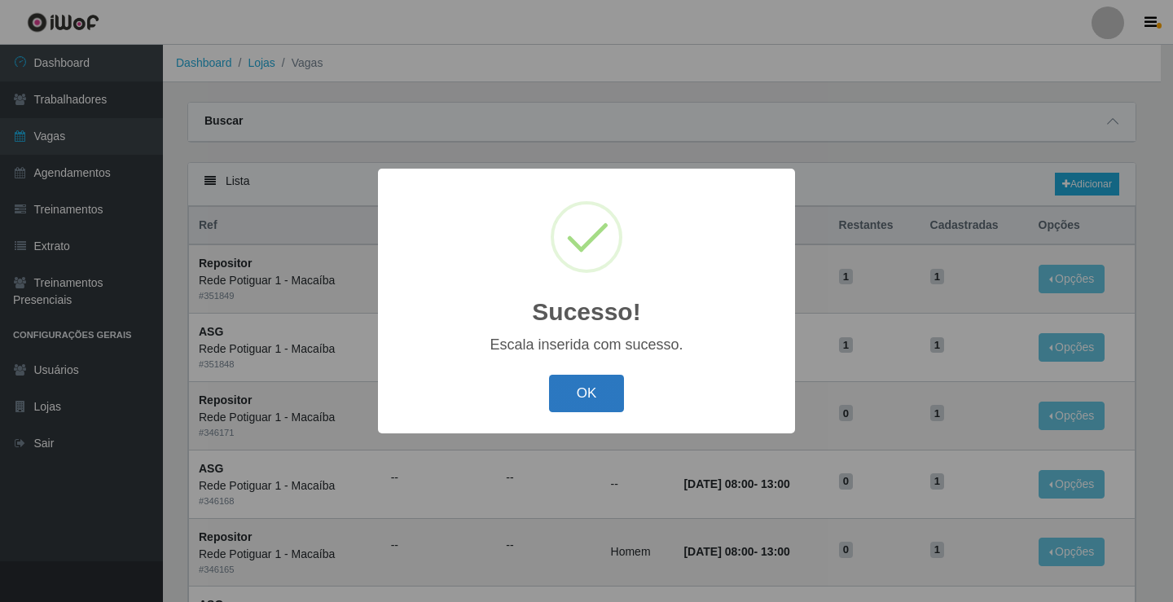
click at [574, 403] on button "OK" at bounding box center [587, 394] width 76 height 38
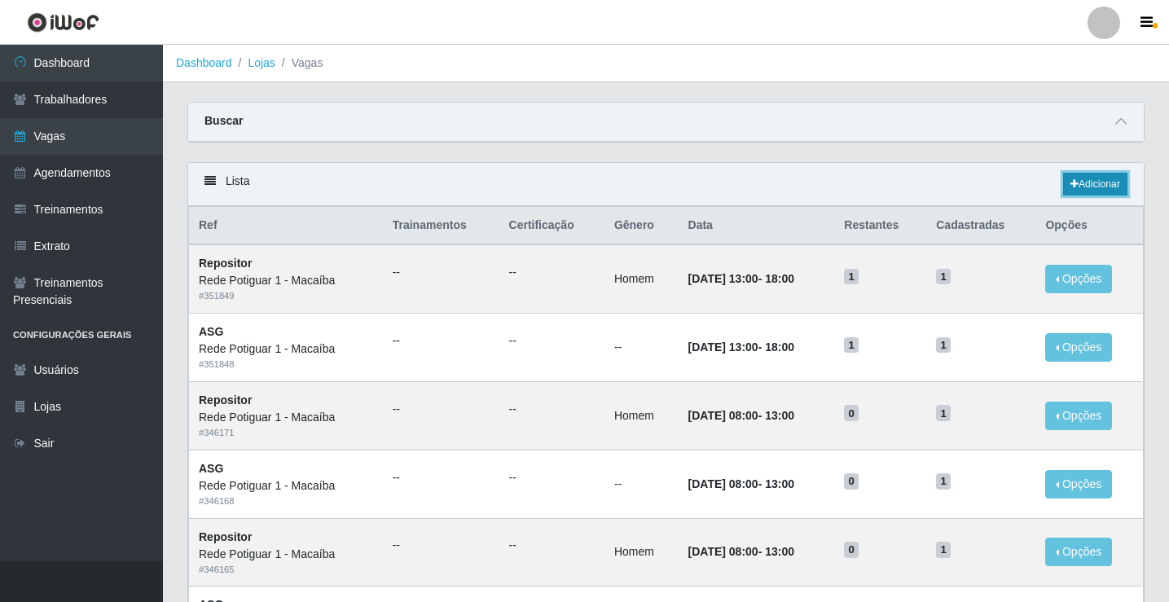
click at [1095, 188] on link "Adicionar" at bounding box center [1095, 184] width 64 height 23
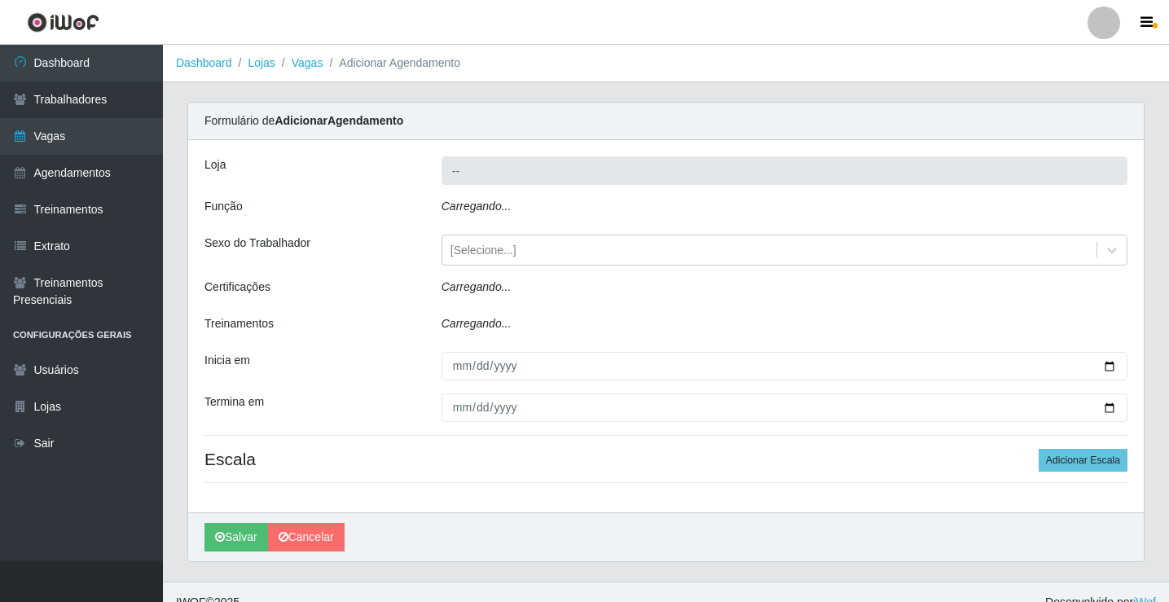
type input "Rede Potiguar 1 - Macaíba"
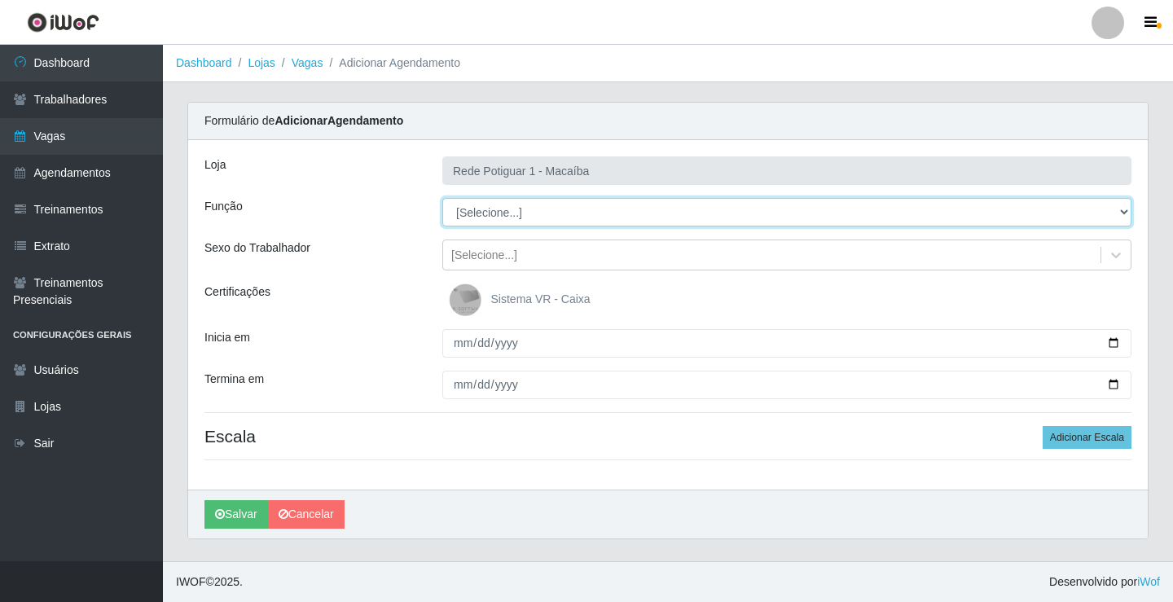
click at [491, 205] on select "[Selecione...] ASG ASG + ASG ++ Balconista Embalador Repositor Repositor + Repo…" at bounding box center [786, 212] width 689 height 29
select select "16"
click at [442, 198] on select "[Selecione...] ASG ASG + ASG ++ Balconista Embalador Repositor Repositor + Repo…" at bounding box center [786, 212] width 689 height 29
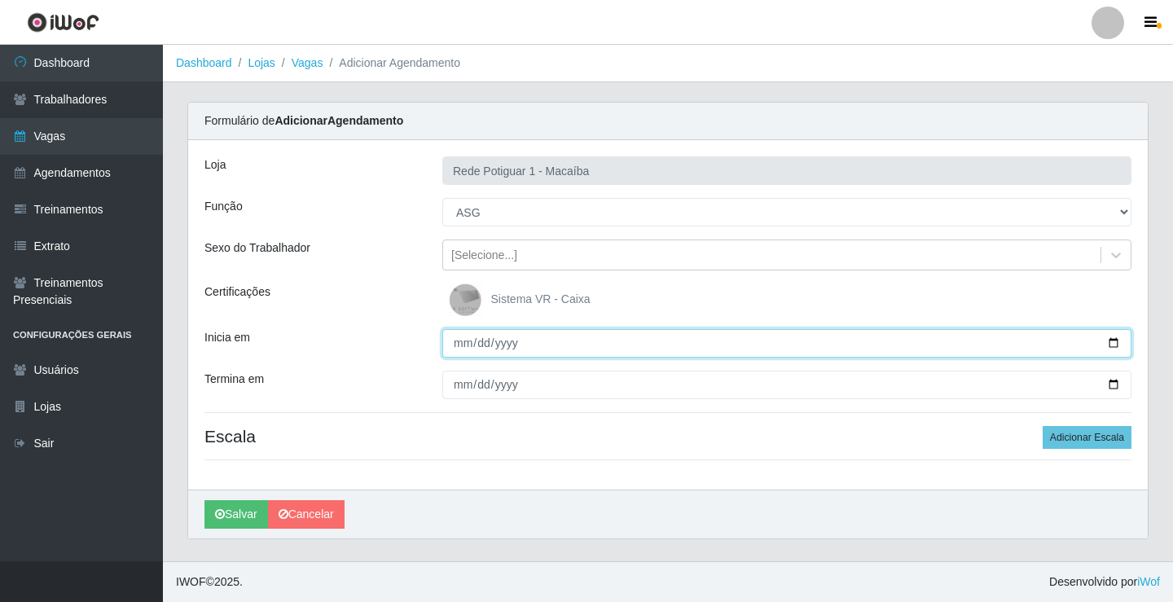
click at [461, 344] on input "Inicia em" at bounding box center [786, 343] width 689 height 29
type input "2025-09-30"
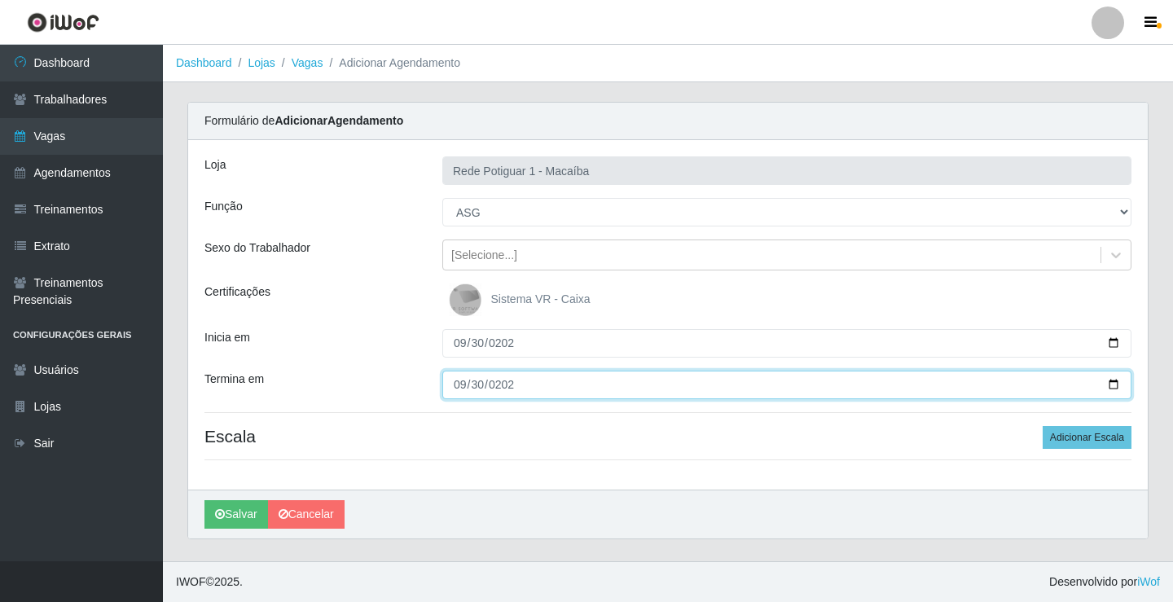
type input "2025-09-30"
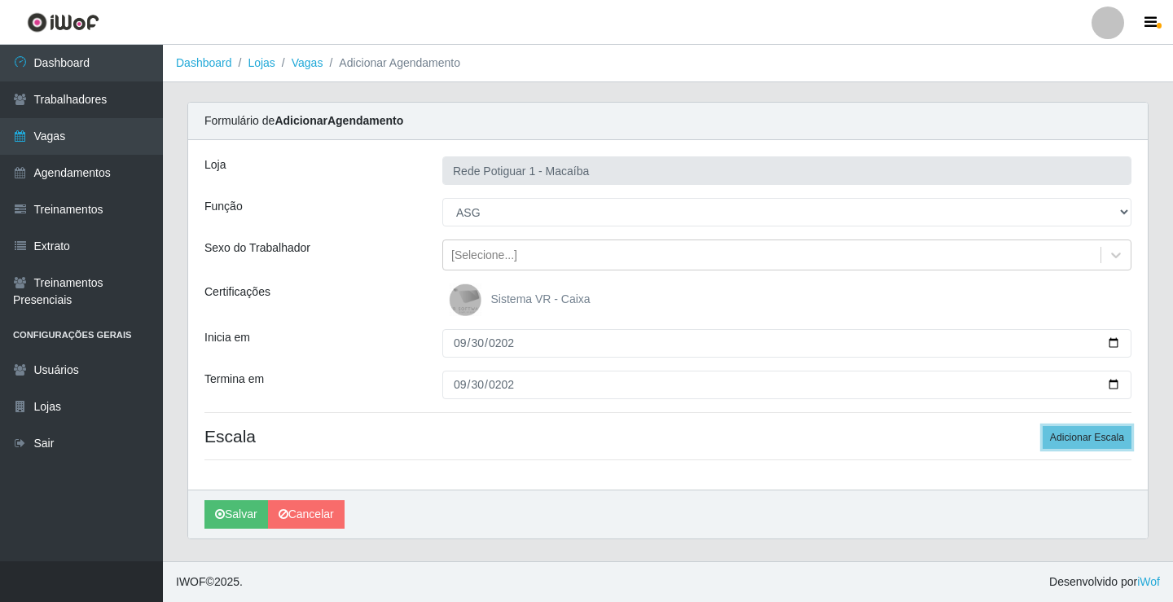
click at [1043, 426] on button "Adicionar Escala" at bounding box center [1087, 437] width 89 height 23
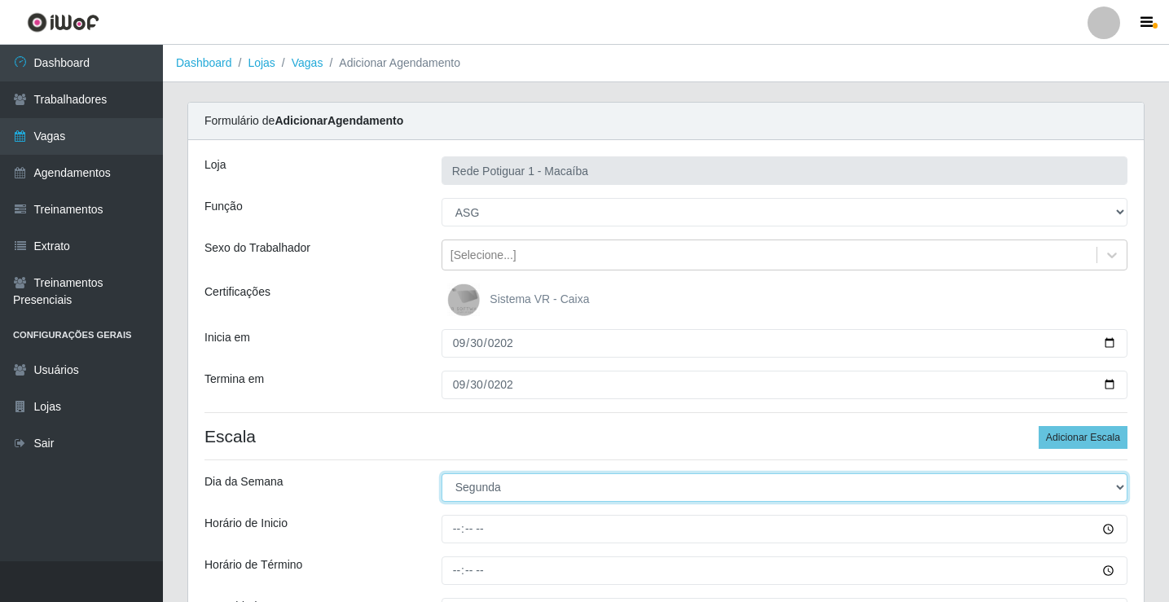
select select "2"
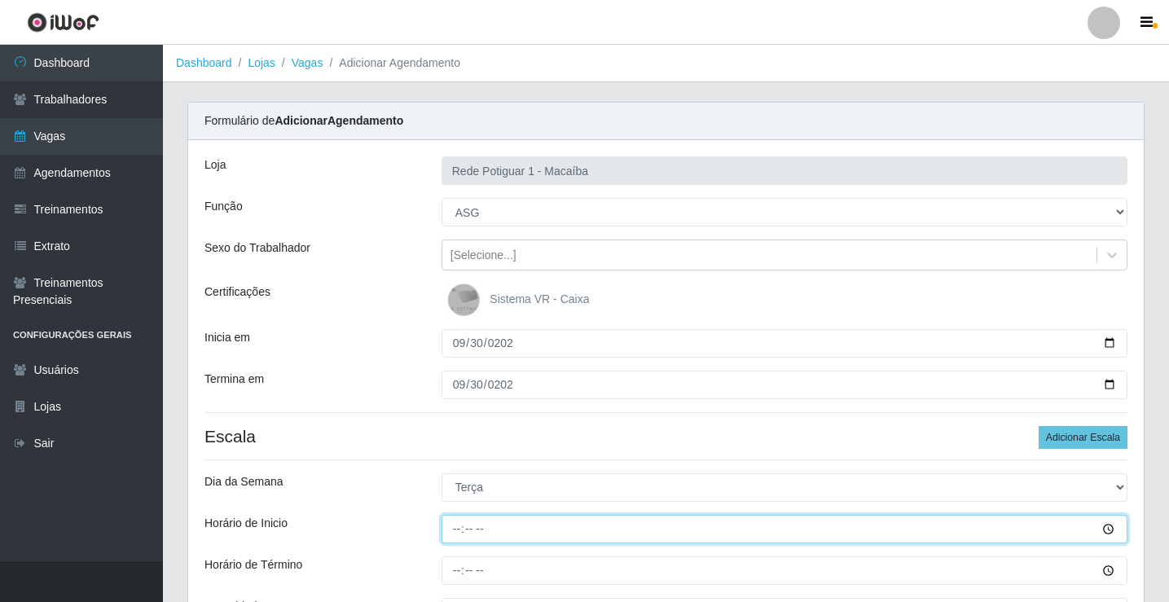
type input "08:00"
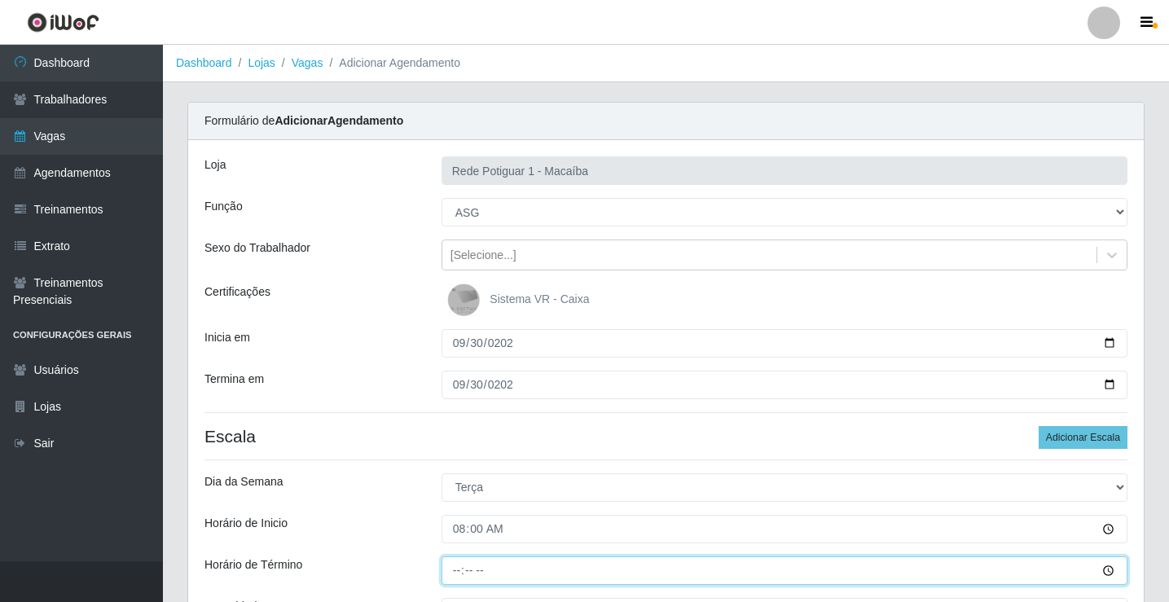
type input "13:00"
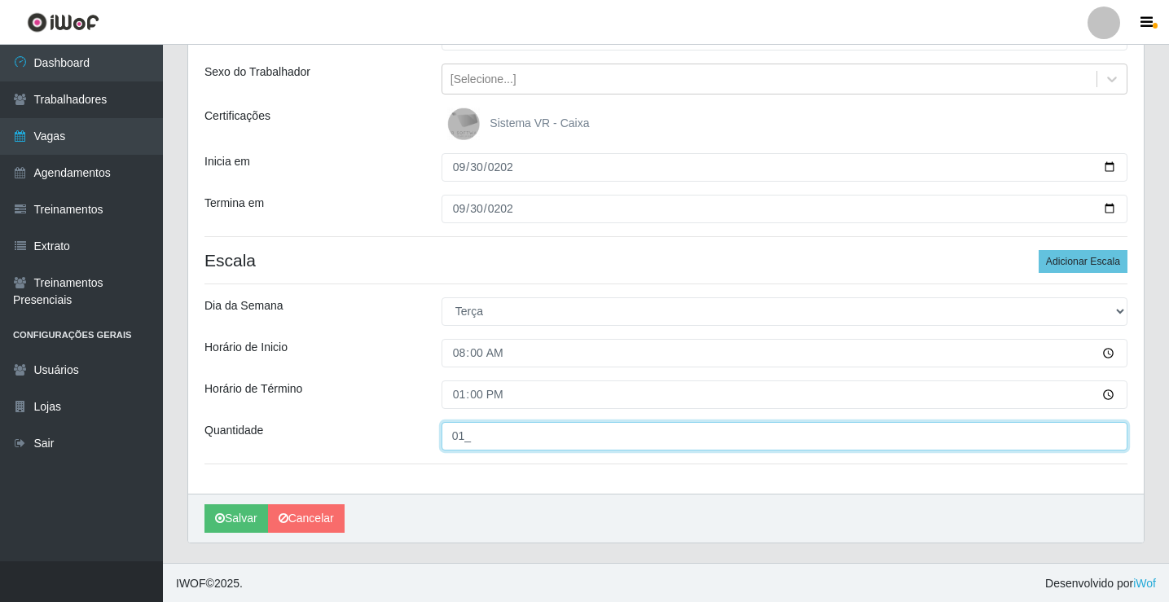
scroll to position [178, 0]
type input "01_"
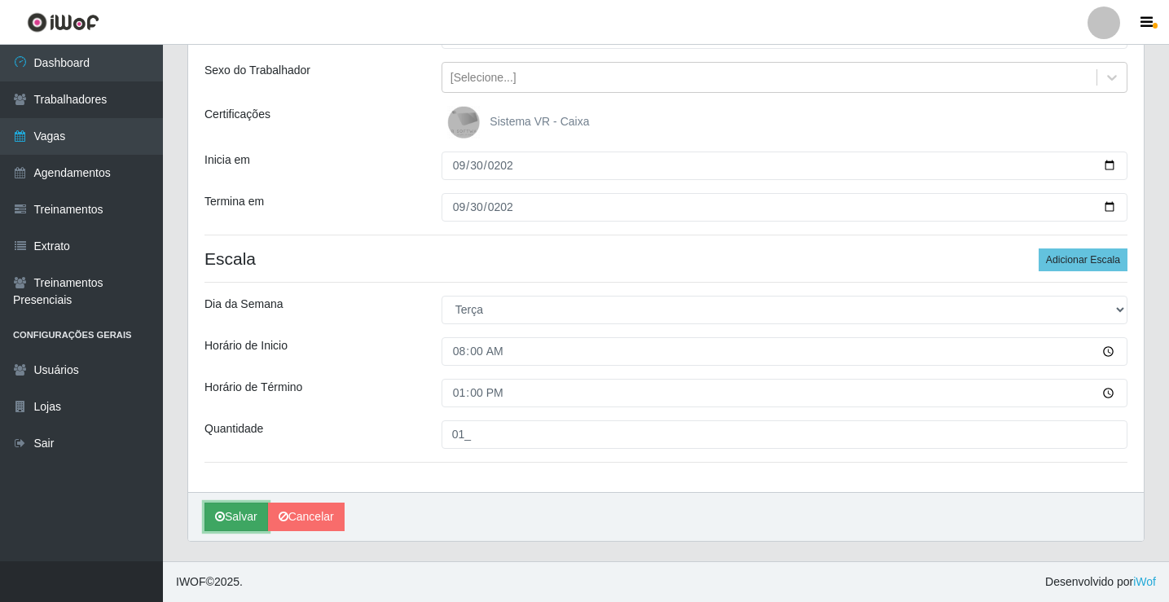
click at [253, 507] on button "Salvar" at bounding box center [237, 517] width 64 height 29
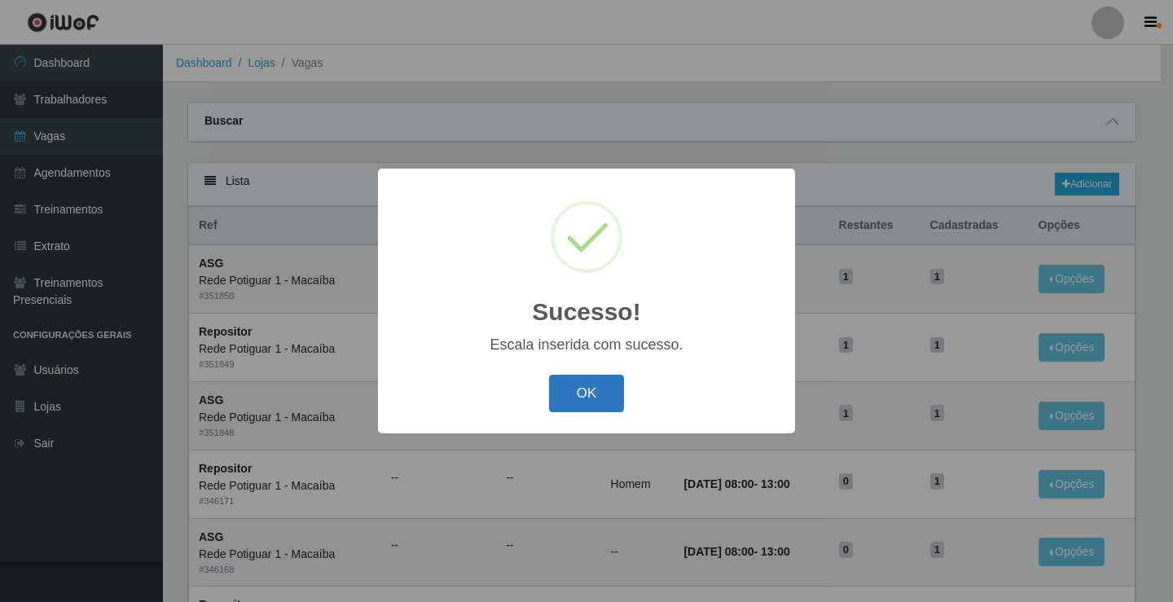
click at [574, 402] on button "OK" at bounding box center [587, 394] width 76 height 38
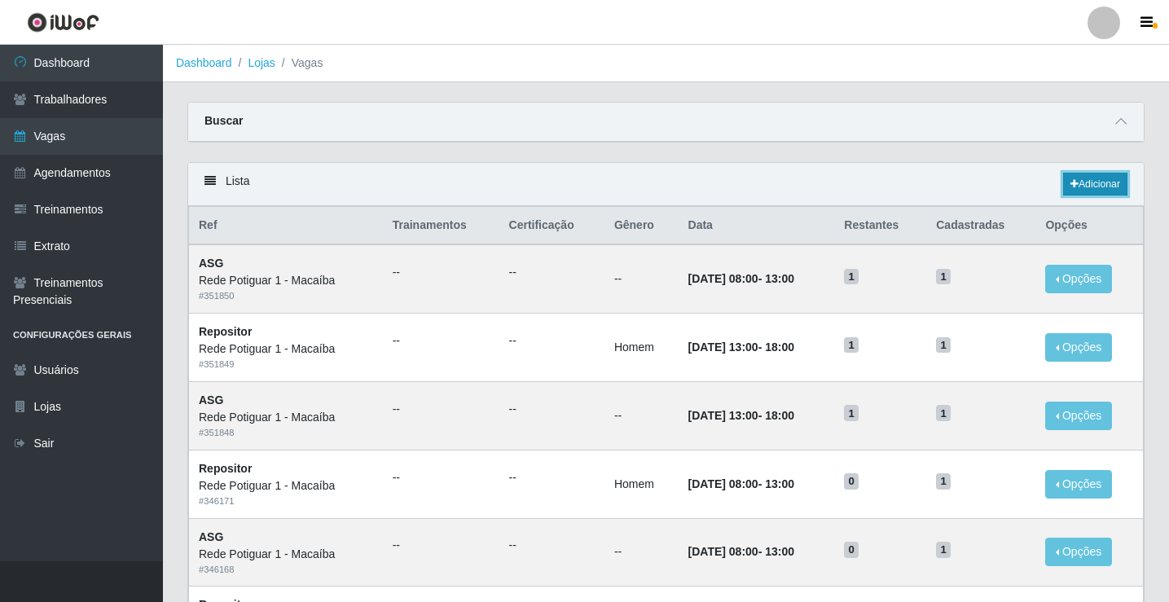
click at [1103, 187] on link "Adicionar" at bounding box center [1095, 184] width 64 height 23
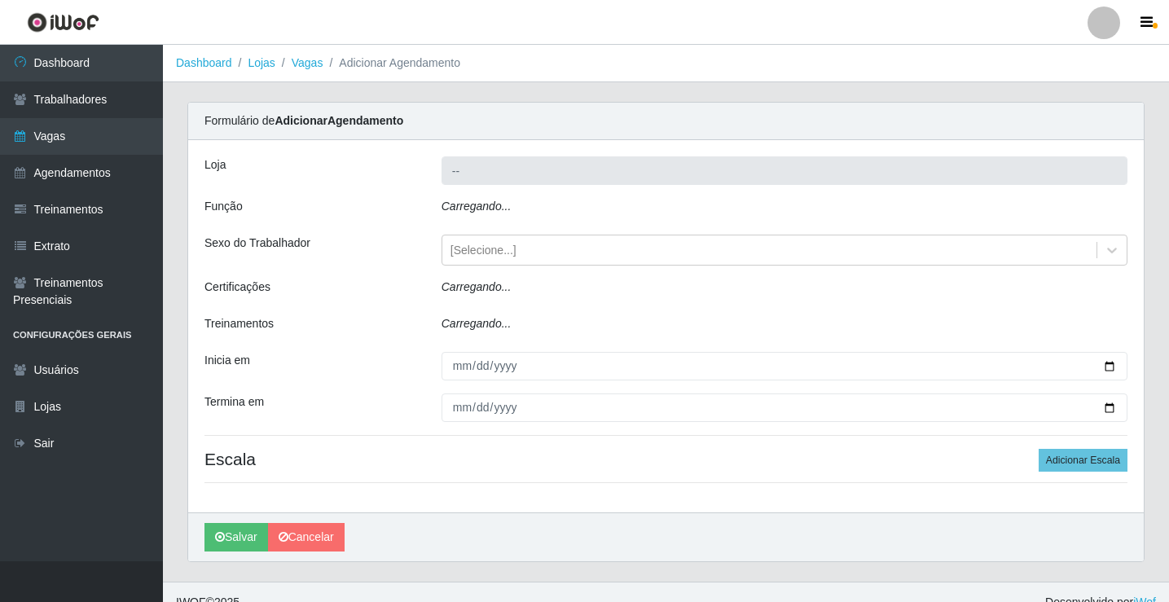
type input "Rede Potiguar 1 - Macaíba"
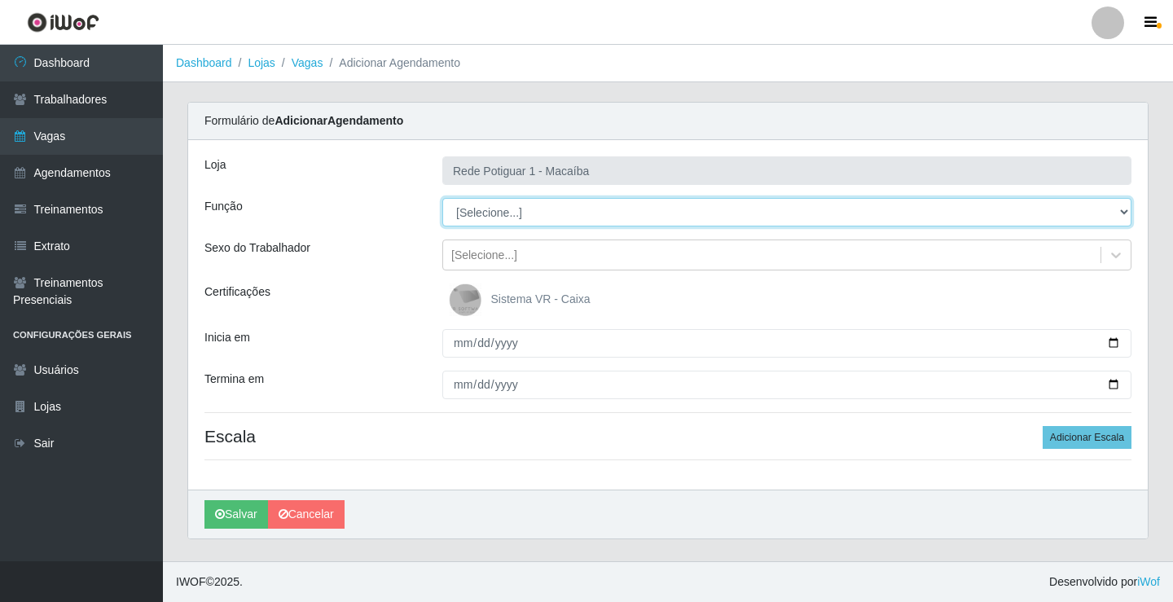
click at [479, 202] on select "[Selecione...] ASG ASG + ASG ++ Balconista Embalador Repositor Repositor + Repo…" at bounding box center [786, 212] width 689 height 29
select select "16"
click at [442, 198] on select "[Selecione...] ASG ASG + ASG ++ Balconista Embalador Repositor Repositor + Repo…" at bounding box center [786, 212] width 689 height 29
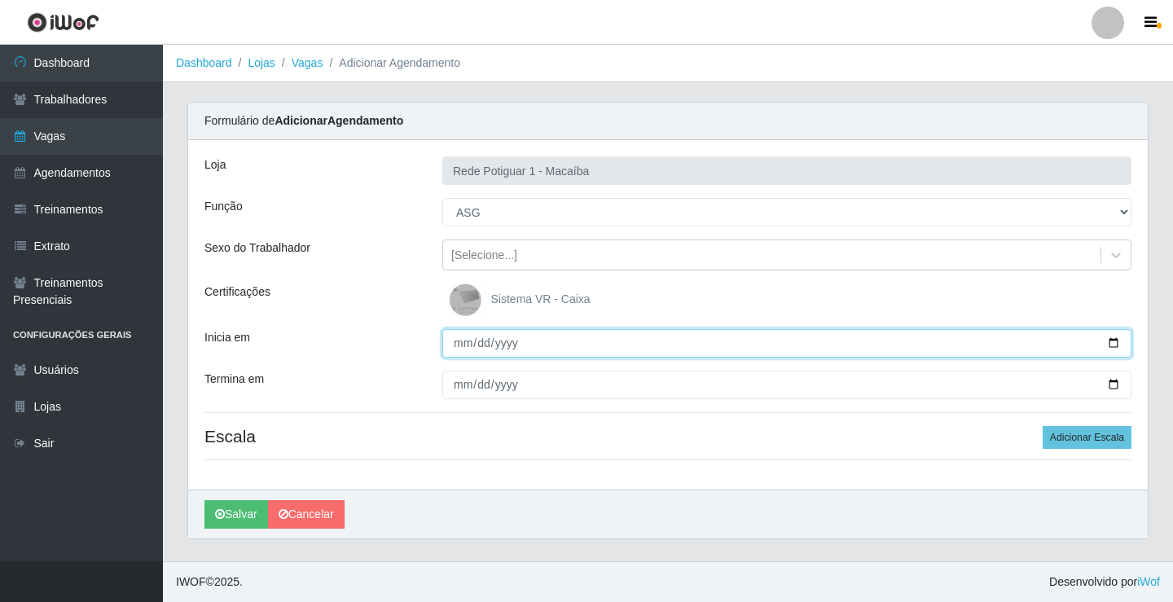
click at [471, 341] on input "Inicia em" at bounding box center [786, 343] width 689 height 29
click at [456, 350] on input "Inicia em" at bounding box center [786, 343] width 689 height 29
type input "2025-10-01"
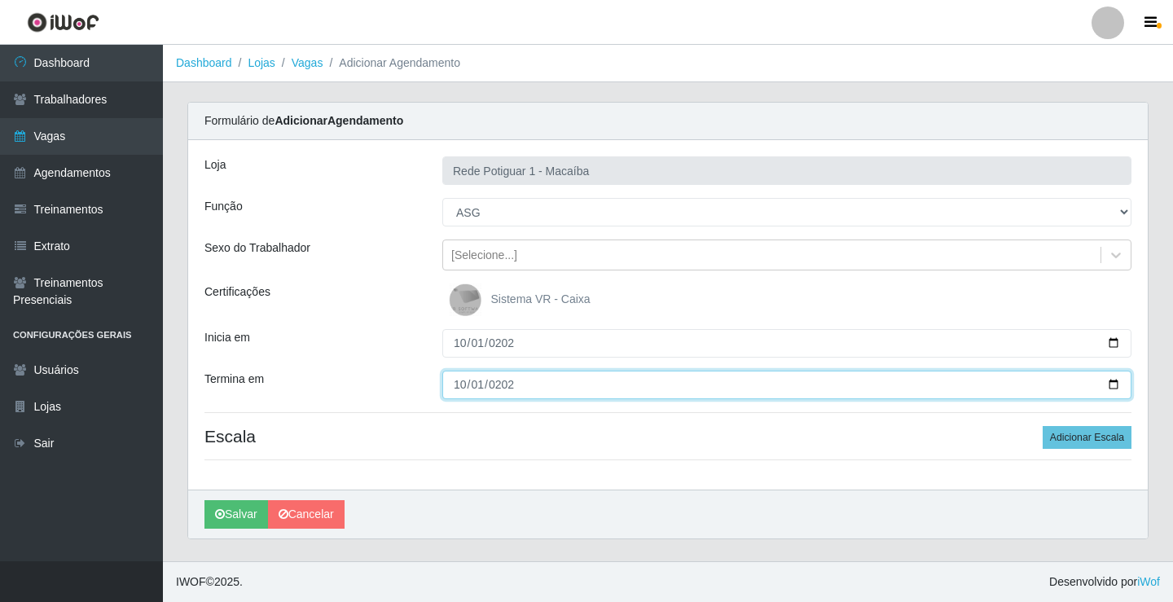
type input "2025-10-01"
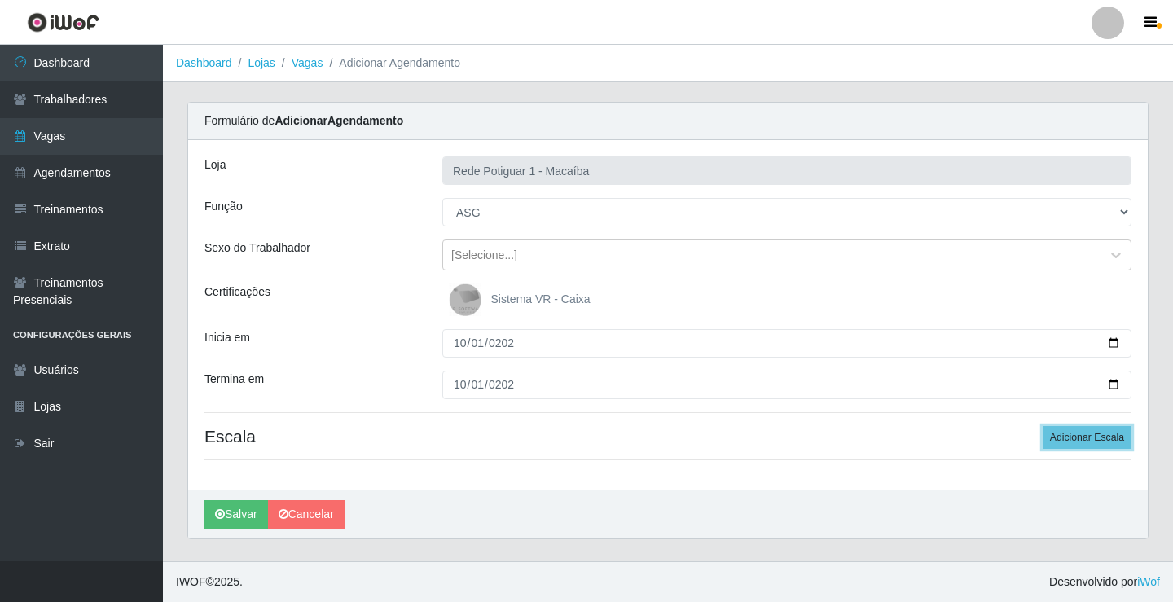
click at [1043, 426] on button "Adicionar Escala" at bounding box center [1087, 437] width 89 height 23
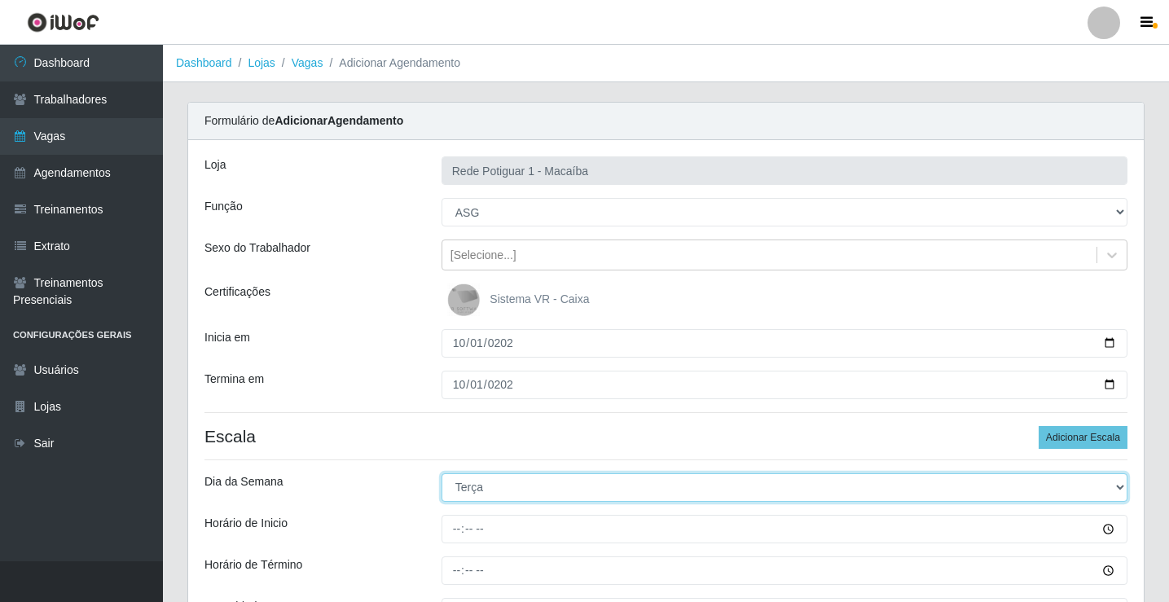
select select "3"
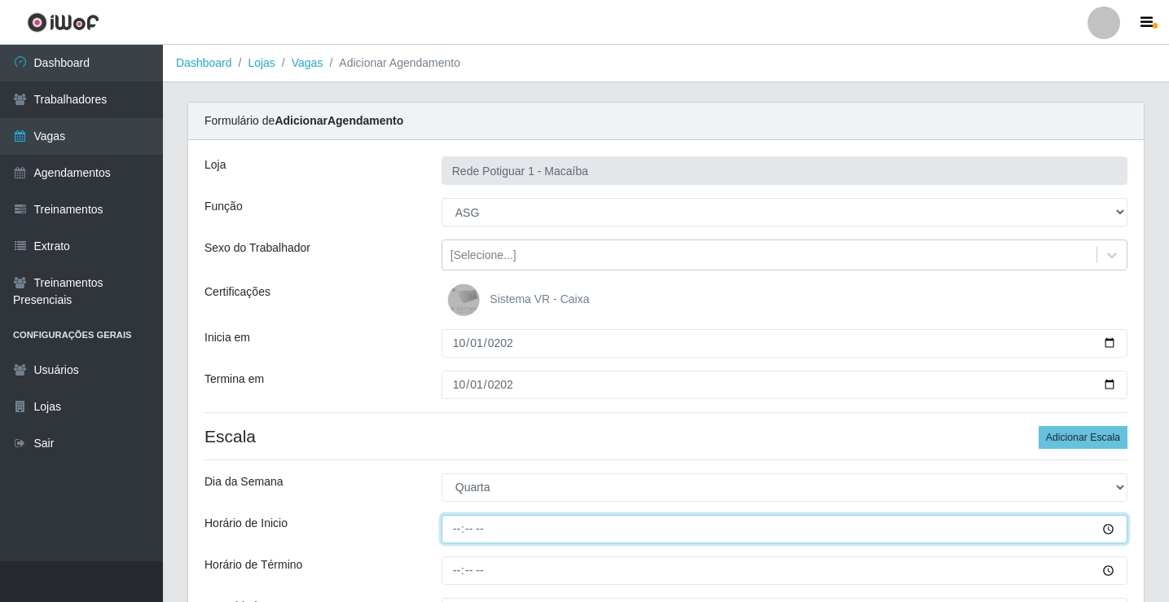
type input "08:00"
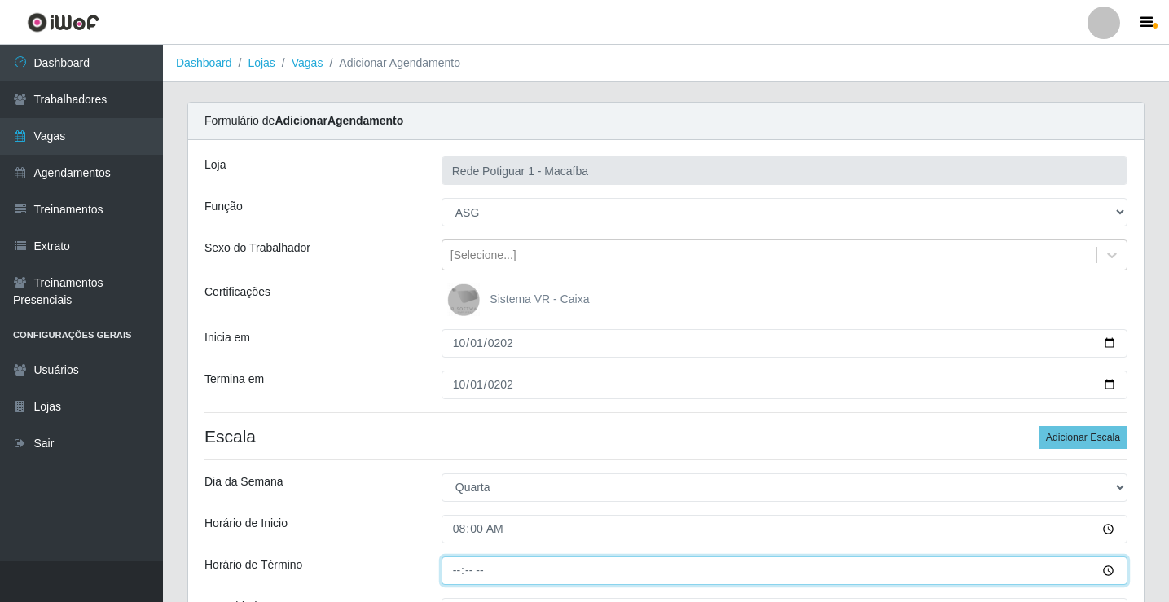
type input "13:00"
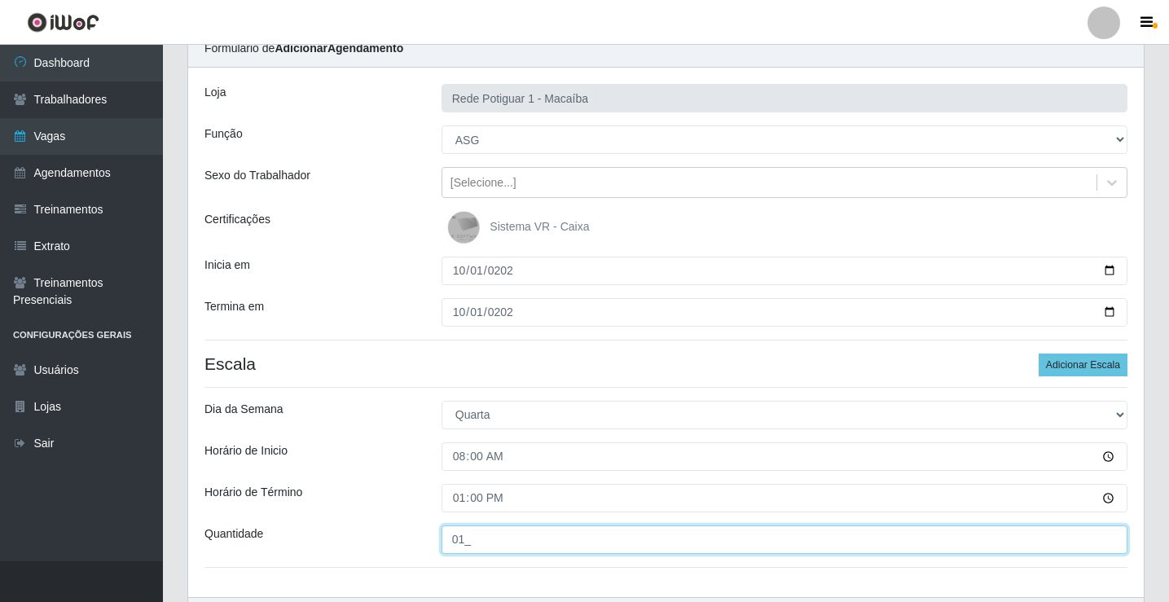
scroll to position [178, 0]
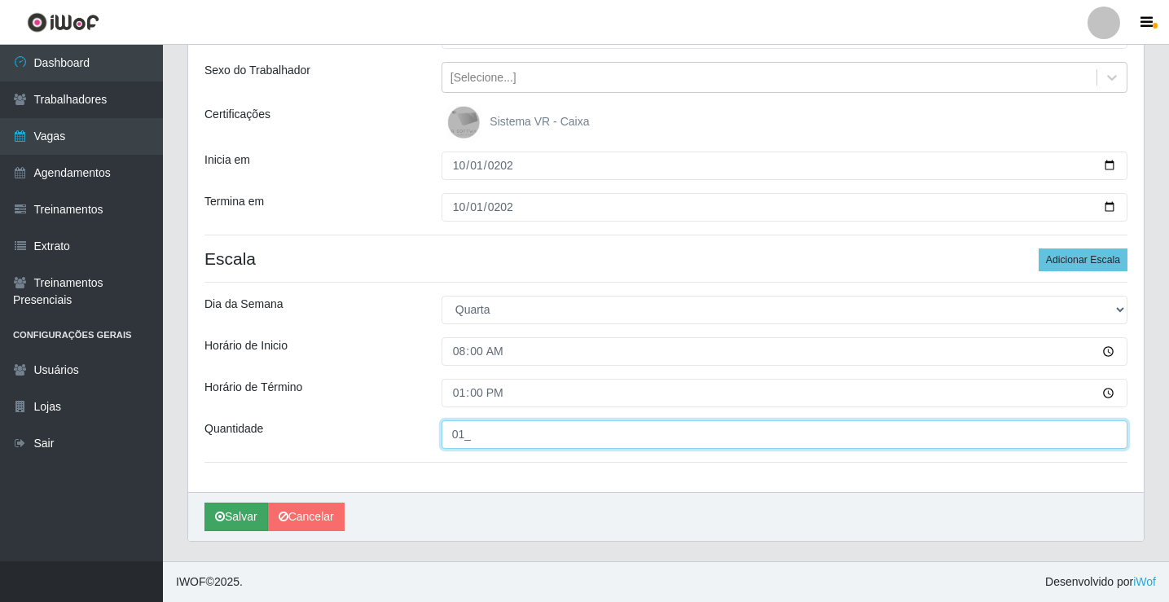
type input "01_"
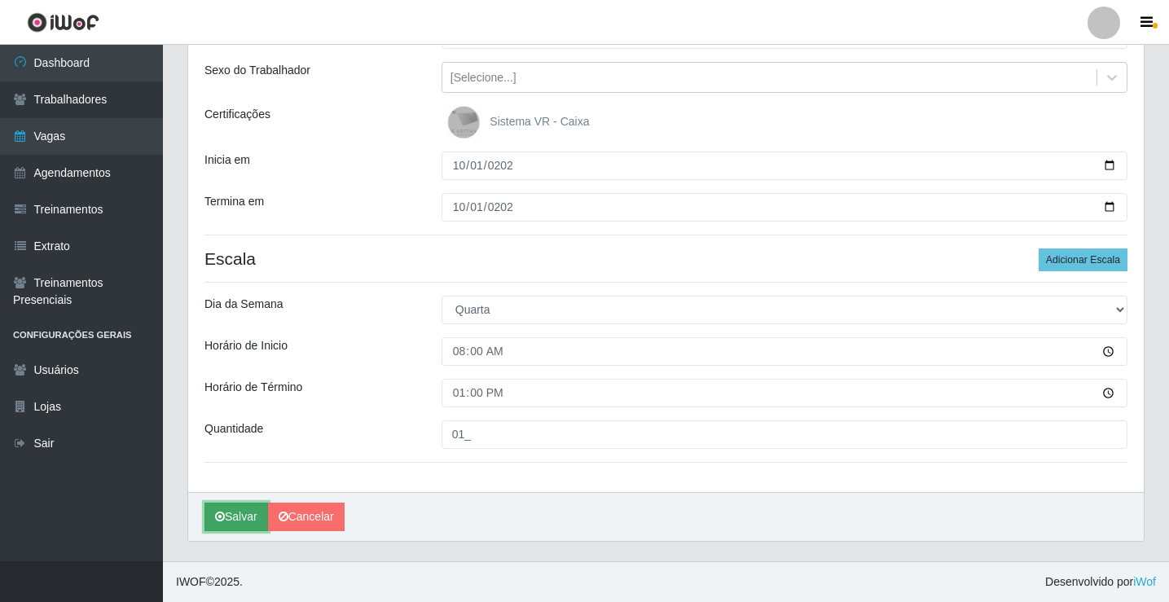
click at [237, 521] on button "Salvar" at bounding box center [237, 517] width 64 height 29
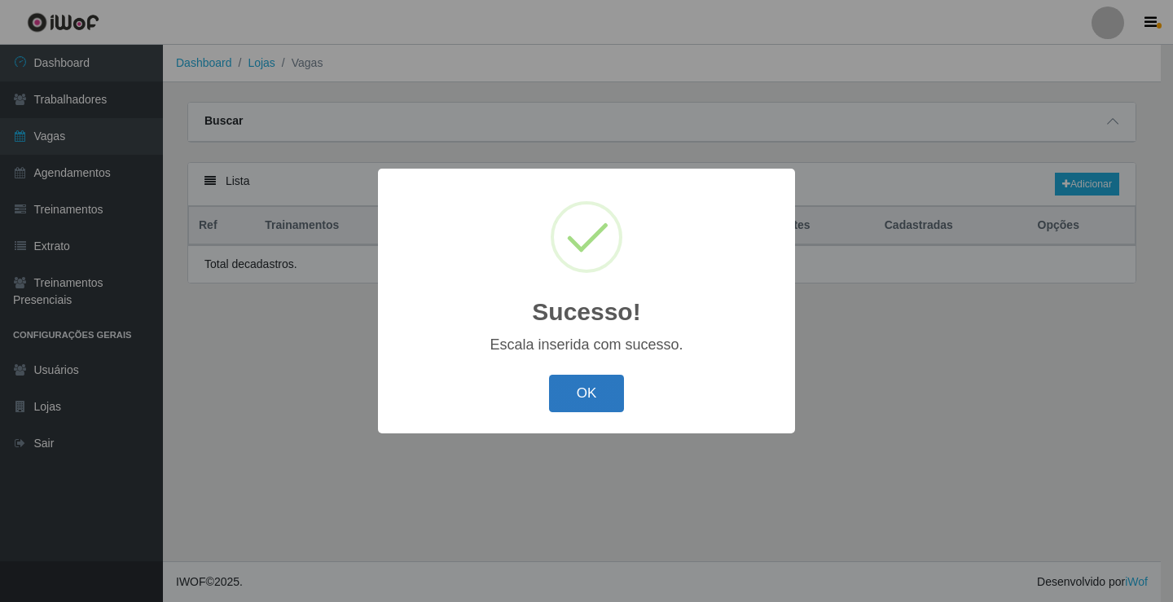
click at [569, 390] on button "OK" at bounding box center [587, 394] width 76 height 38
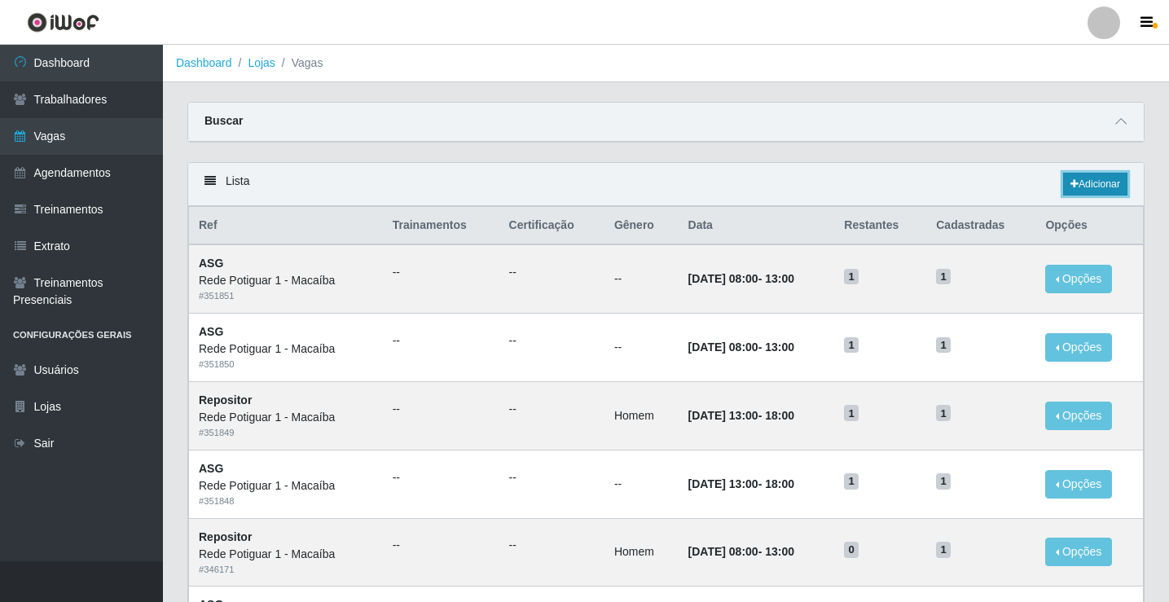
click at [1098, 188] on link "Adicionar" at bounding box center [1095, 184] width 64 height 23
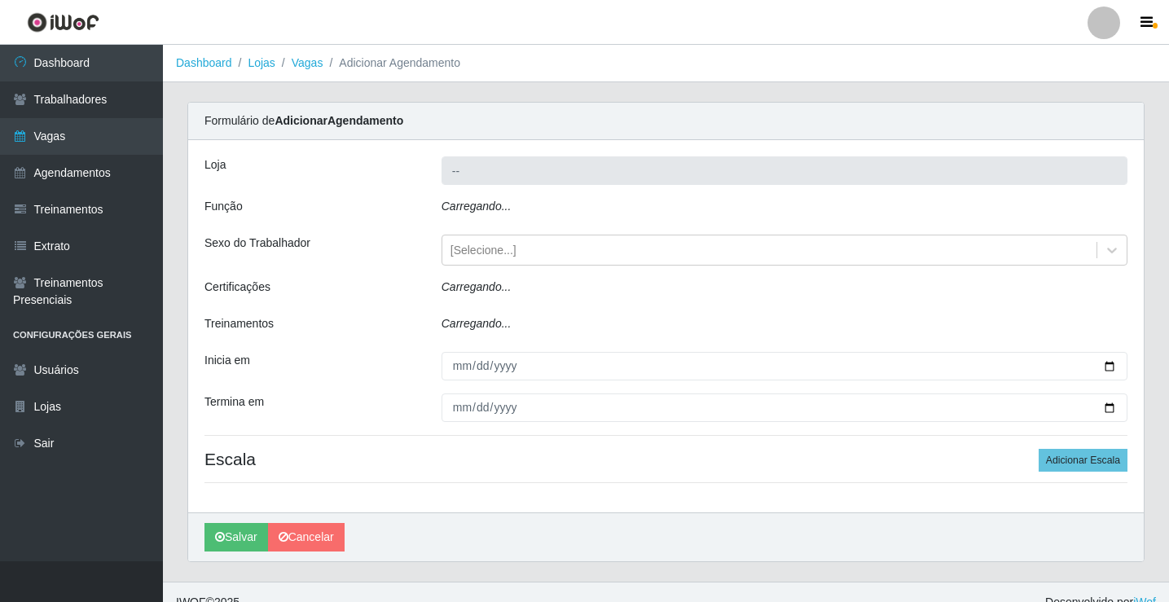
type input "Rede Potiguar 1 - Macaíba"
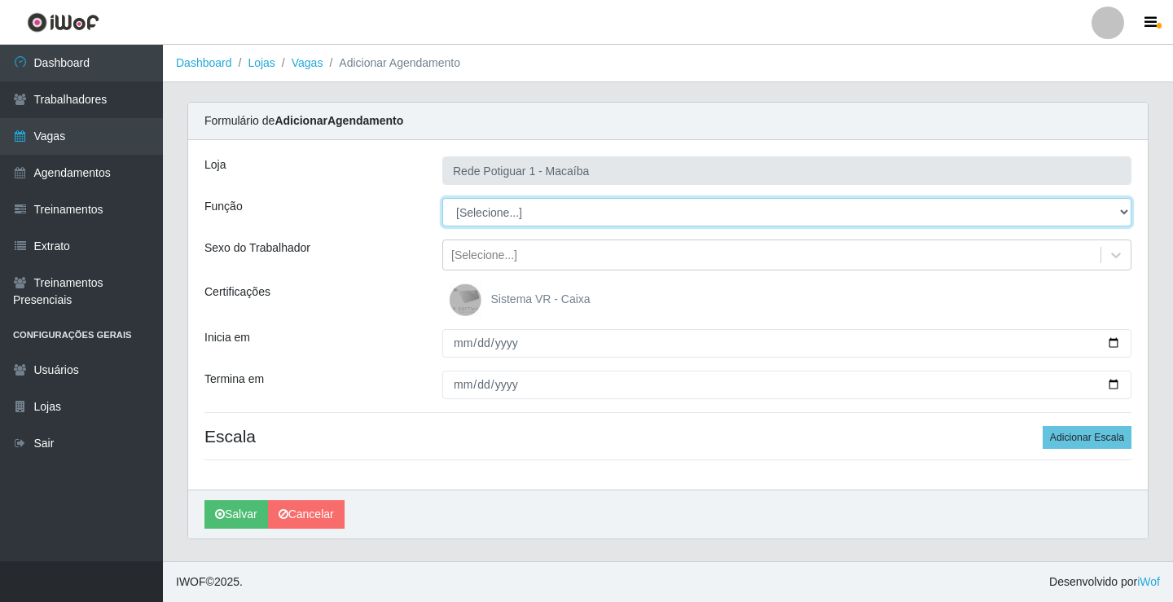
click at [525, 217] on select "[Selecione...] ASG ASG + ASG ++ Balconista Embalador Repositor Repositor + Repo…" at bounding box center [786, 212] width 689 height 29
select select "24"
click at [442, 198] on select "[Selecione...] ASG ASG + ASG ++ Balconista Embalador Repositor Repositor + Repo…" at bounding box center [786, 212] width 689 height 29
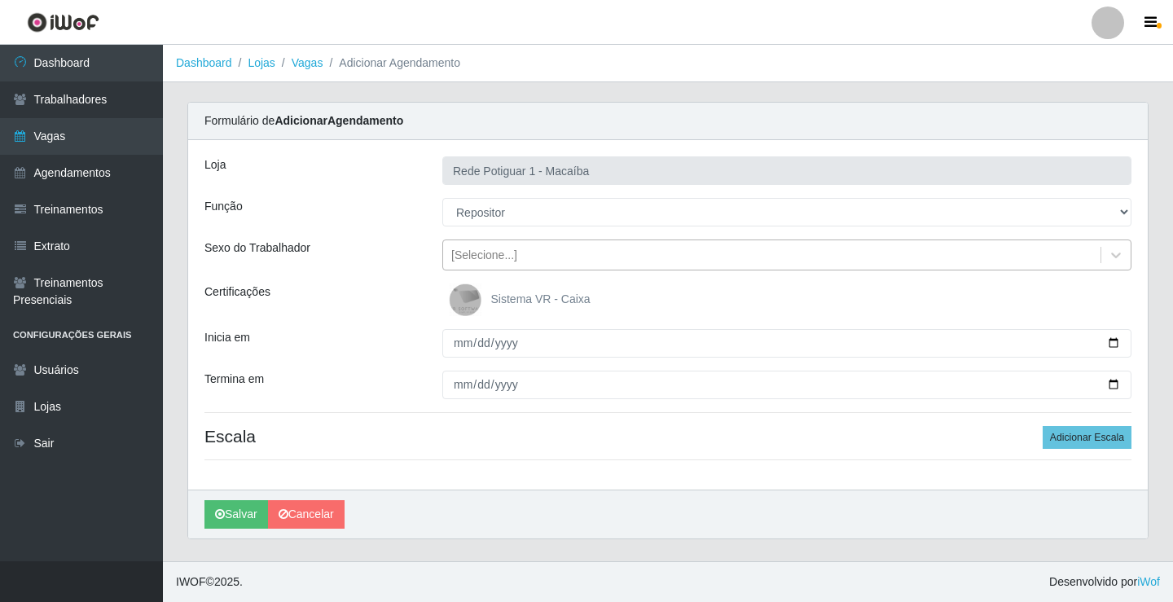
click at [511, 240] on div "[Selecione...]" at bounding box center [786, 255] width 689 height 31
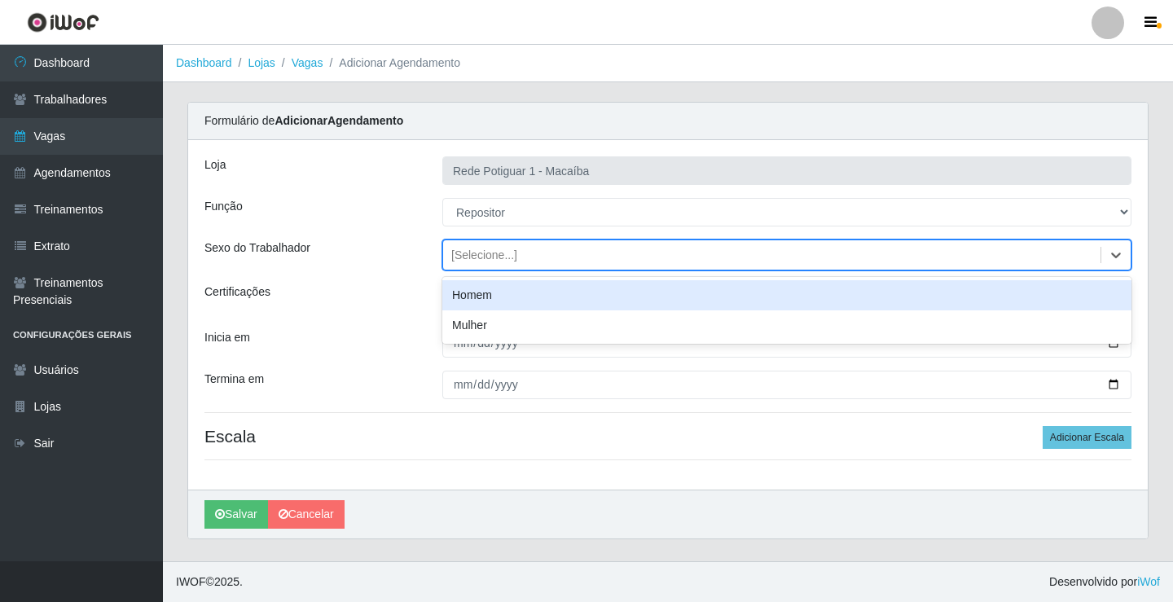
click at [484, 286] on div "Homem" at bounding box center [786, 295] width 689 height 30
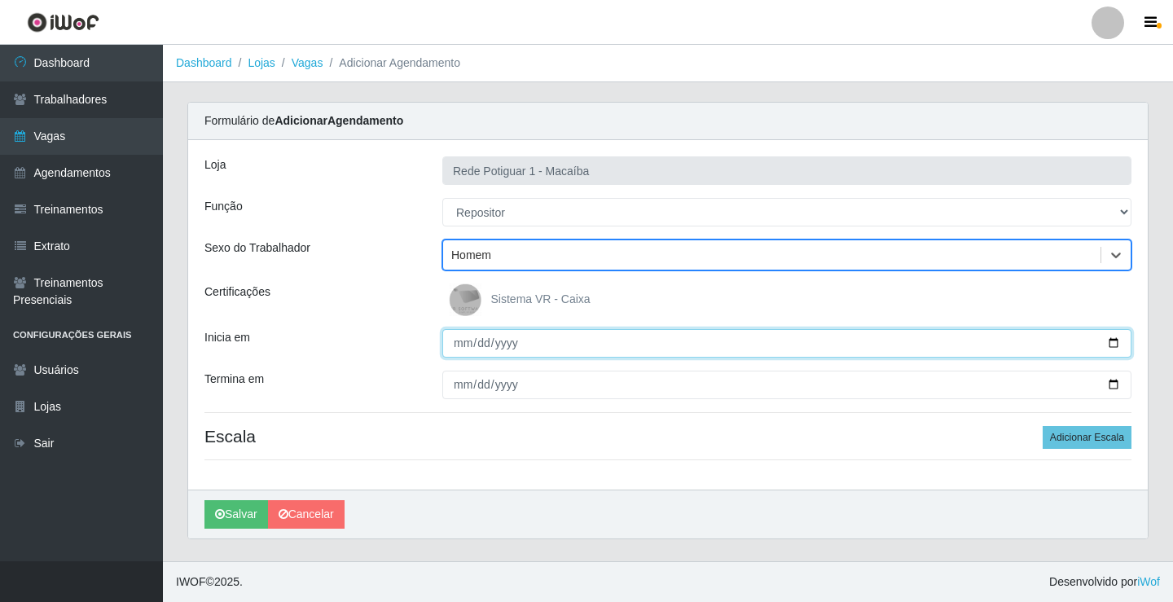
click at [448, 349] on input "Inicia em" at bounding box center [786, 343] width 689 height 29
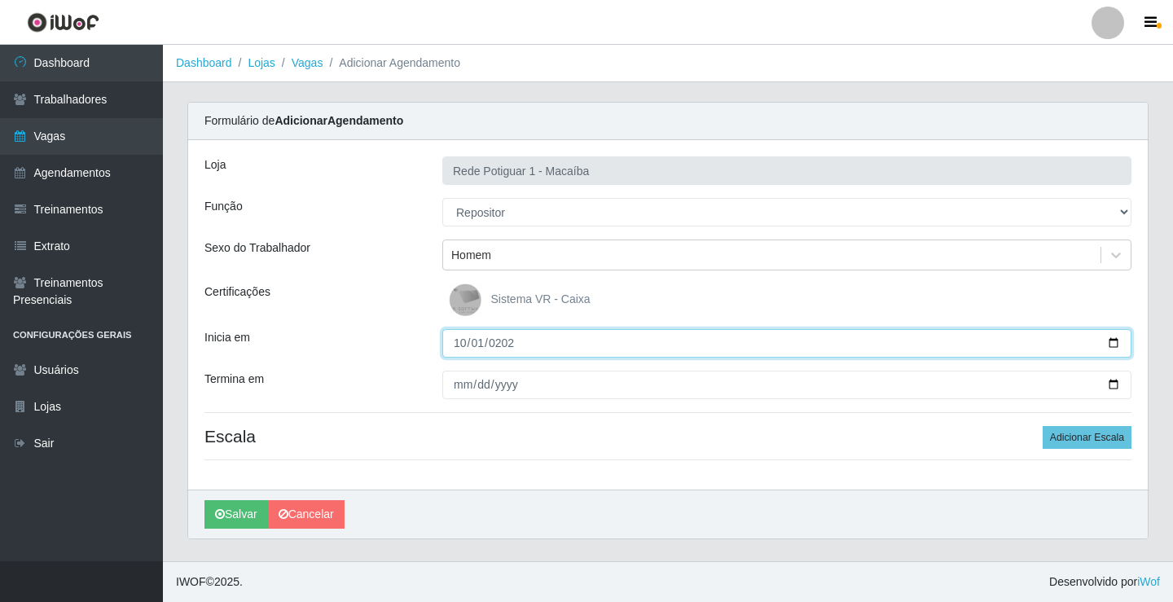
type input "2025-10-01"
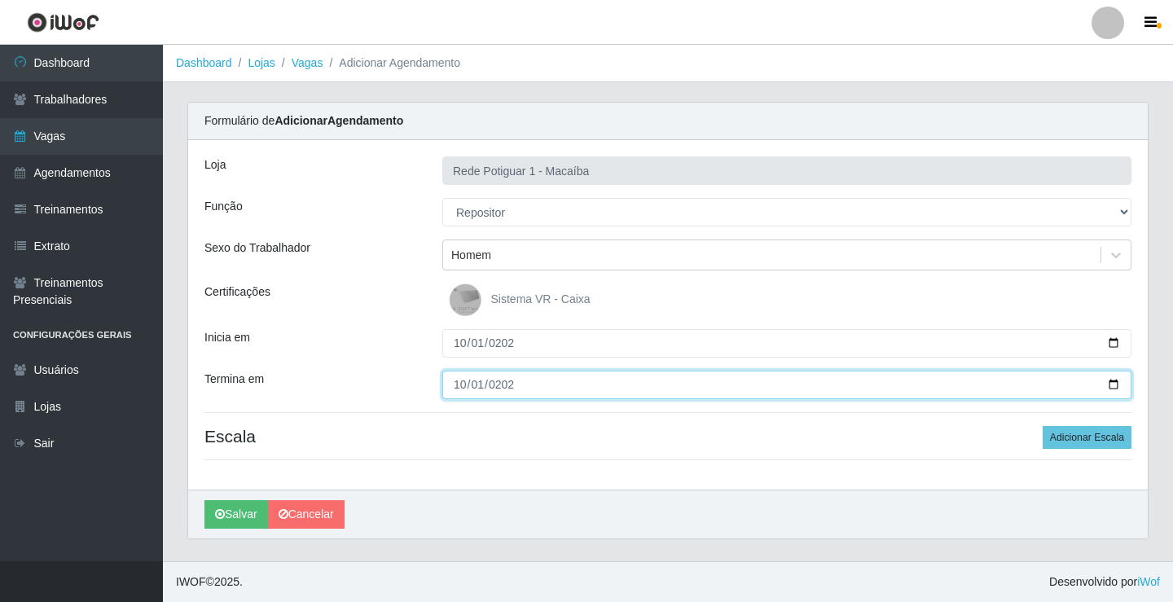
type input "2025-10-01"
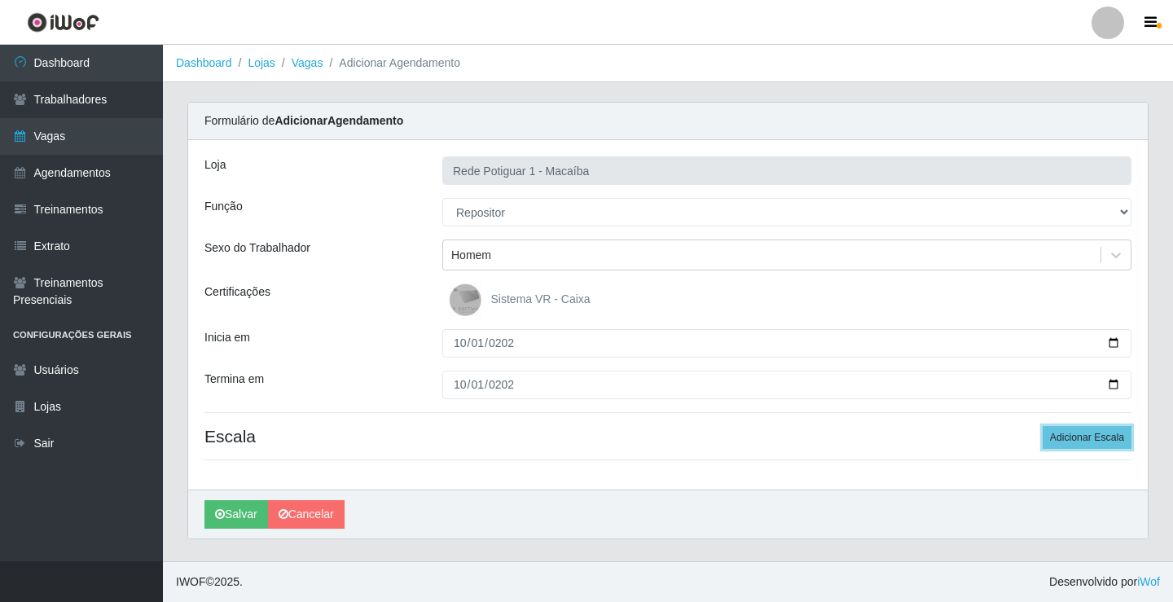
click at [1043, 426] on button "Adicionar Escala" at bounding box center [1087, 437] width 89 height 23
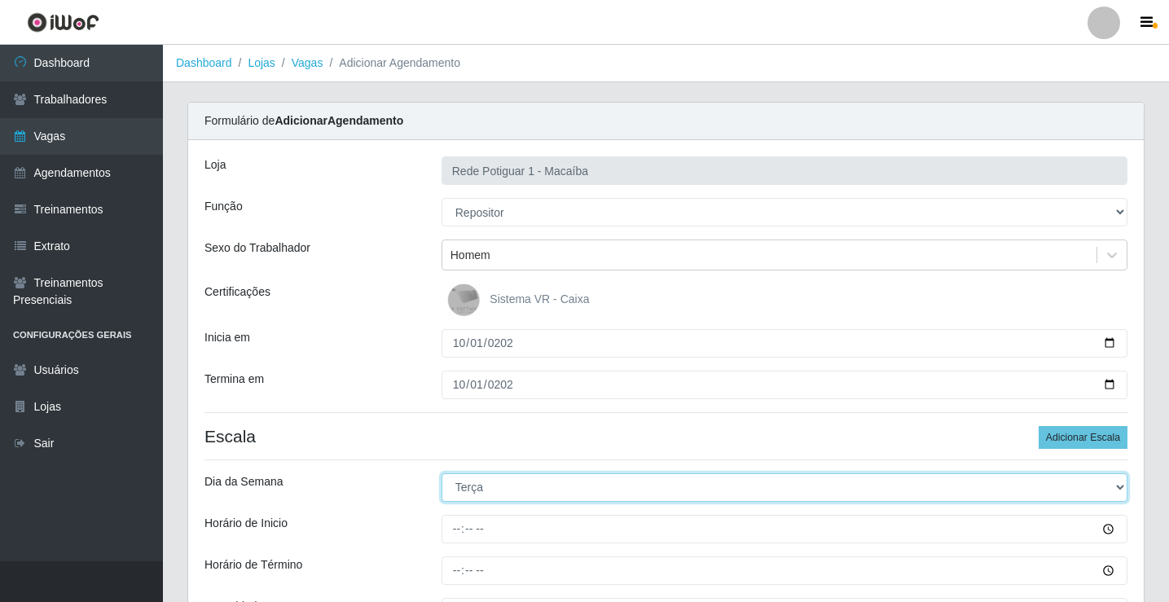
select select "3"
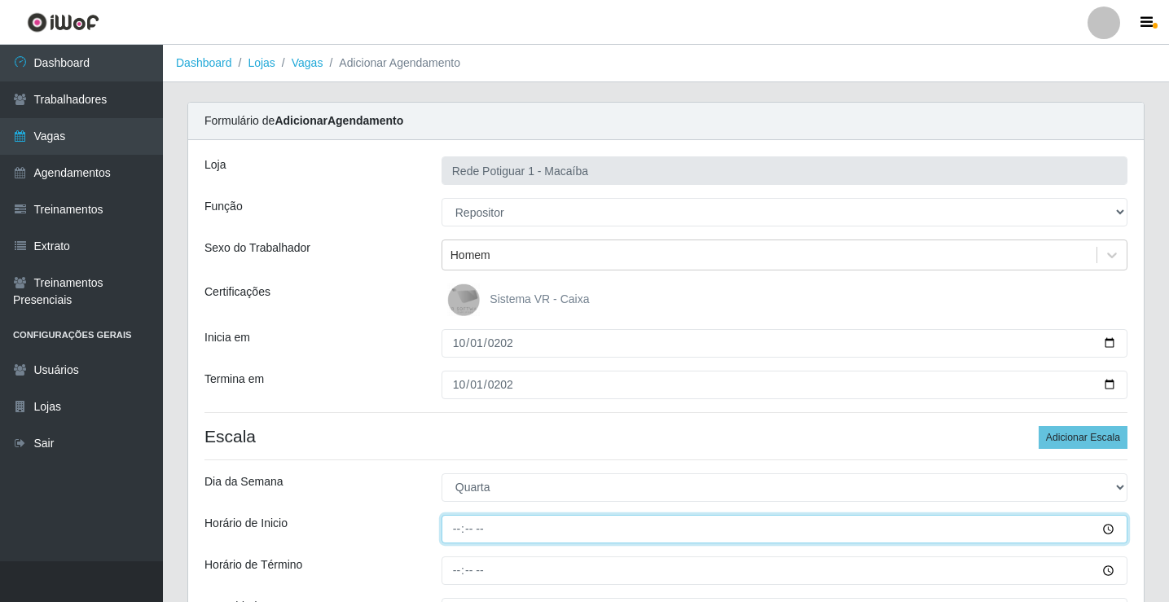
type input "08:00"
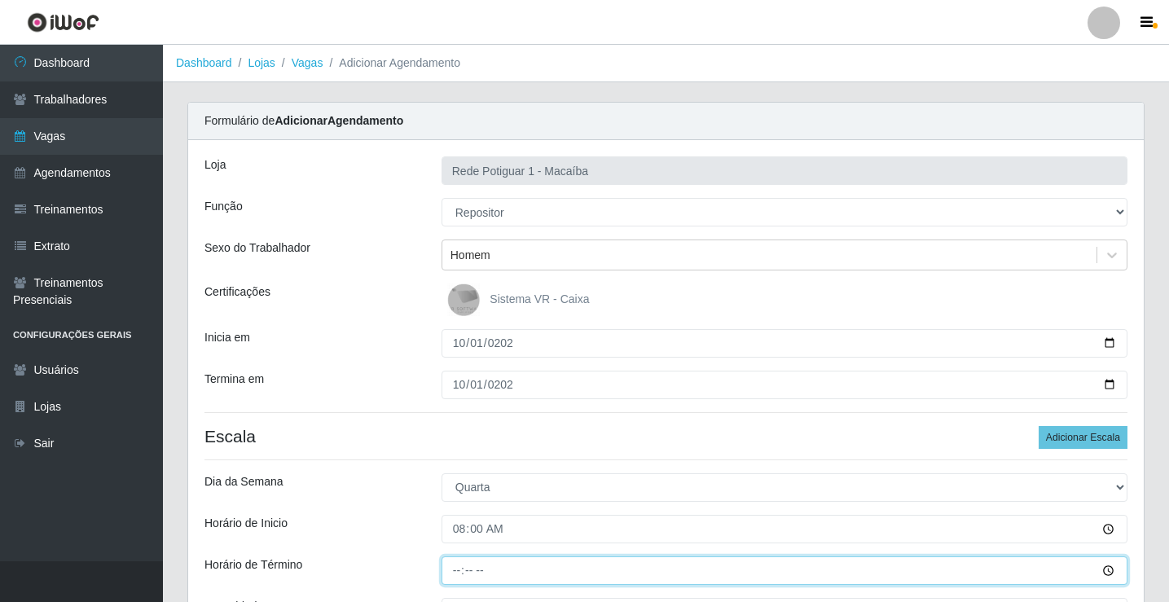
type input "13:00"
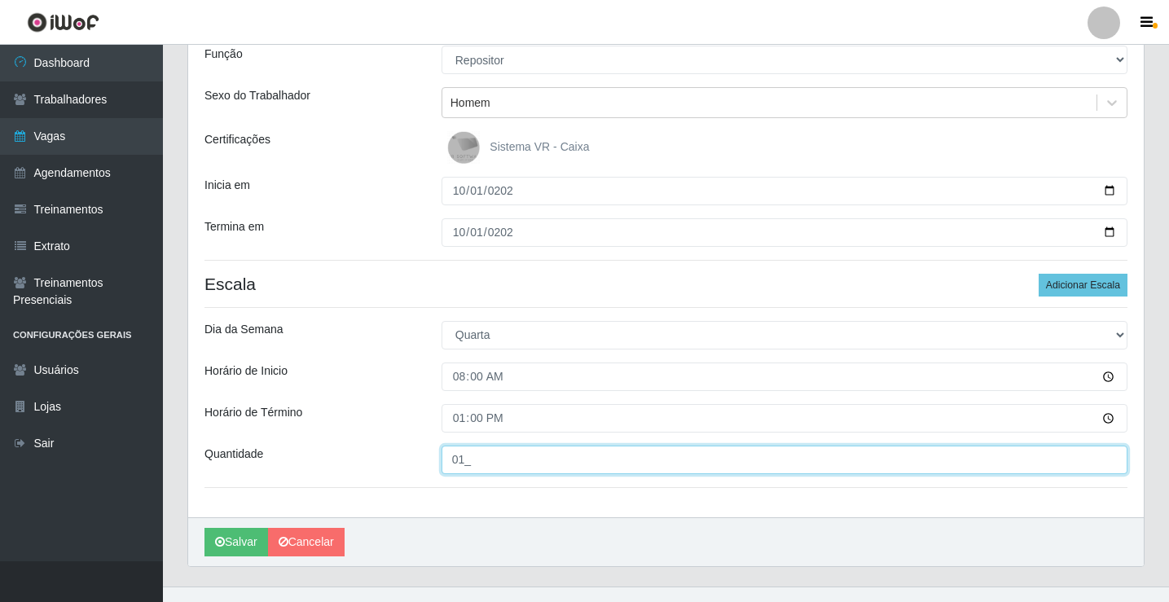
scroll to position [178, 0]
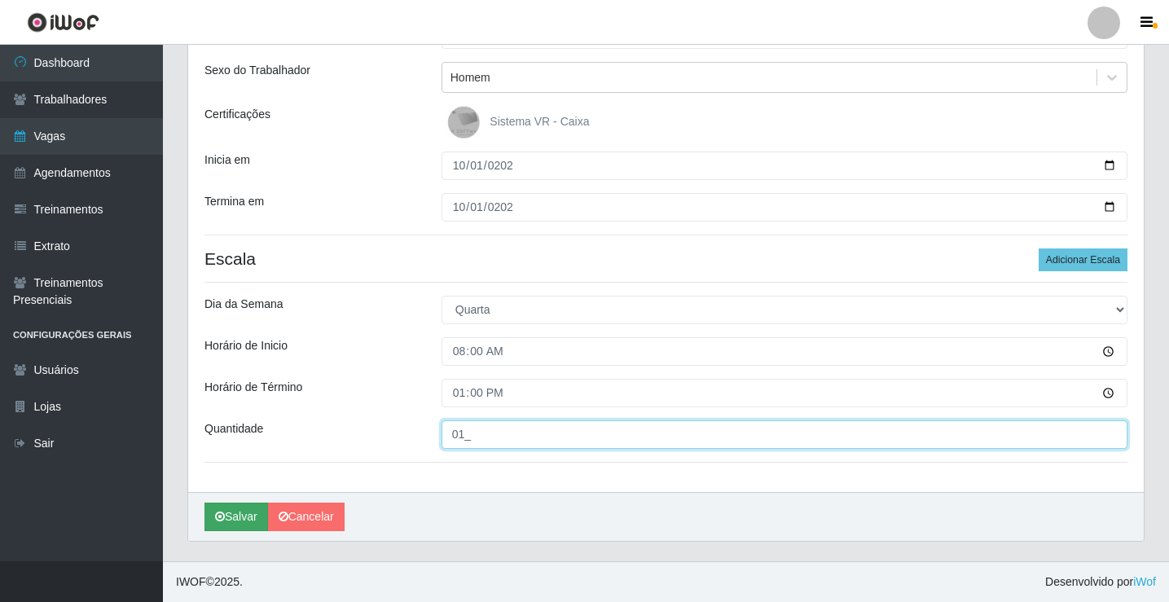
type input "01_"
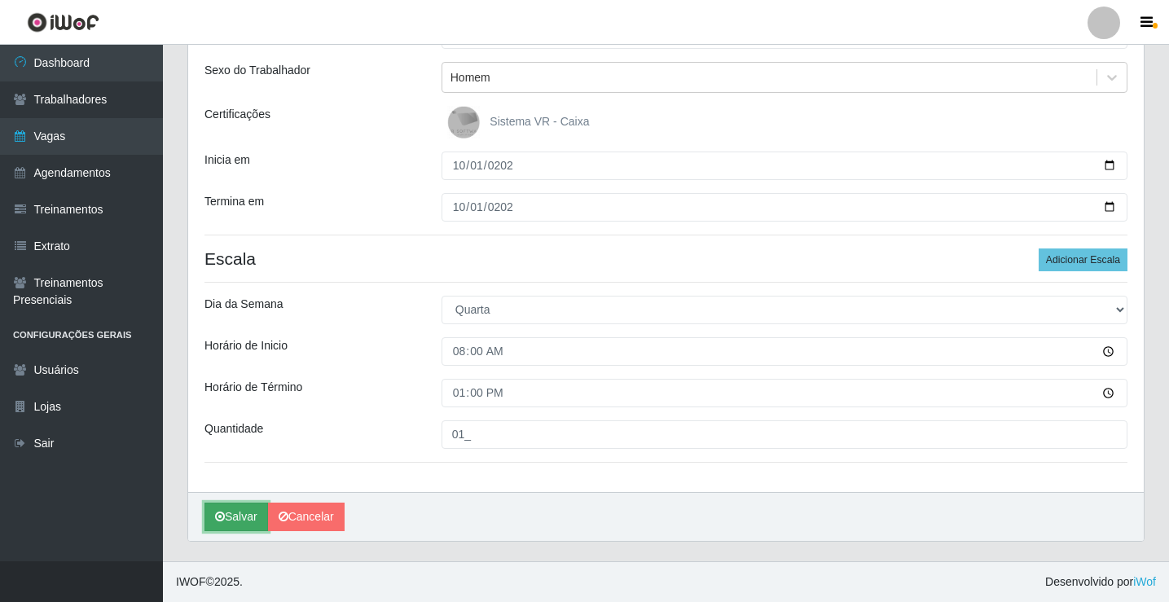
click at [244, 517] on button "Salvar" at bounding box center [237, 517] width 64 height 29
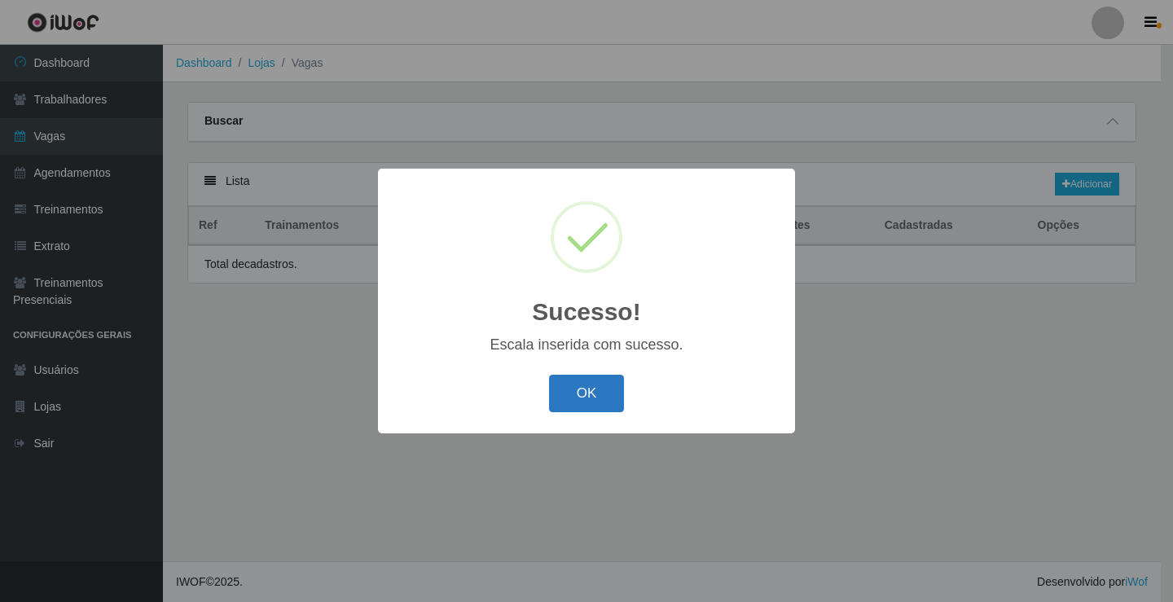
click at [612, 402] on button "OK" at bounding box center [587, 394] width 76 height 38
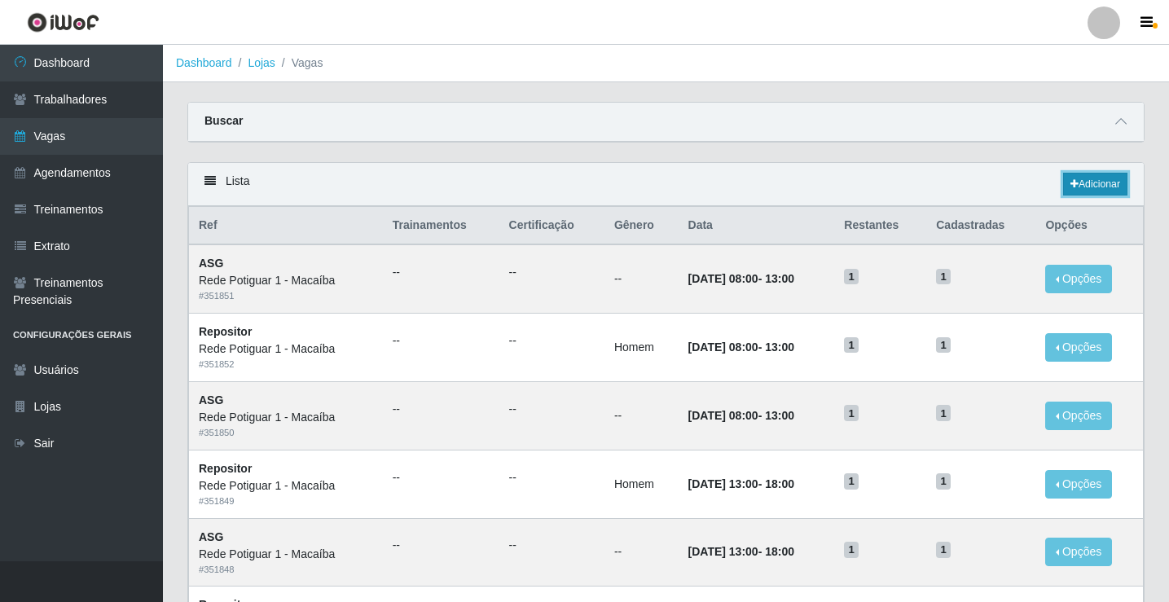
click at [1108, 180] on link "Adicionar" at bounding box center [1095, 184] width 64 height 23
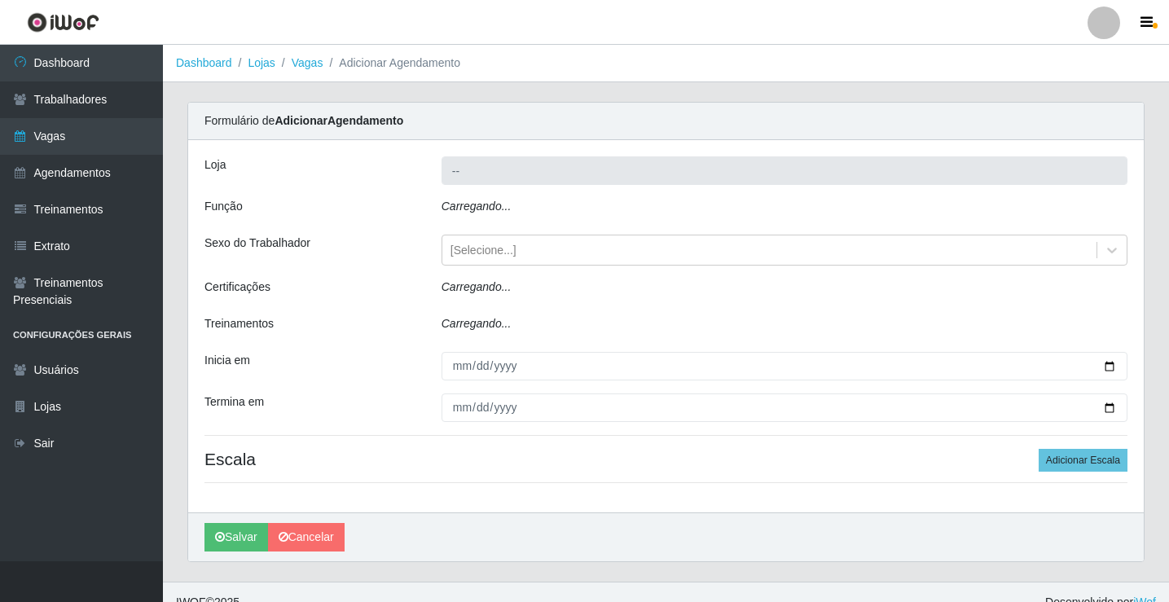
type input "Rede Potiguar 1 - Macaíba"
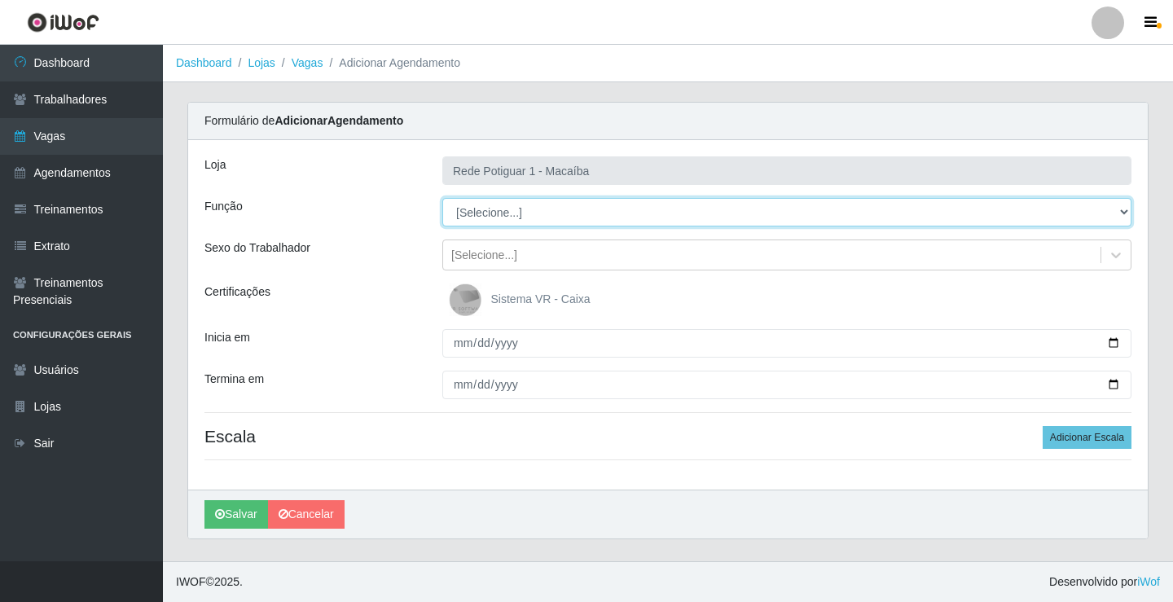
click at [549, 198] on select "[Selecione...] ASG ASG + ASG ++ Balconista Embalador Repositor Repositor + Repo…" at bounding box center [786, 212] width 689 height 29
select select "16"
click at [442, 198] on select "[Selecione...] ASG ASG + ASG ++ Balconista Embalador Repositor Repositor + Repo…" at bounding box center [786, 212] width 689 height 29
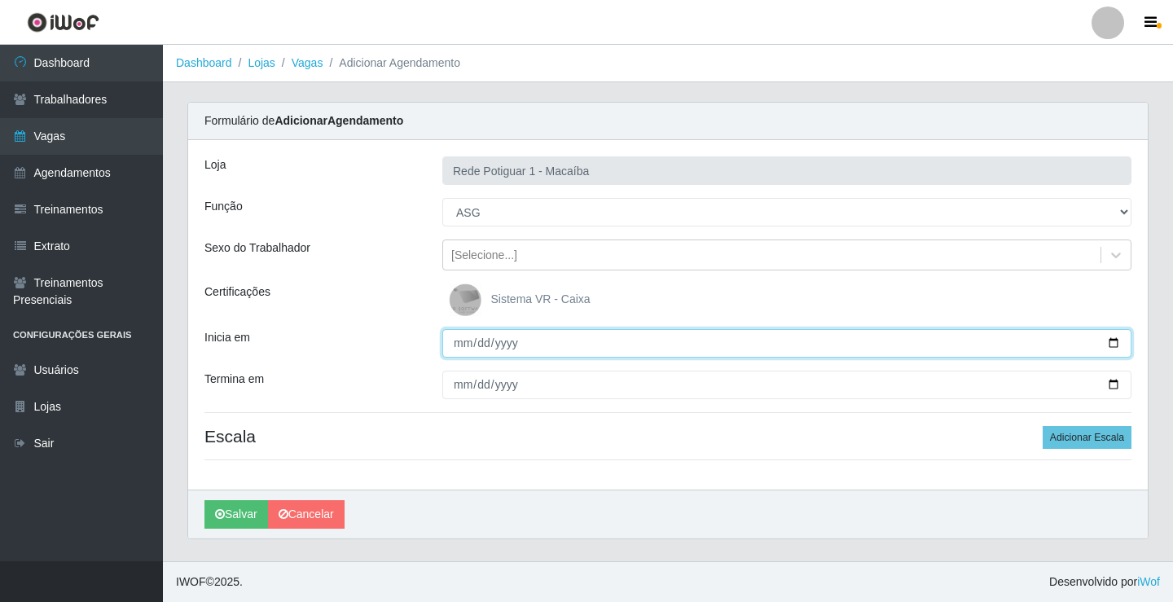
click at [462, 331] on input "Inicia em" at bounding box center [786, 343] width 689 height 29
type input "2025-10-02"
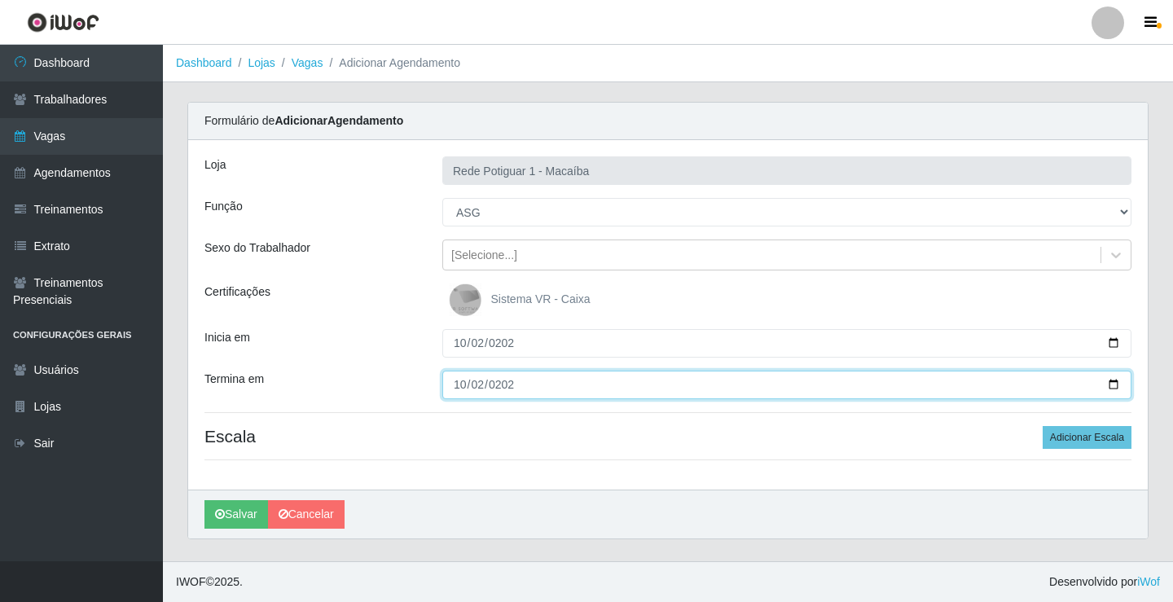
type input "2025-10-02"
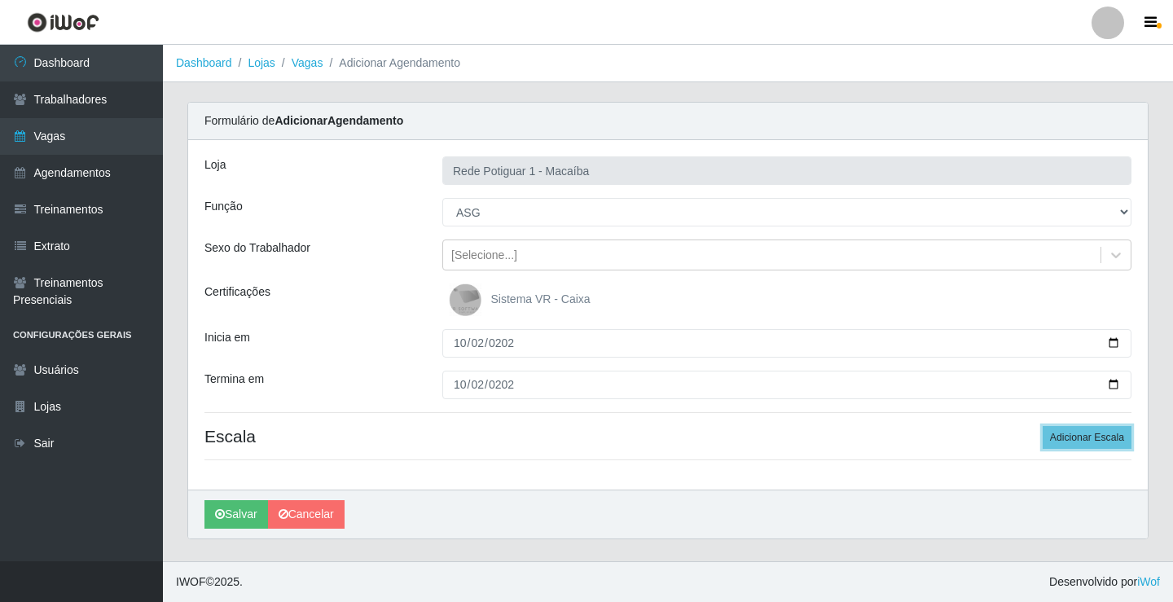
click at [1043, 426] on button "Adicionar Escala" at bounding box center [1087, 437] width 89 height 23
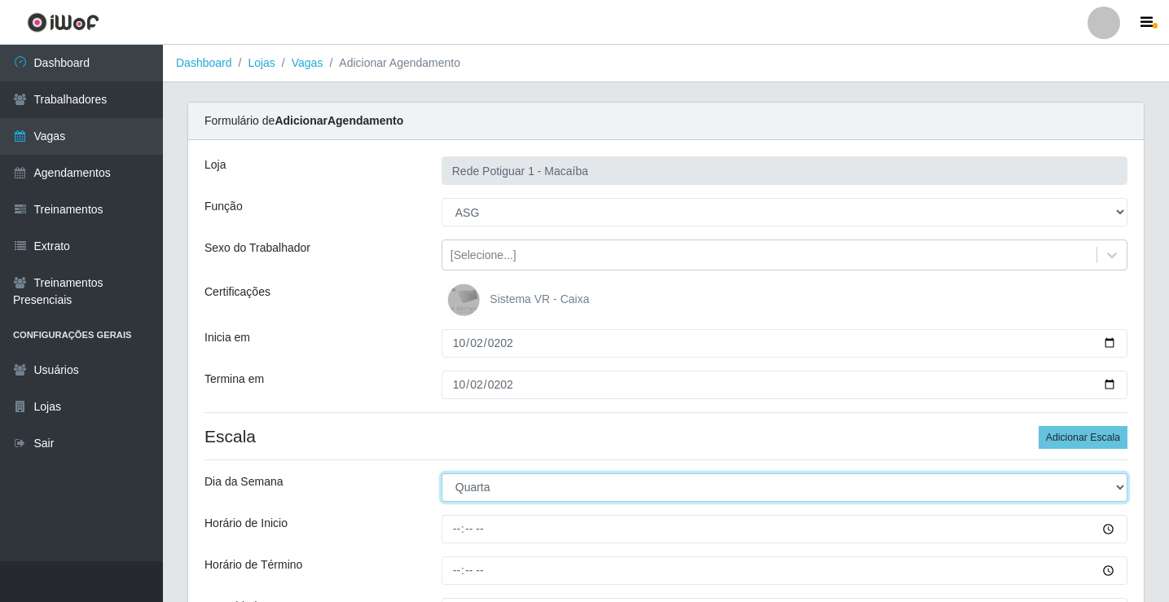
select select "4"
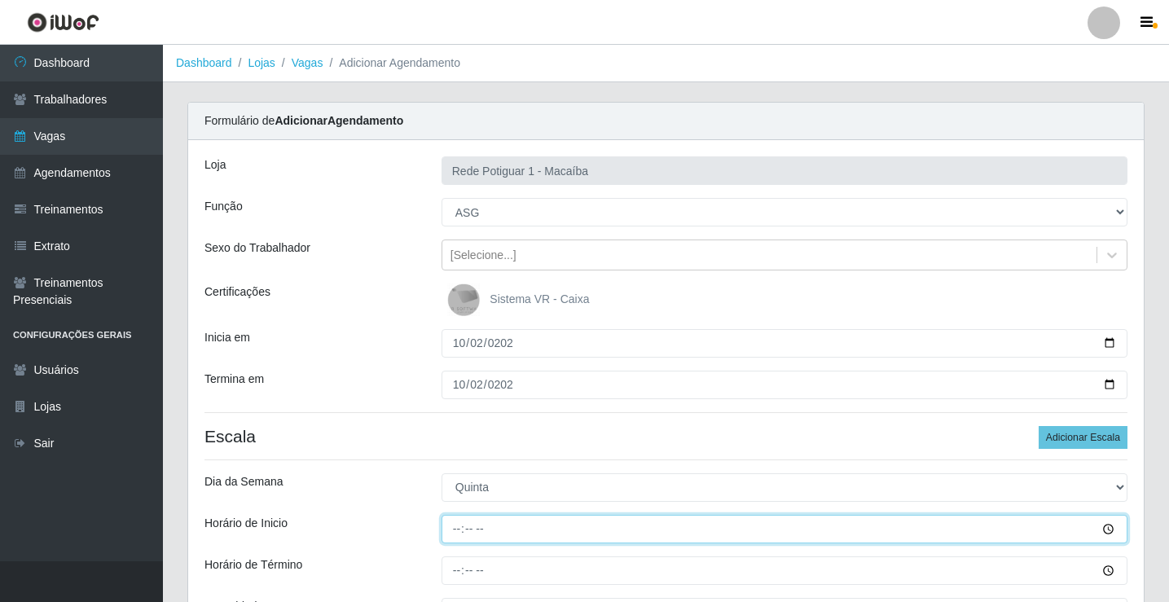
type input "08:00"
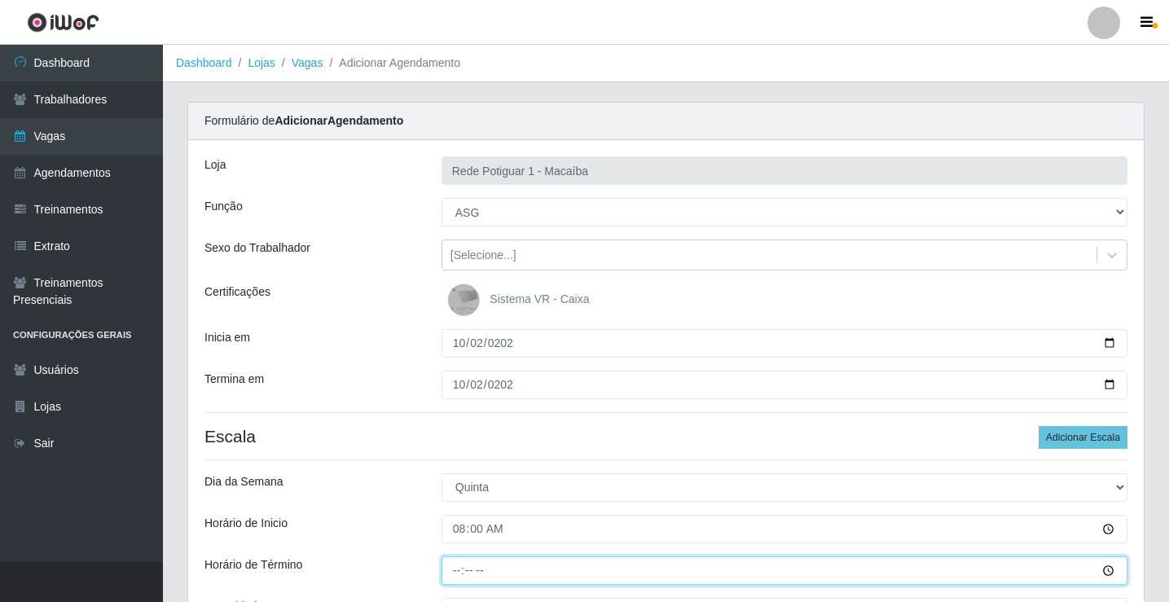
type input "13:00"
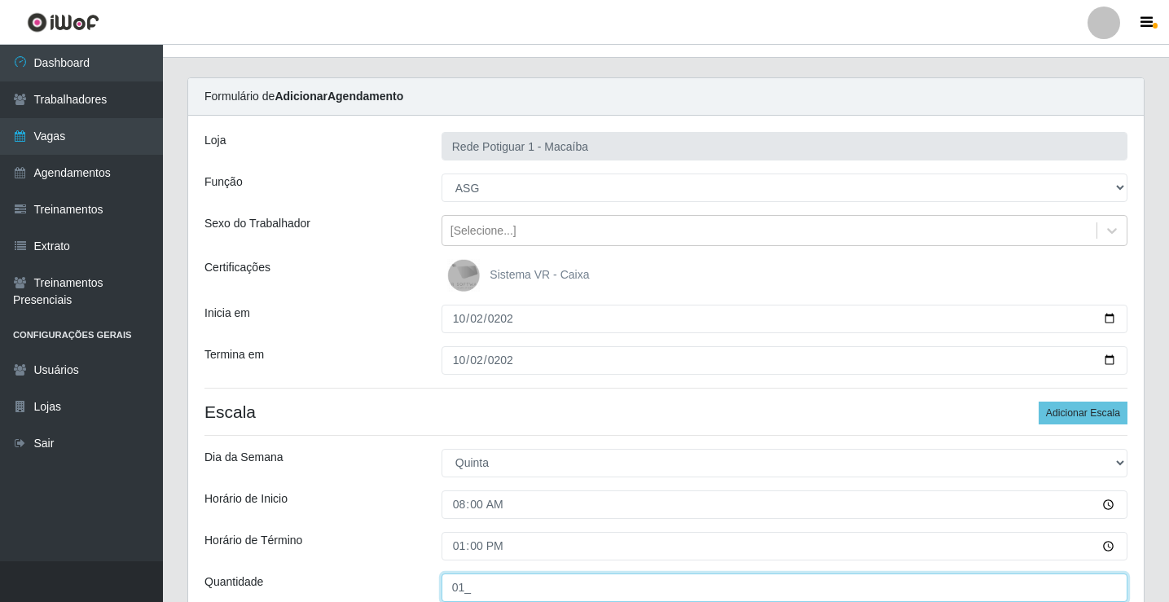
type input "01_"
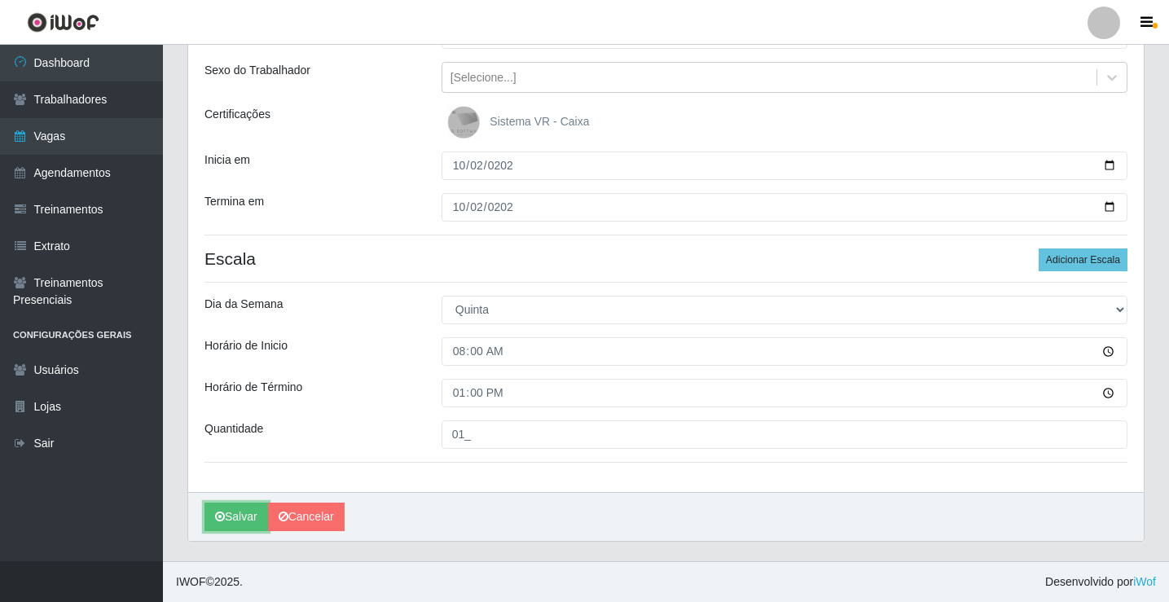
click at [205, 503] on button "Salvar" at bounding box center [237, 517] width 64 height 29
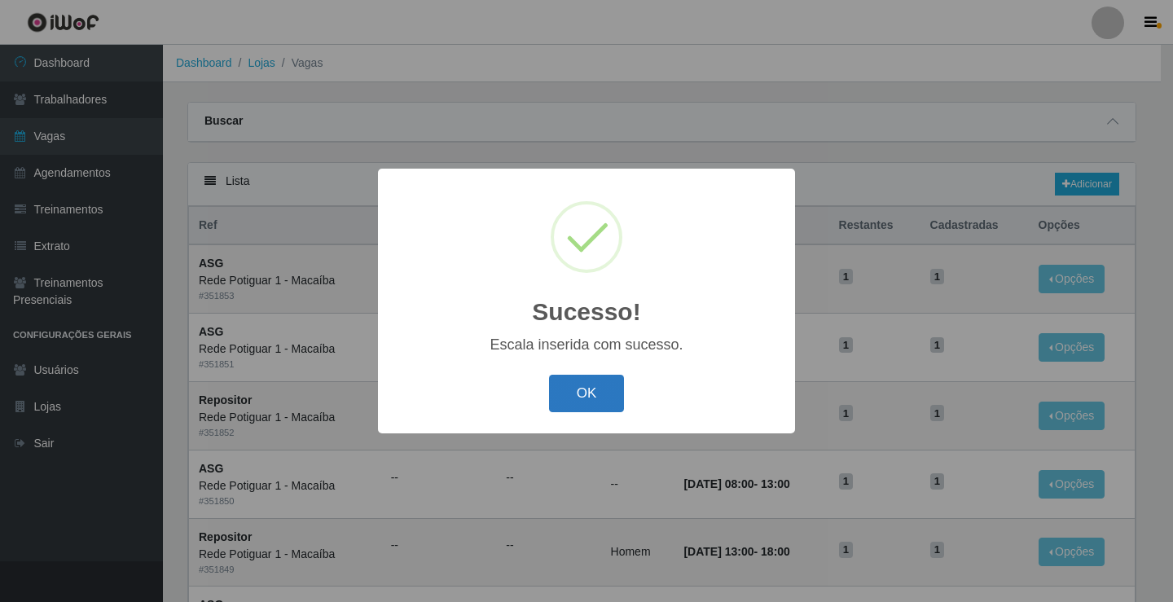
click at [584, 389] on button "OK" at bounding box center [587, 394] width 76 height 38
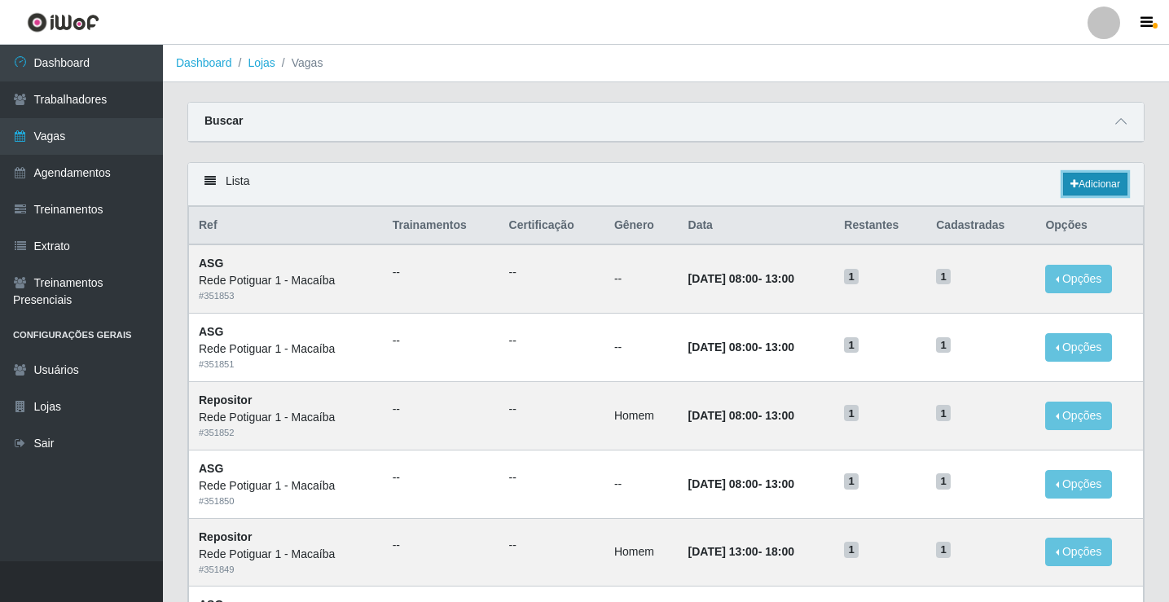
click at [1097, 190] on link "Adicionar" at bounding box center [1095, 184] width 64 height 23
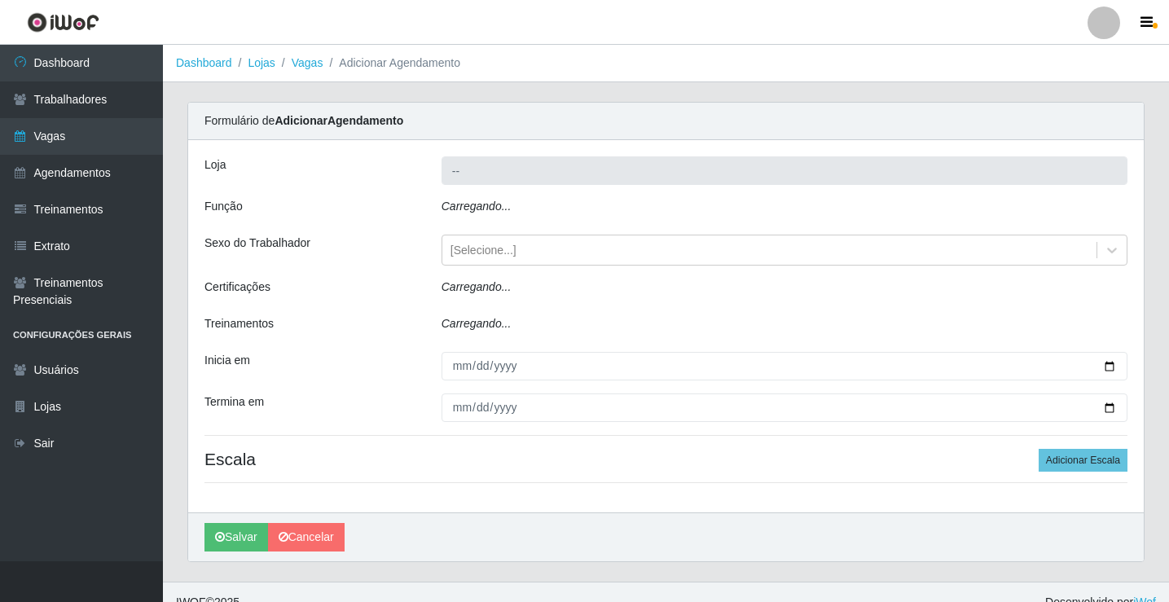
type input "Rede Potiguar 1 - Macaíba"
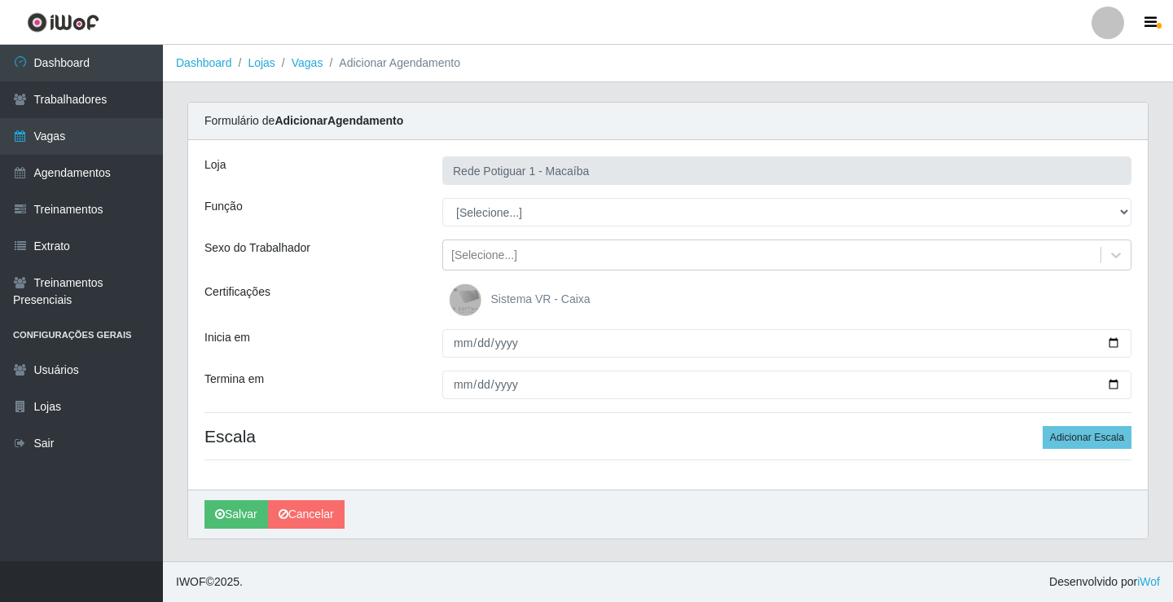
click at [499, 196] on div "Loja Rede Potiguar 1 - Macaíba Função [Selecione...] ASG ASG + ASG ++ Balconist…" at bounding box center [668, 315] width 960 height 350
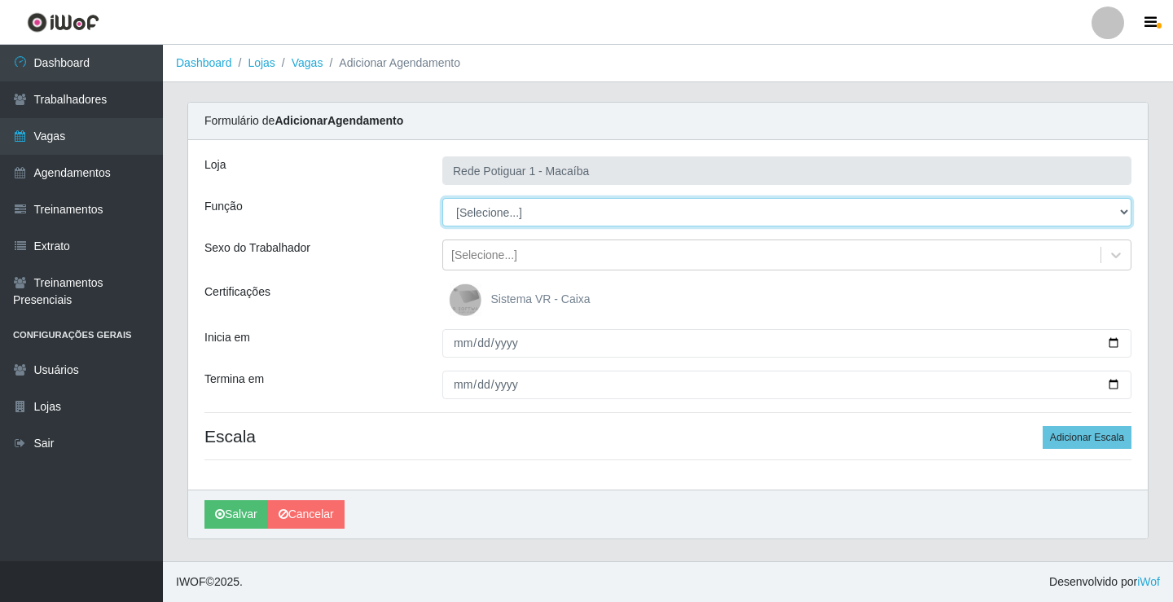
click at [501, 216] on select "[Selecione...] ASG ASG + ASG ++ Balconista Embalador Repositor Repositor + Repo…" at bounding box center [786, 212] width 689 height 29
select select "16"
click at [442, 198] on select "[Selecione...] ASG ASG + ASG ++ Balconista Embalador Repositor Repositor + Repo…" at bounding box center [786, 212] width 689 height 29
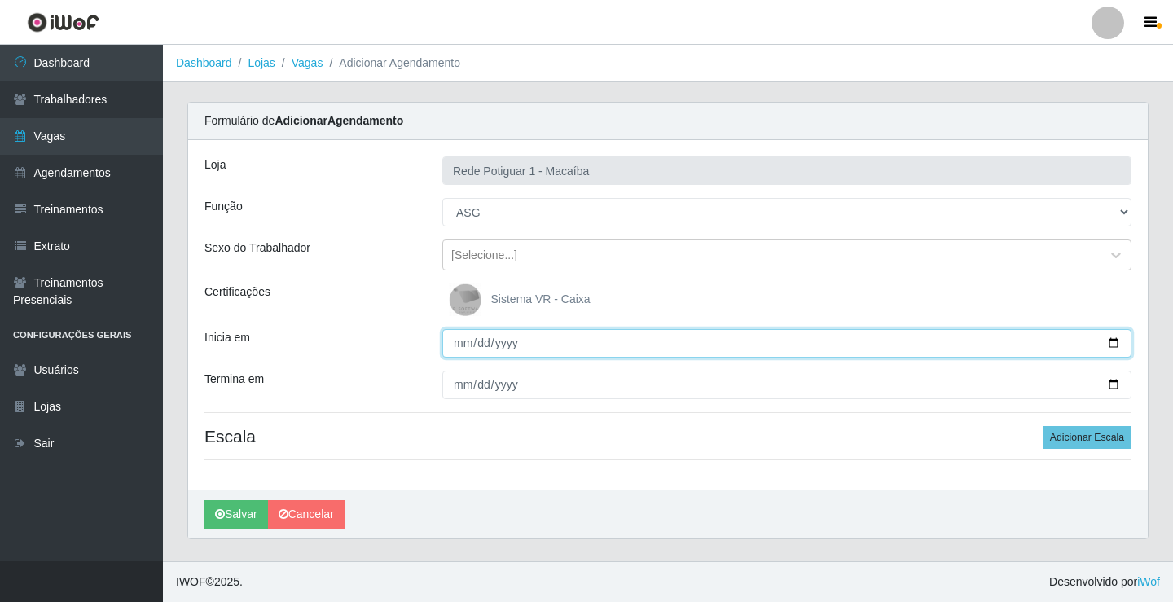
click at [464, 352] on input "Inicia em" at bounding box center [786, 343] width 689 height 29
type input "2025-10-04"
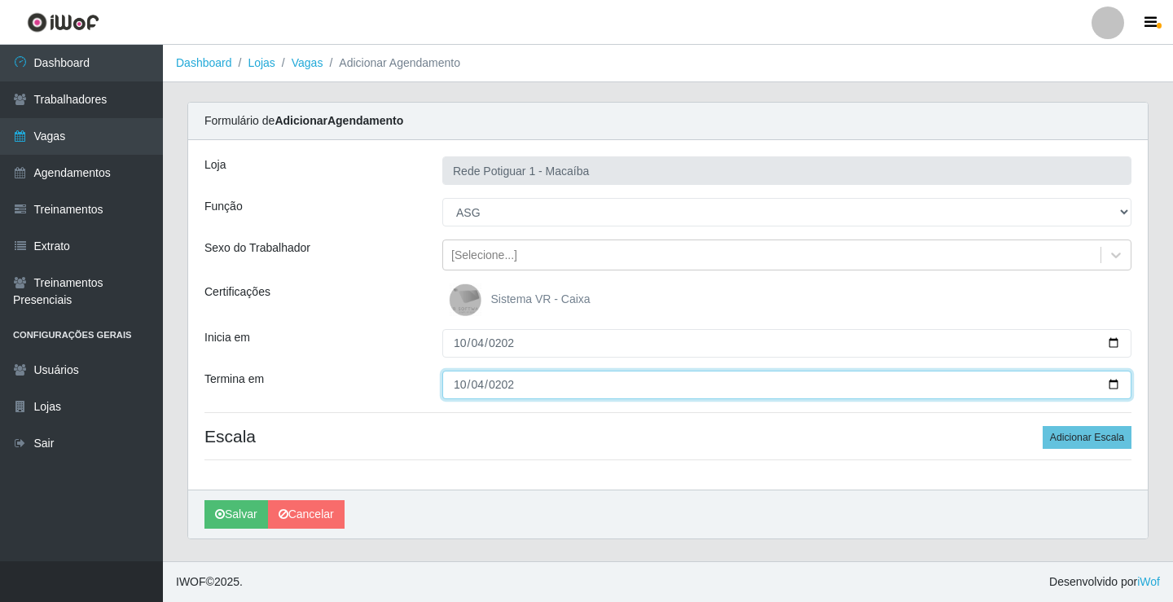
type input "2025-10-04"
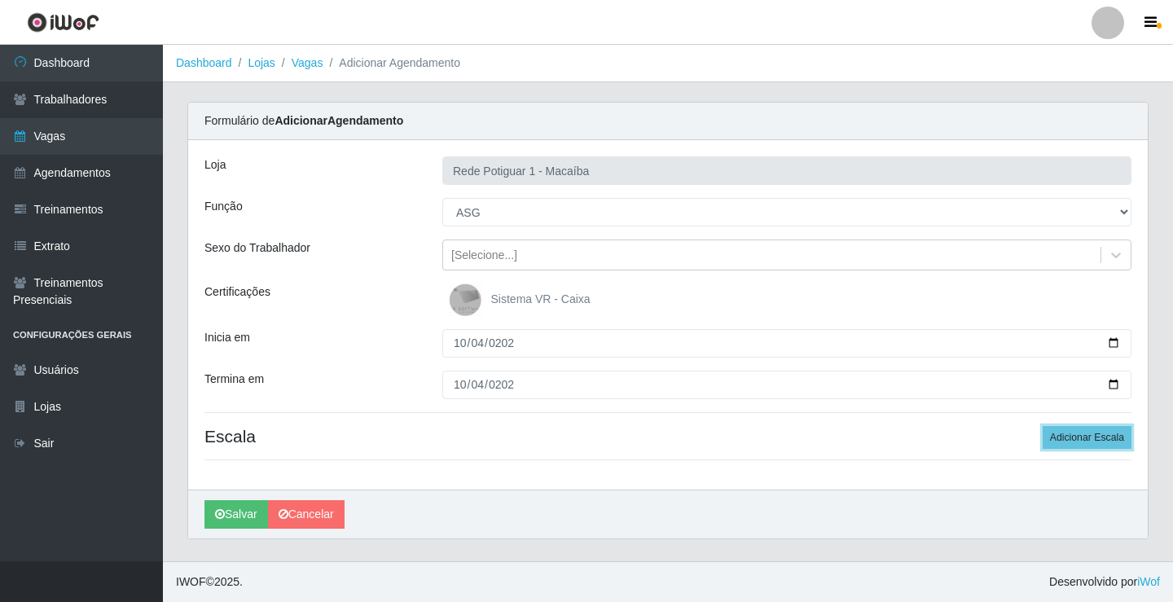
click at [1043, 426] on button "Adicionar Escala" at bounding box center [1087, 437] width 89 height 23
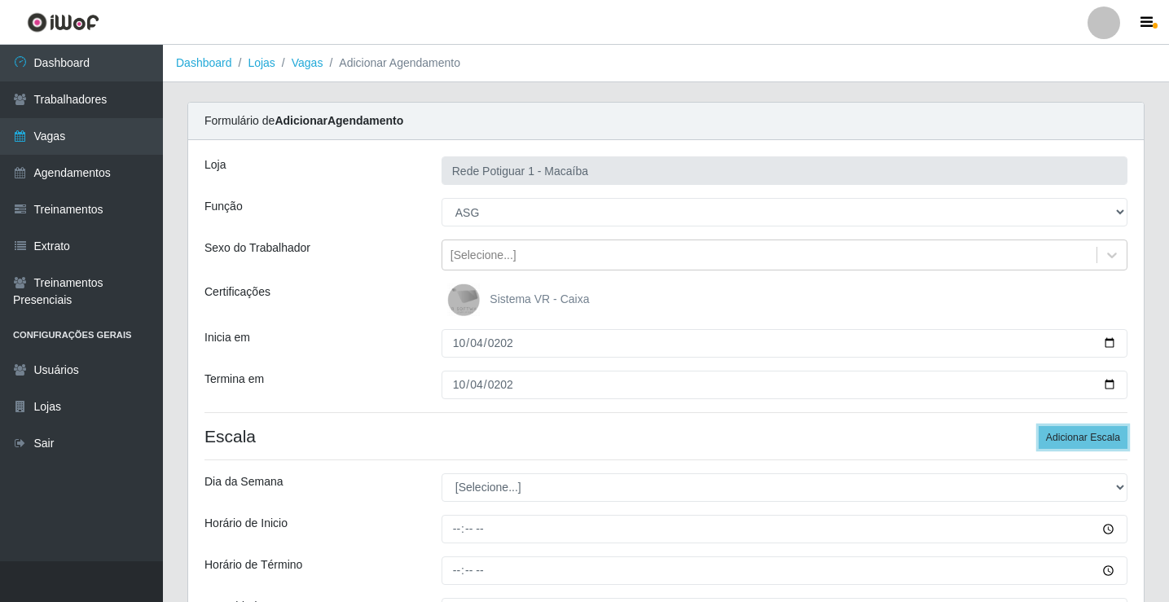
click at [1039, 426] on button "Adicionar Escala" at bounding box center [1083, 437] width 89 height 23
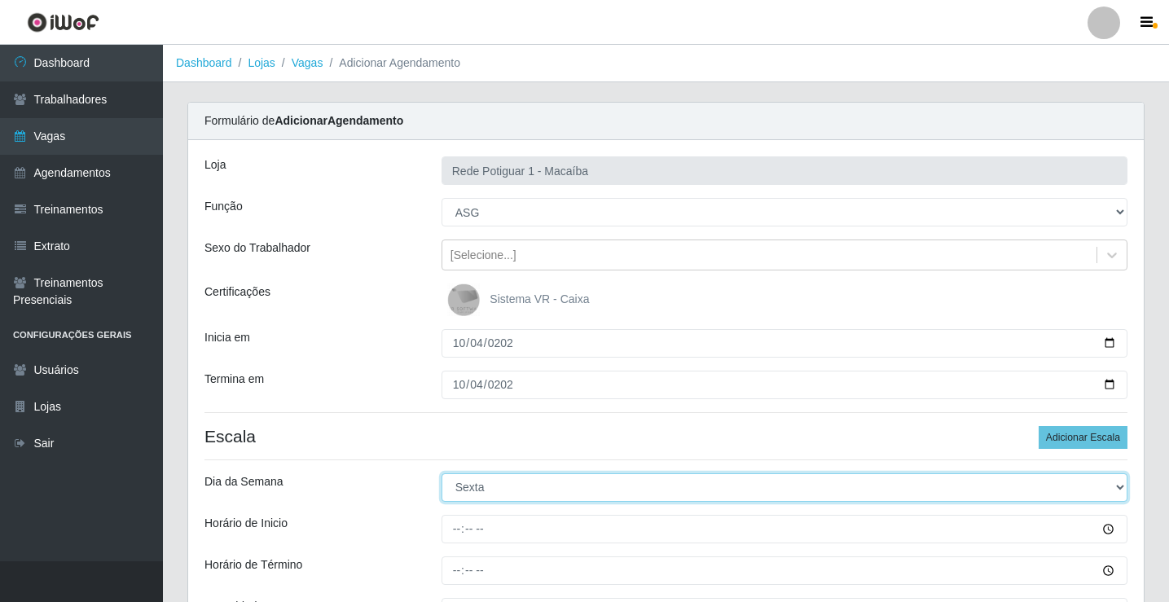
select select "6"
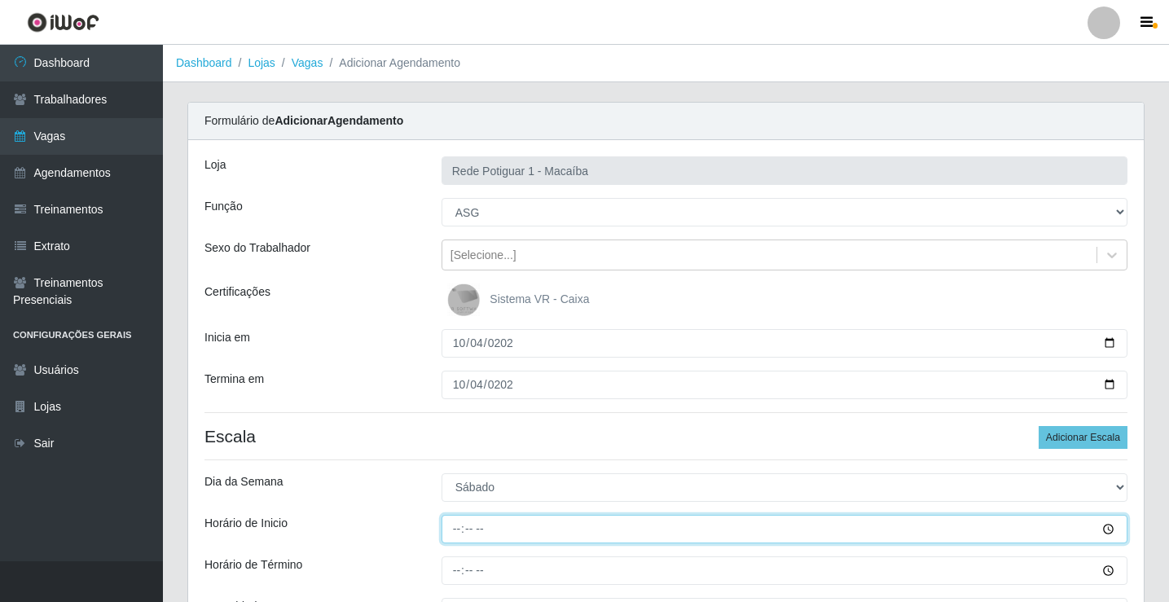
type input "07:00"
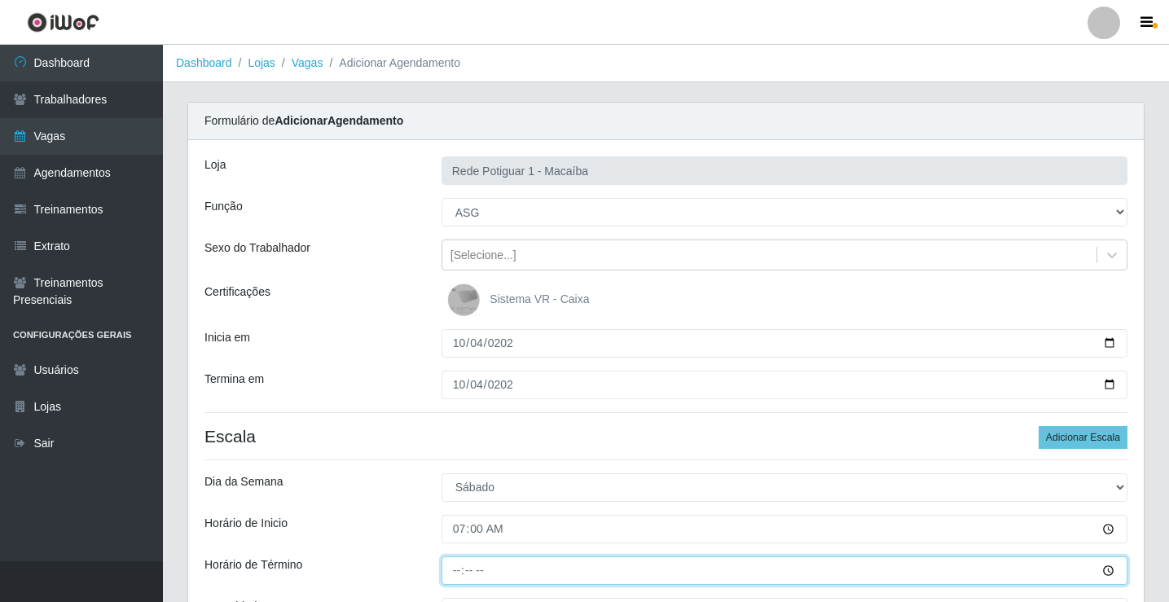
type input "12:00"
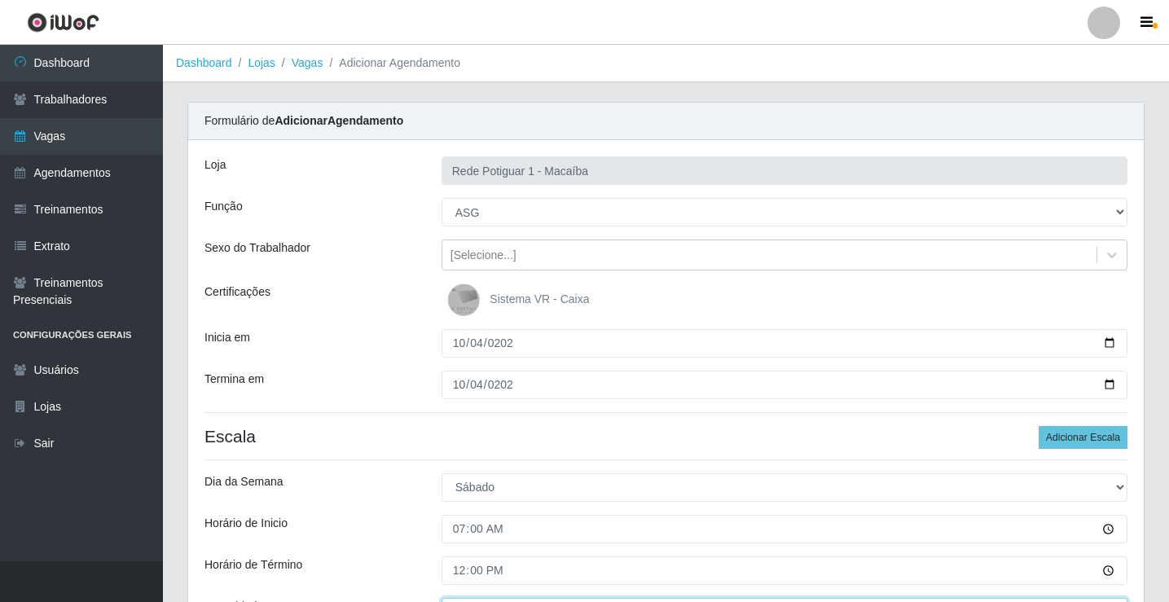
type input "___"
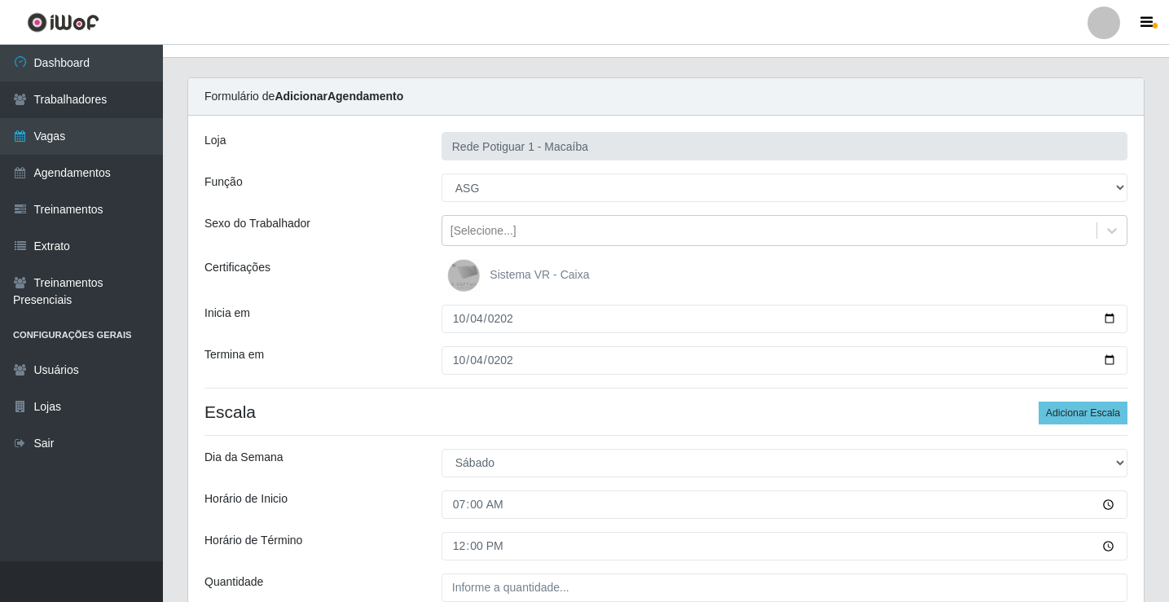
scroll to position [358, 0]
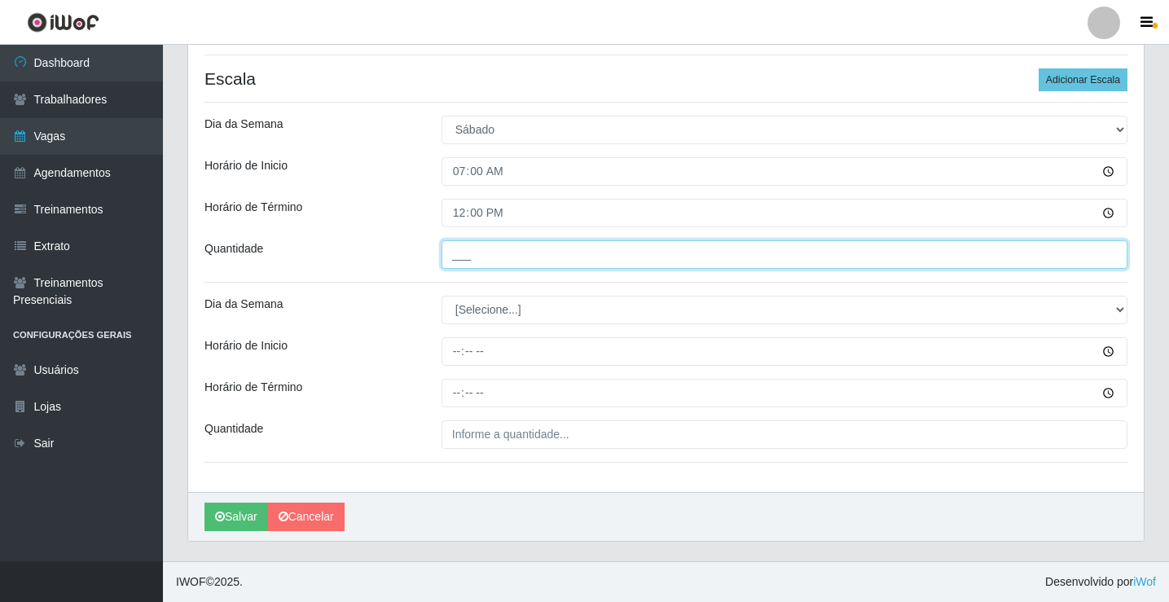
click at [488, 263] on input "___" at bounding box center [785, 254] width 686 height 29
type input "01_"
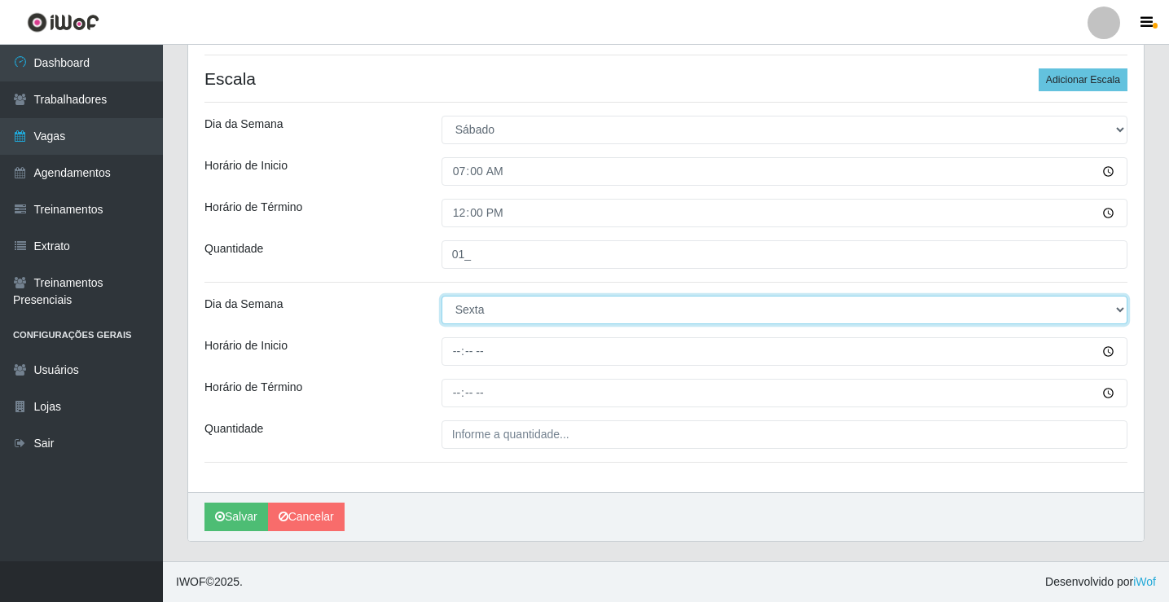
select select "6"
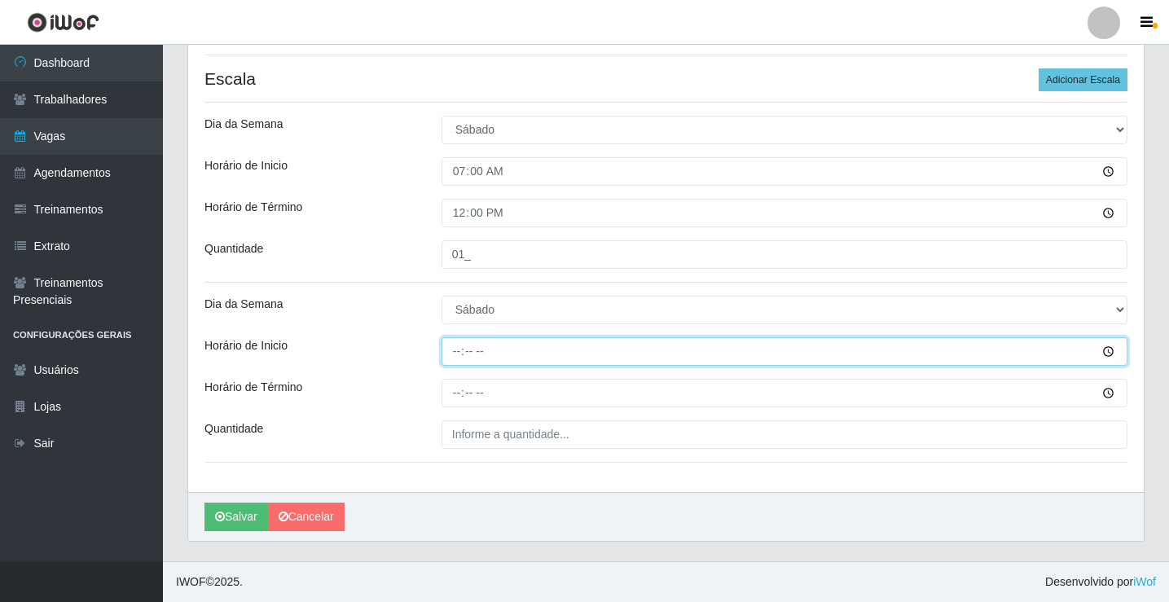
type input "13:00"
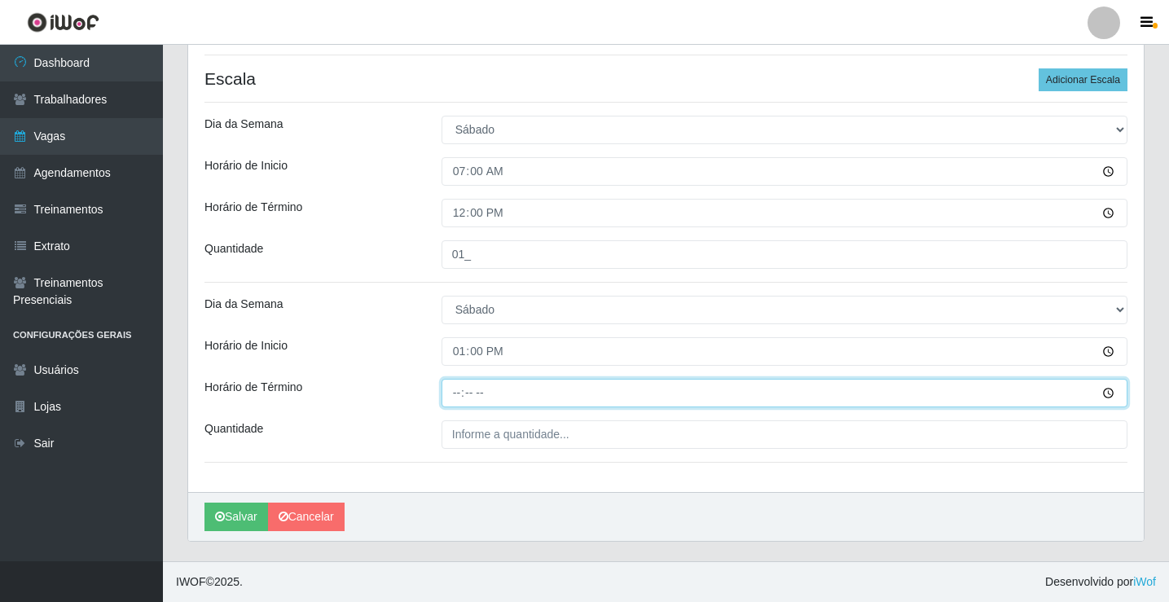
type input "18:00"
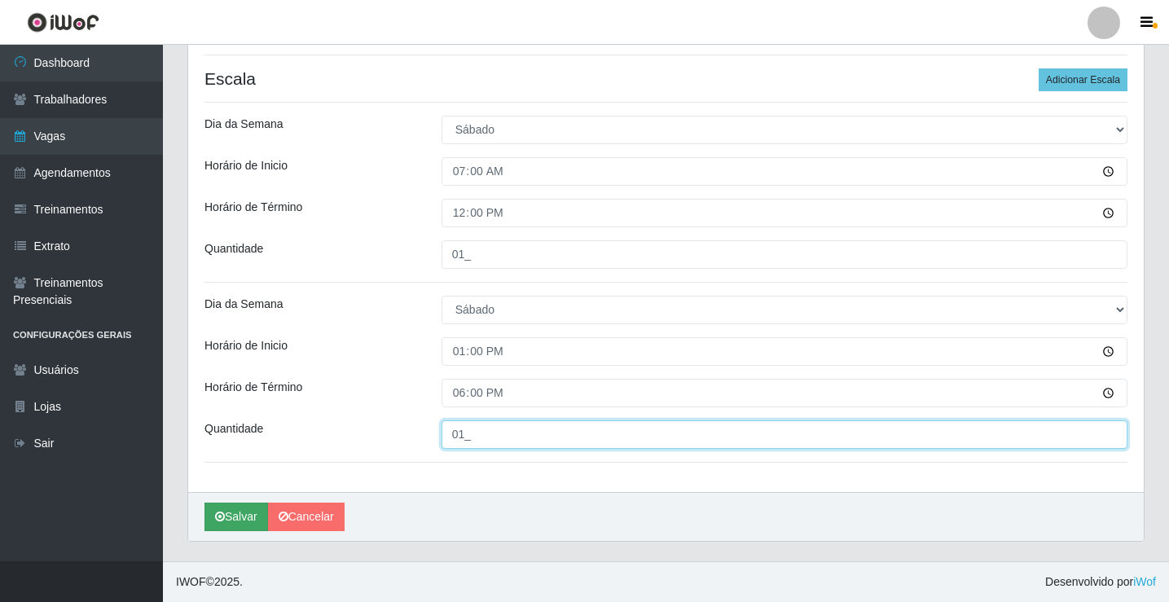
type input "01_"
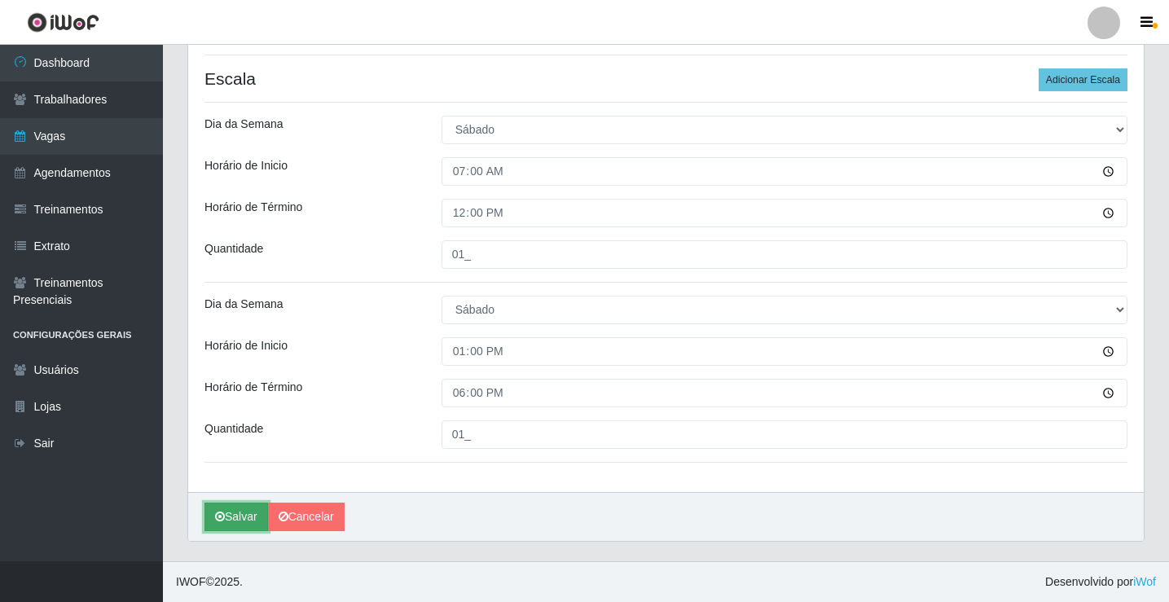
click at [251, 518] on button "Salvar" at bounding box center [237, 517] width 64 height 29
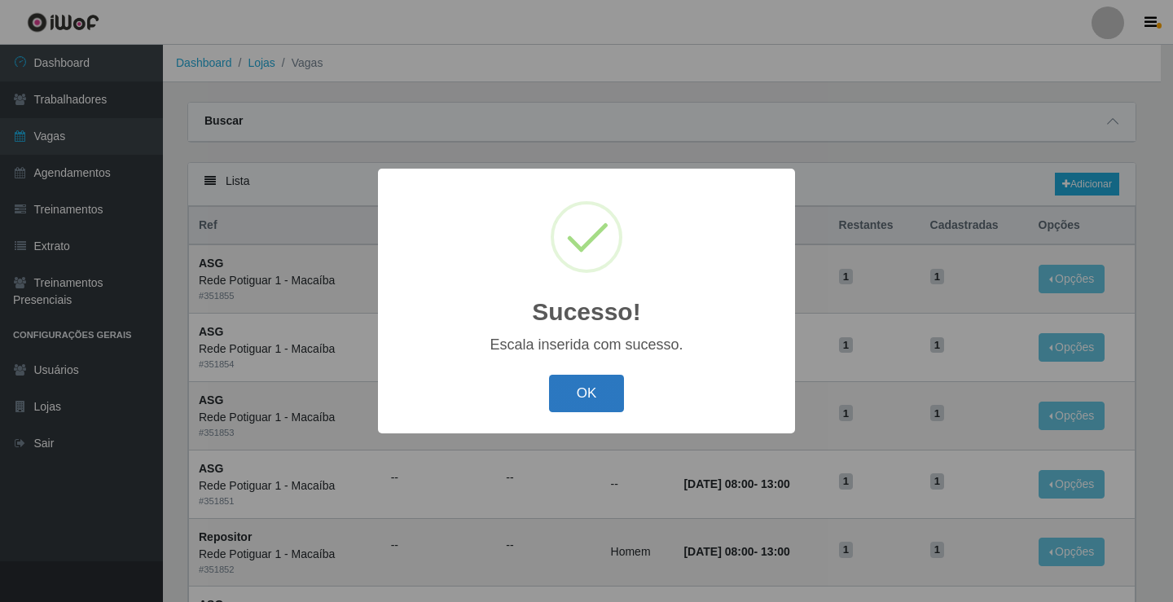
click at [555, 397] on button "OK" at bounding box center [587, 394] width 76 height 38
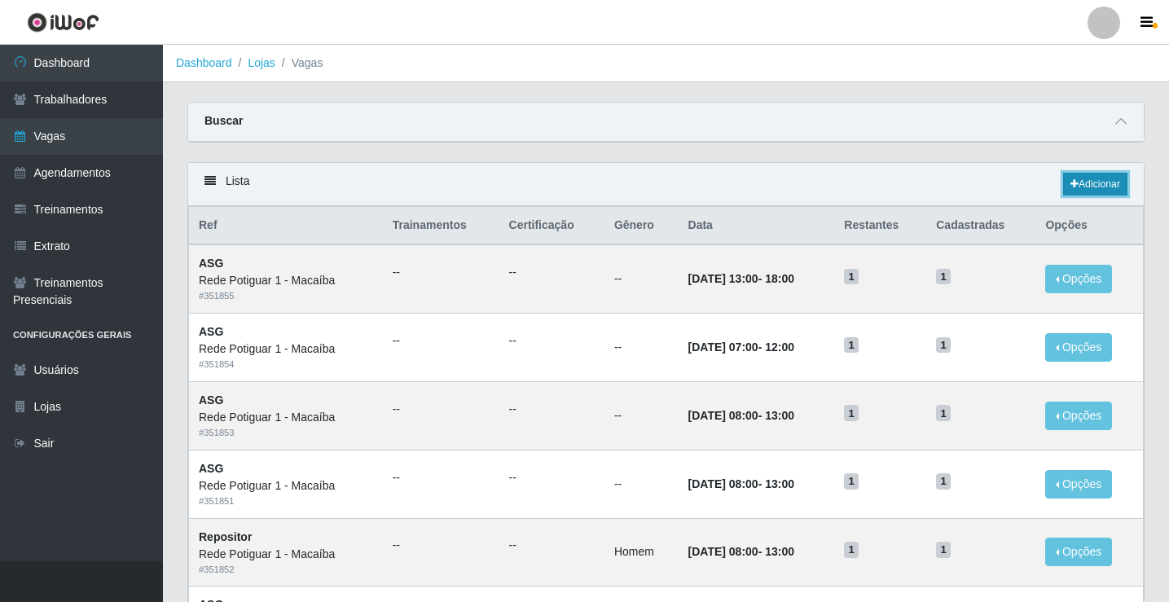
click at [1075, 186] on icon at bounding box center [1075, 184] width 8 height 10
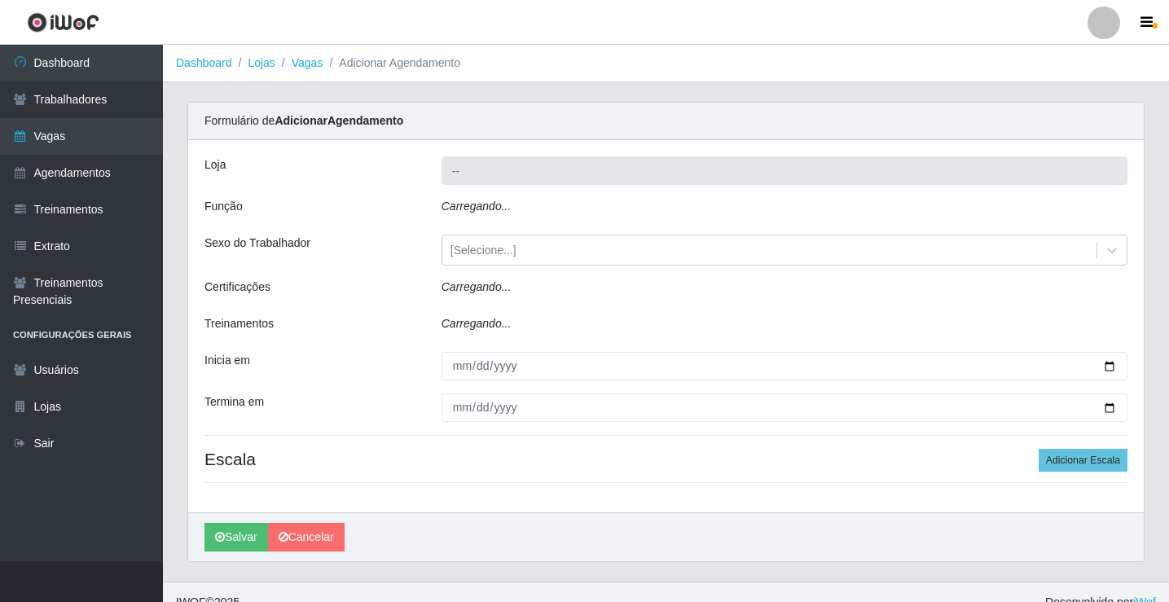
type input "Rede Potiguar 1 - Macaíba"
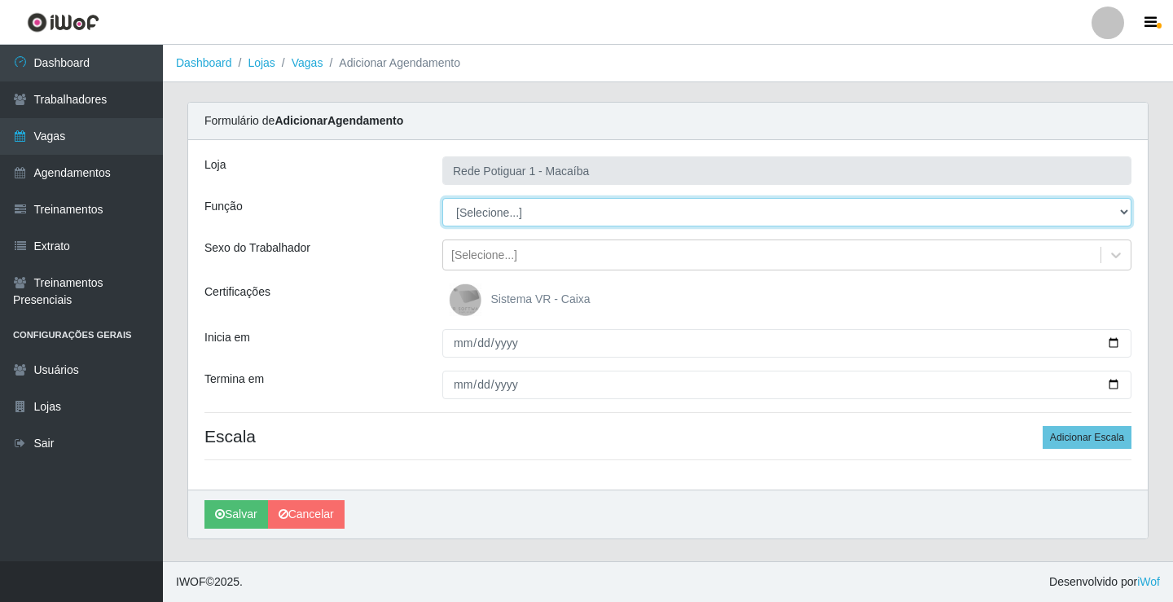
click at [492, 205] on select "[Selecione...] ASG ASG + ASG ++ Balconista Embalador Repositor Repositor + Repo…" at bounding box center [786, 212] width 689 height 29
select select "1"
click at [442, 198] on select "[Selecione...] ASG ASG + ASG ++ Balconista Embalador Repositor Repositor + Repo…" at bounding box center [786, 212] width 689 height 29
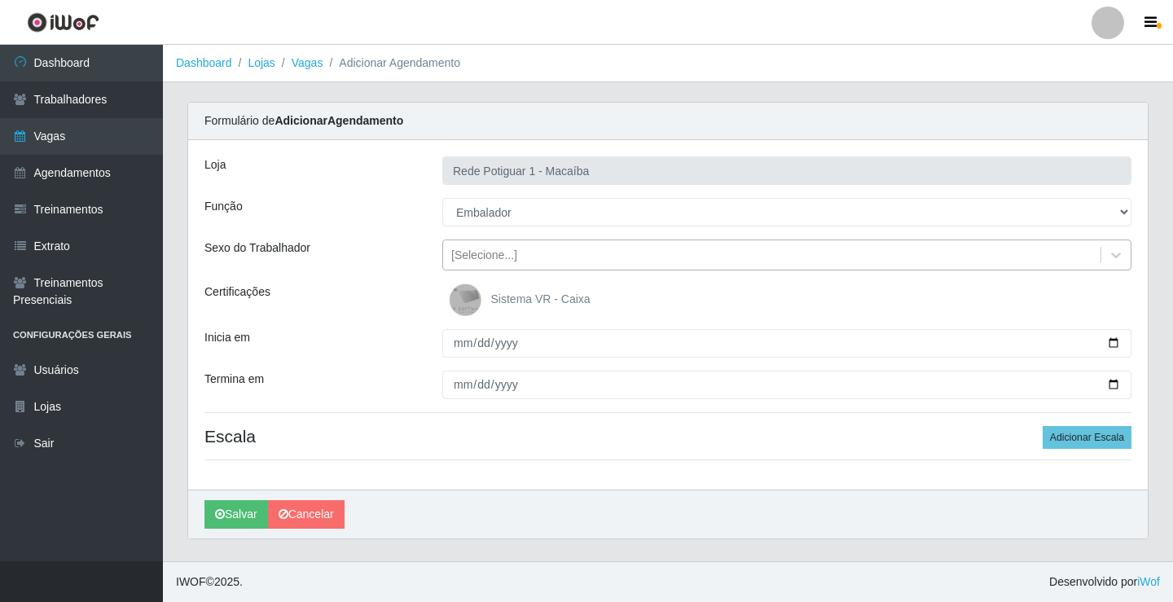
click at [508, 265] on div "[Selecione...]" at bounding box center [772, 255] width 658 height 27
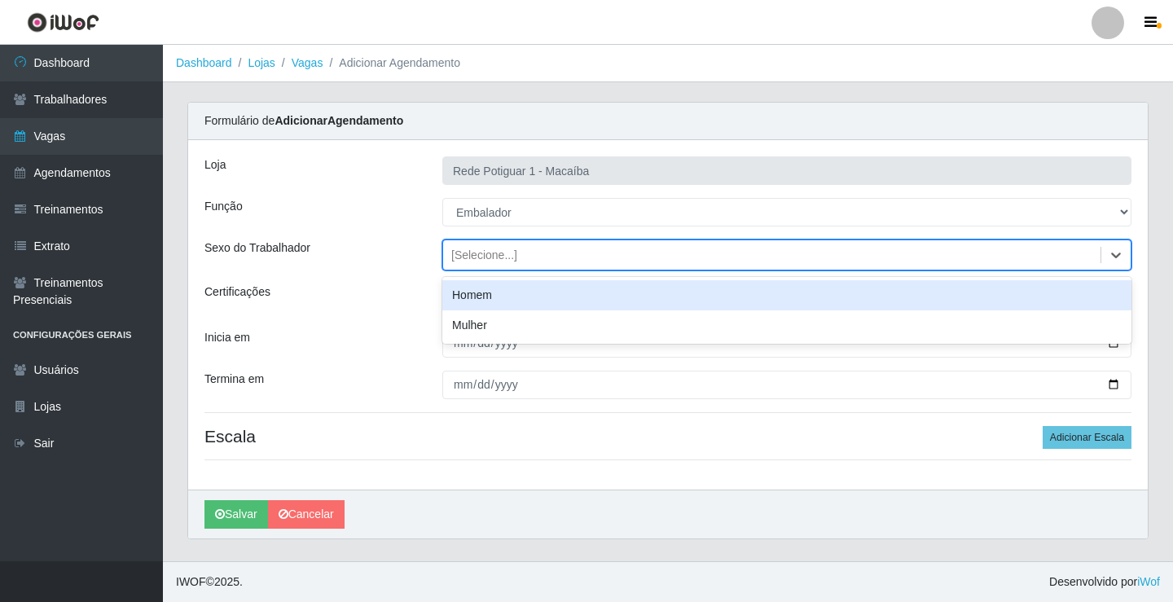
click at [506, 292] on div "Homem" at bounding box center [786, 295] width 689 height 30
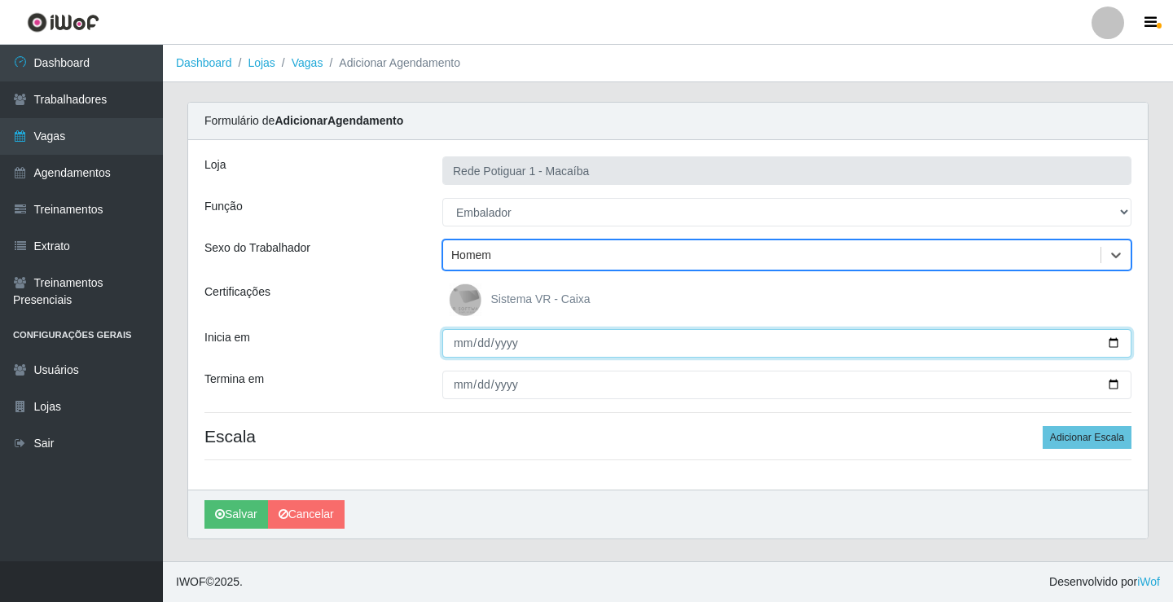
click at [462, 356] on input "Inicia em" at bounding box center [786, 343] width 689 height 29
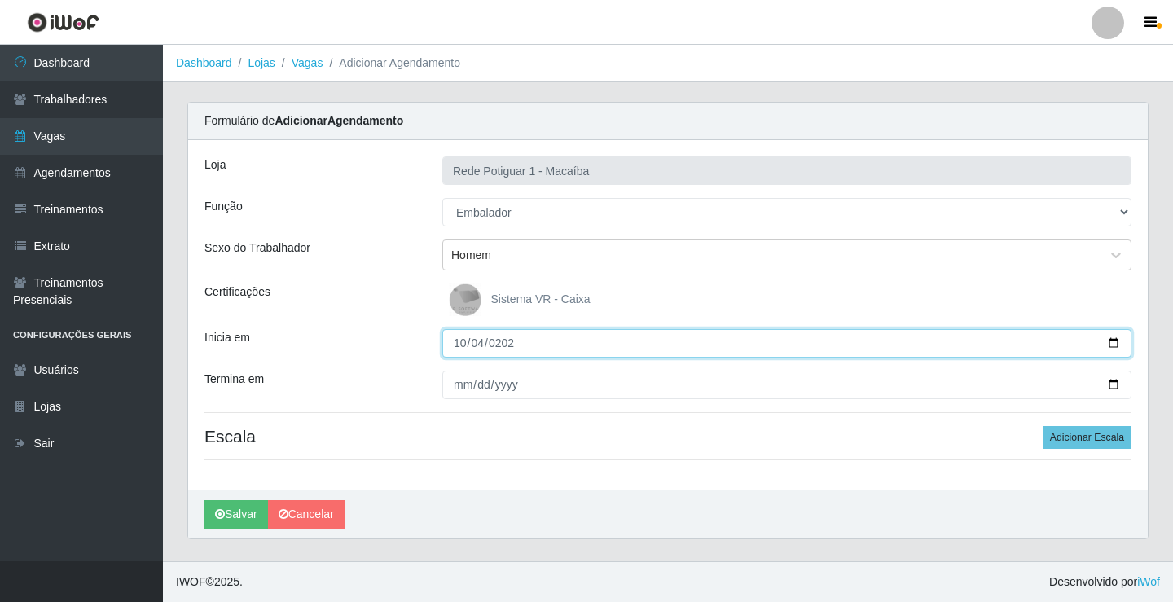
type input "2025-10-04"
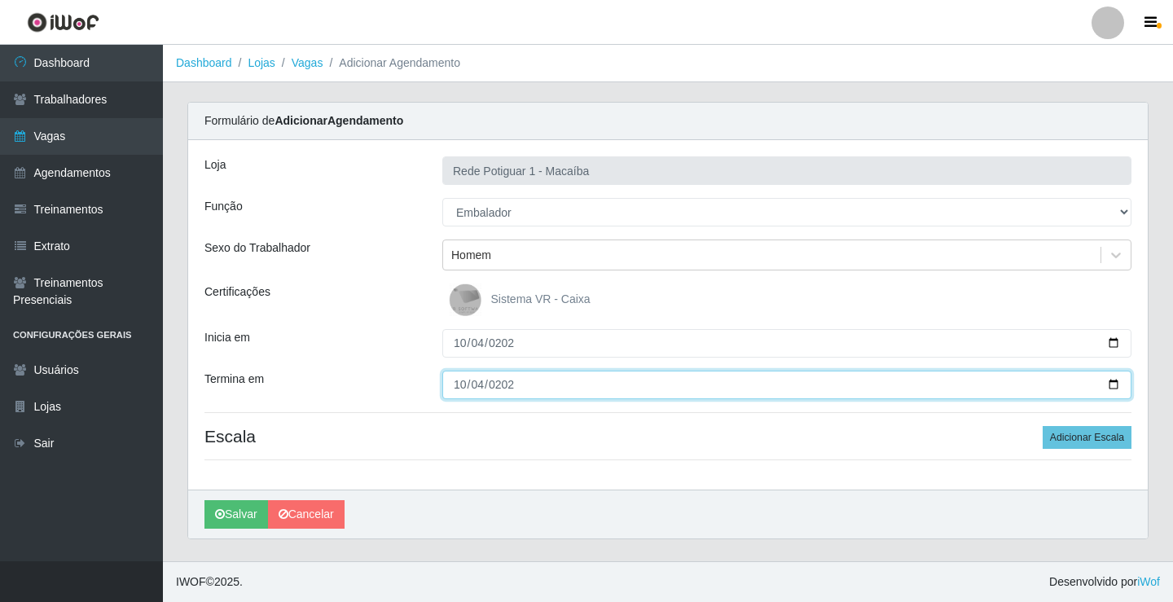
type input "2025-10-04"
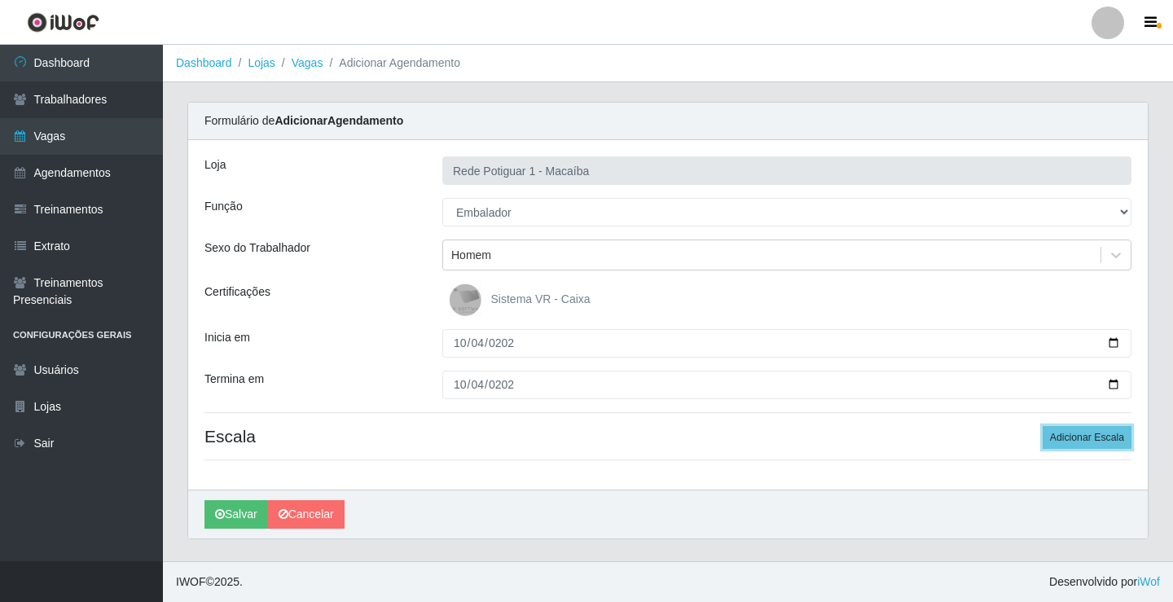
click at [1043, 426] on button "Adicionar Escala" at bounding box center [1087, 437] width 89 height 23
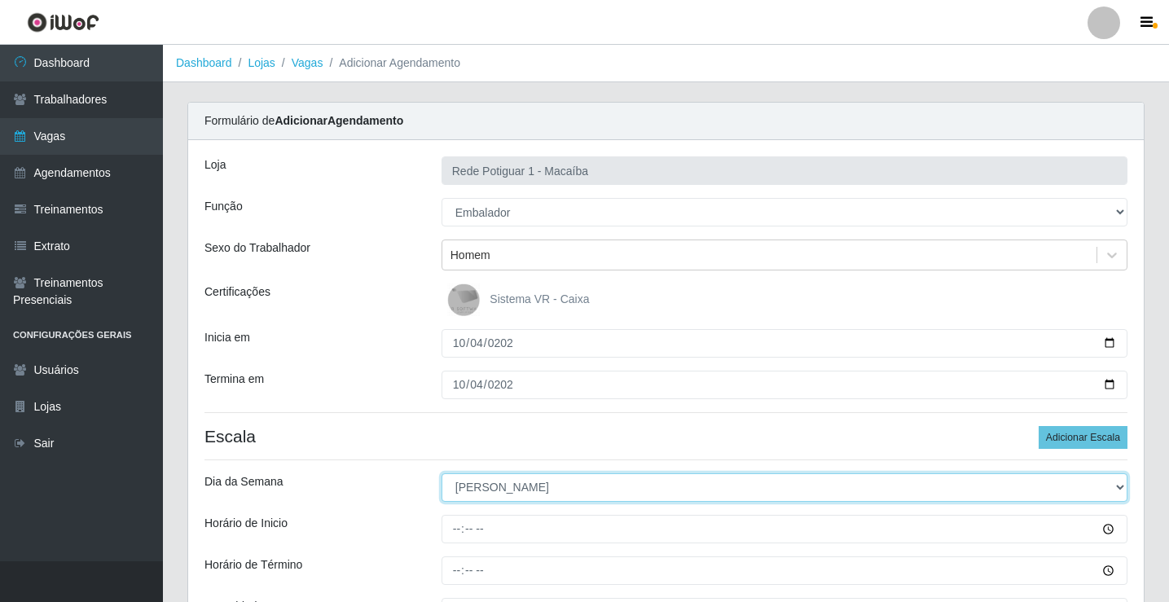
select select "6"
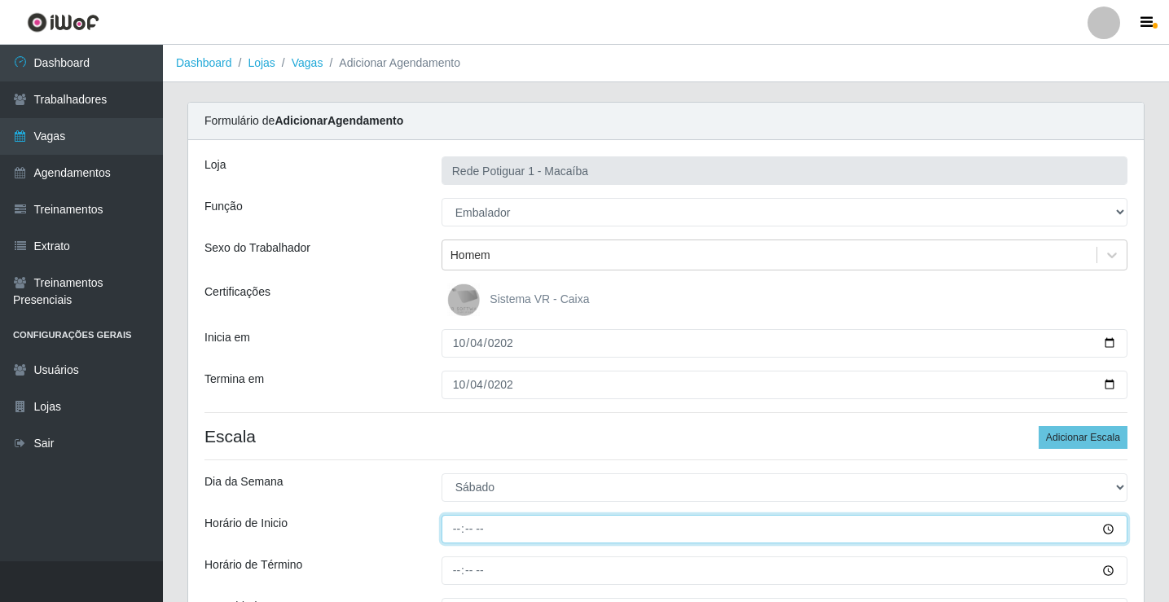
type input "07:00"
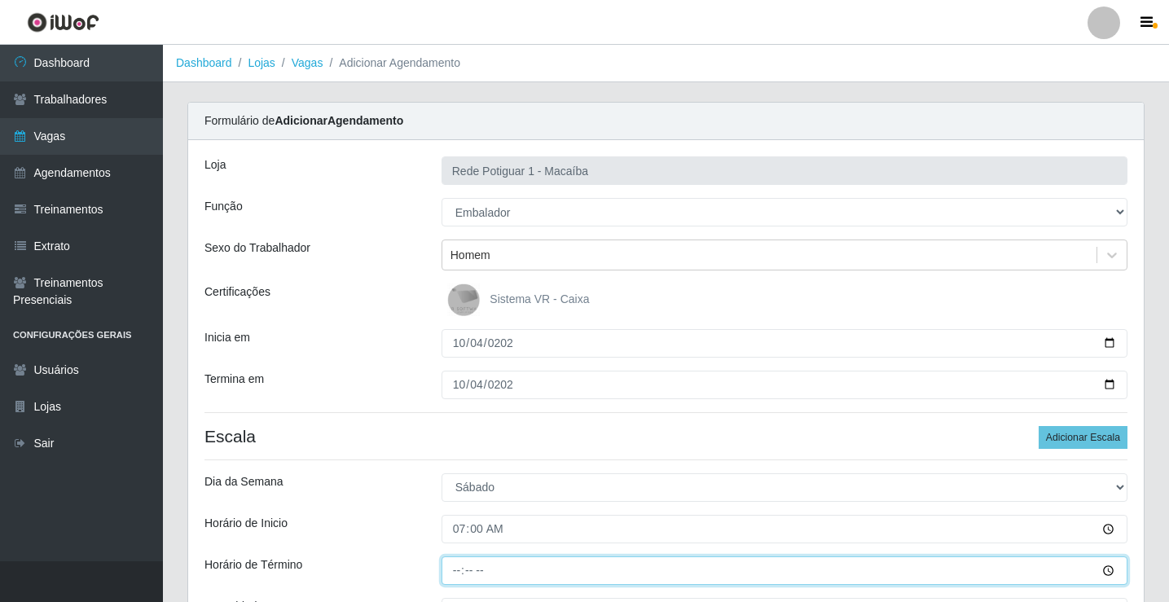
type input "12:00"
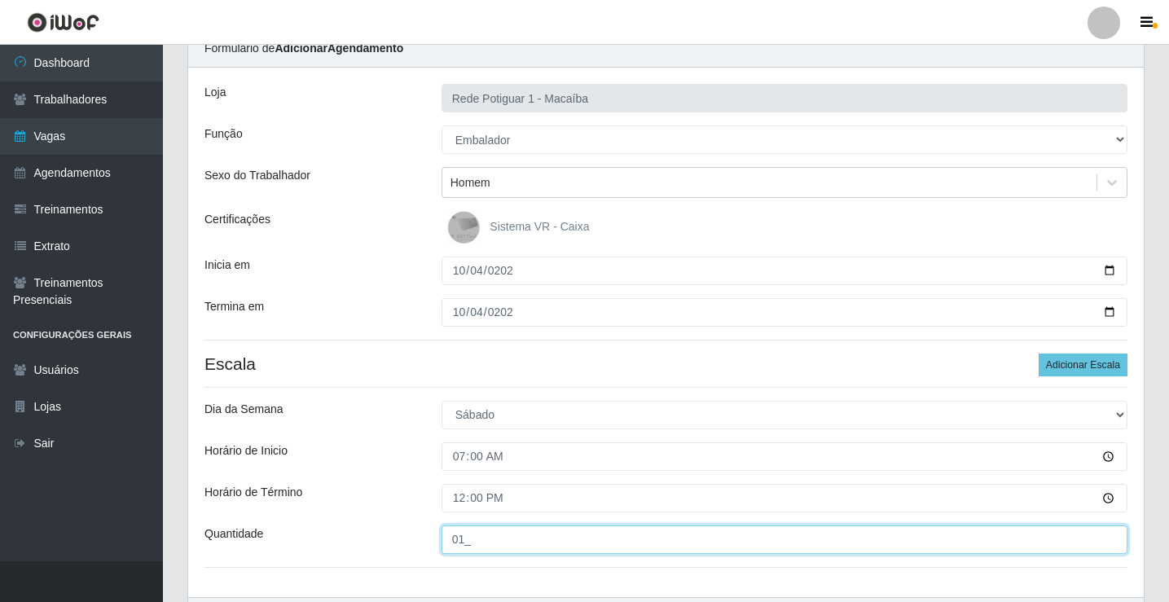
scroll to position [178, 0]
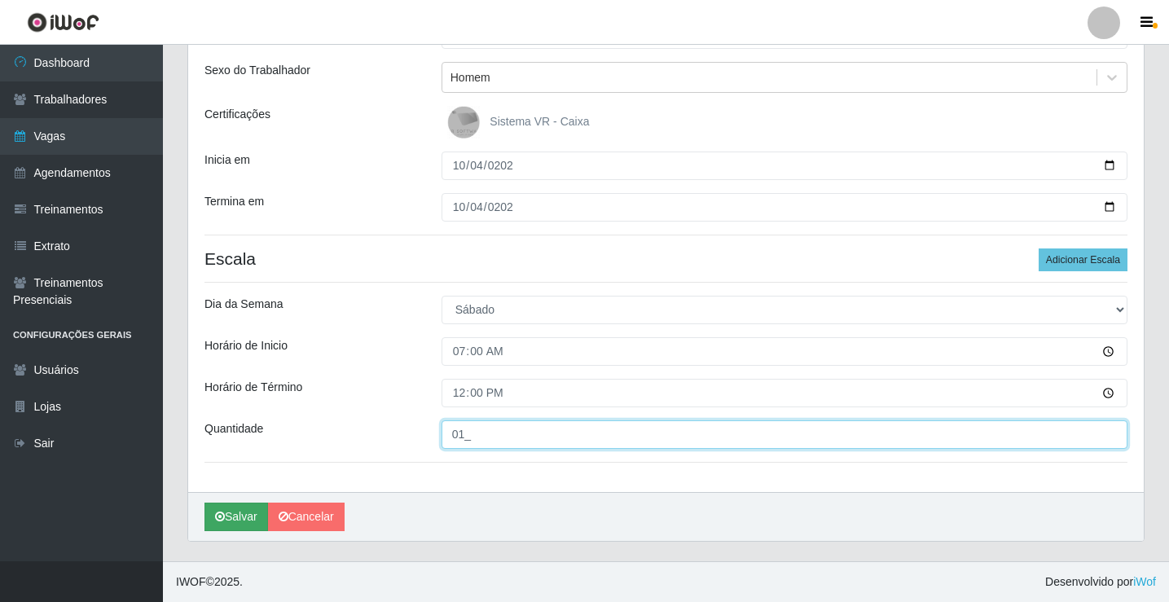
type input "01_"
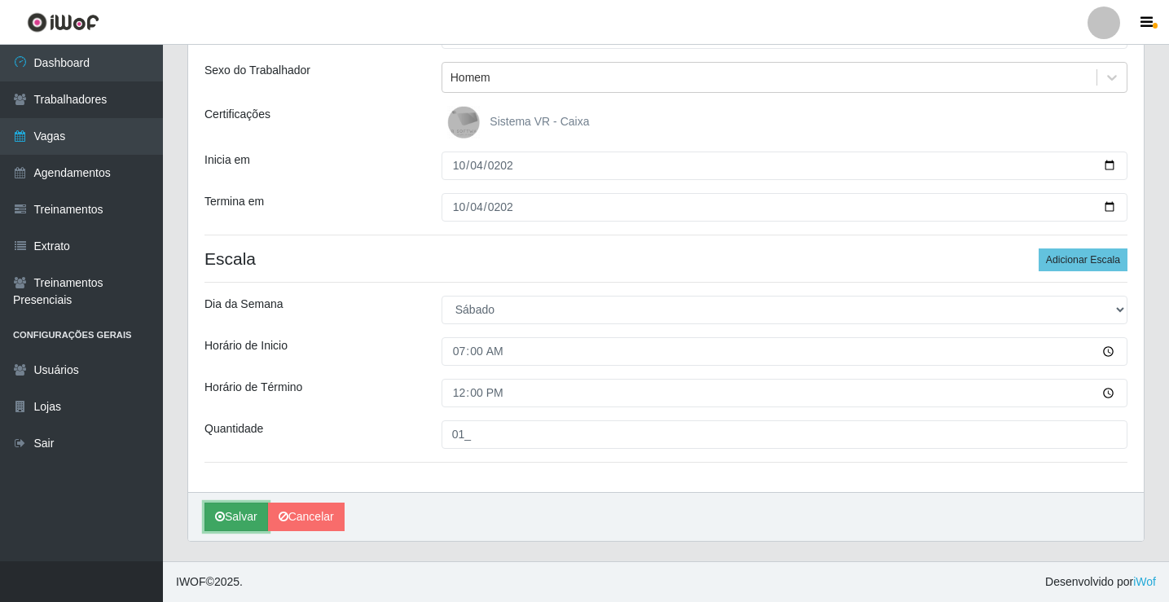
click at [249, 505] on button "Salvar" at bounding box center [237, 517] width 64 height 29
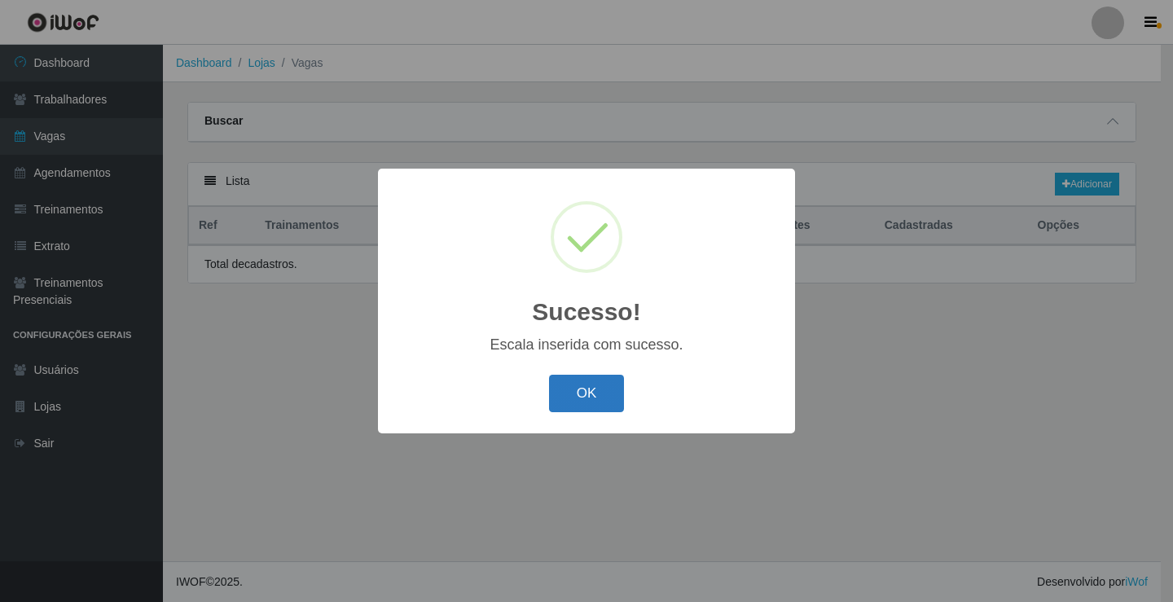
click at [584, 398] on button "OK" at bounding box center [587, 394] width 76 height 38
